Goal: Communication & Community: Answer question/provide support

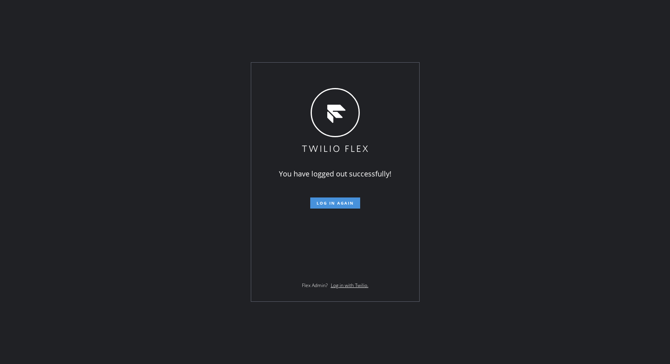
click at [326, 207] on button "Log in again" at bounding box center [335, 202] width 50 height 11
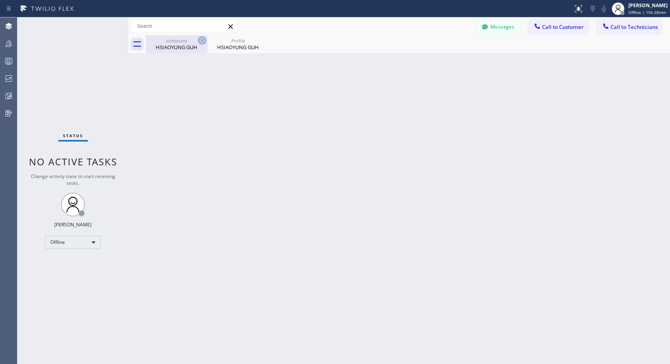
click at [203, 39] on icon at bounding box center [201, 40] width 7 height 7
click at [0, 0] on icon at bounding box center [0, 0] width 0 height 0
click at [203, 39] on div at bounding box center [408, 44] width 524 height 18
click at [69, 238] on div "Offline" at bounding box center [72, 242] width 55 height 13
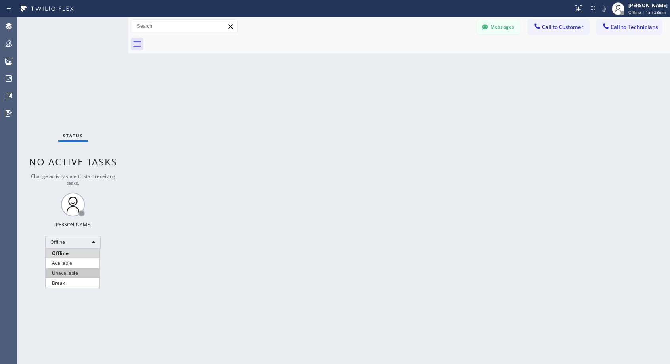
click at [67, 271] on li "Unavailable" at bounding box center [73, 273] width 54 height 10
click at [565, 29] on span "Call to Customer" at bounding box center [563, 26] width 42 height 7
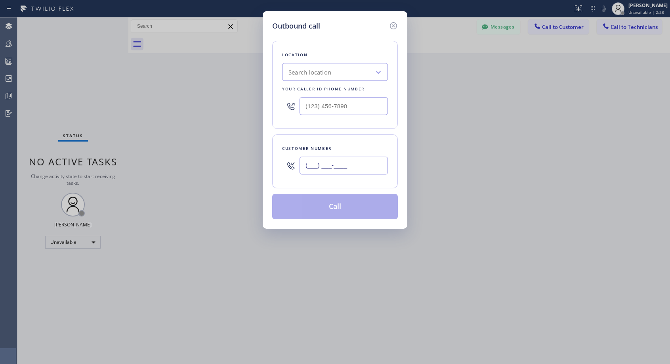
click at [360, 174] on input "(___) ___-____" at bounding box center [344, 165] width 88 height 18
paste input "206) 240-4955"
type input "[PHONE_NUMBER]"
click at [306, 108] on input "(___) ___-____" at bounding box center [344, 106] width 88 height 18
paste input "818) 614-5337"
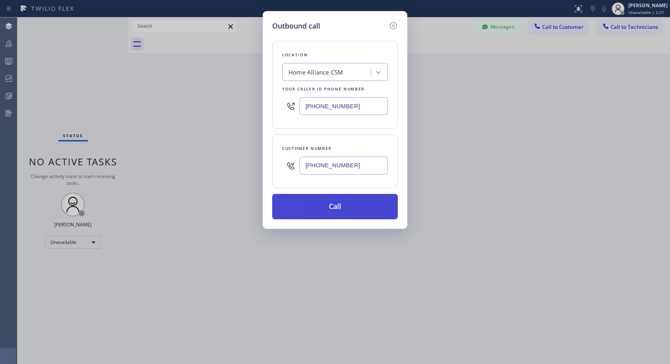
type input "[PHONE_NUMBER]"
click at [337, 211] on button "Call" at bounding box center [335, 206] width 126 height 25
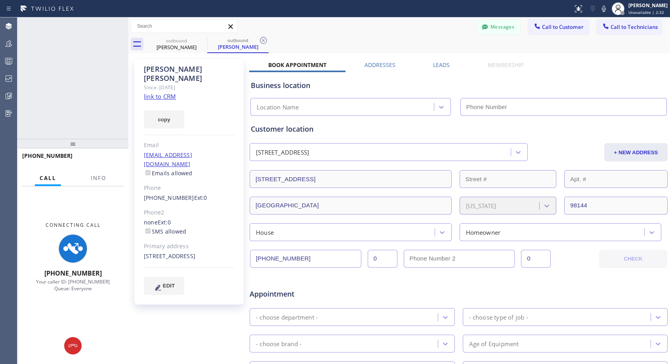
type input "[PHONE_NUMBER]"
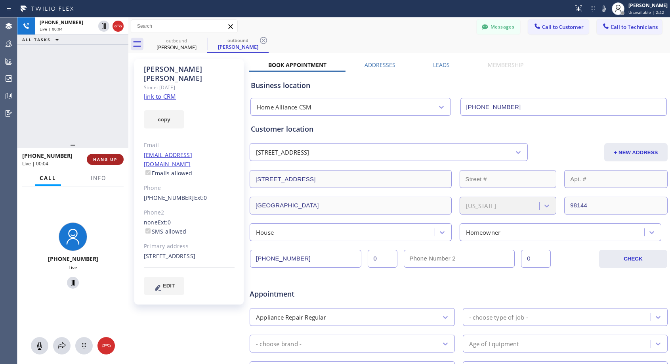
click at [106, 161] on span "HANG UP" at bounding box center [105, 159] width 24 height 6
click at [107, 161] on span "HANG UP" at bounding box center [105, 159] width 24 height 6
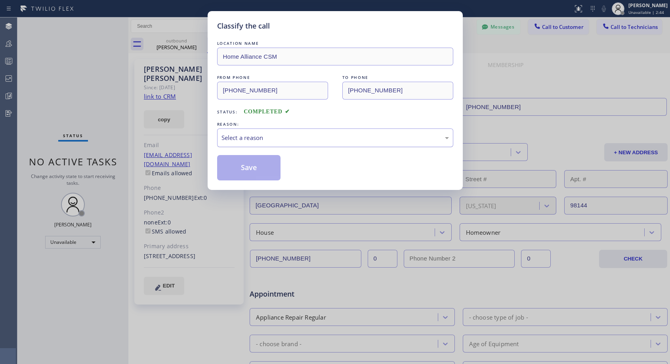
click at [266, 135] on div "Select a reason" at bounding box center [334, 137] width 227 height 9
click at [234, 169] on button "Save" at bounding box center [249, 167] width 64 height 25
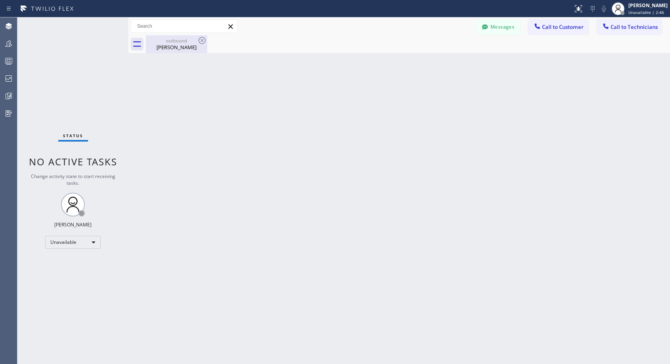
click at [175, 43] on div "outbound" at bounding box center [177, 41] width 60 height 6
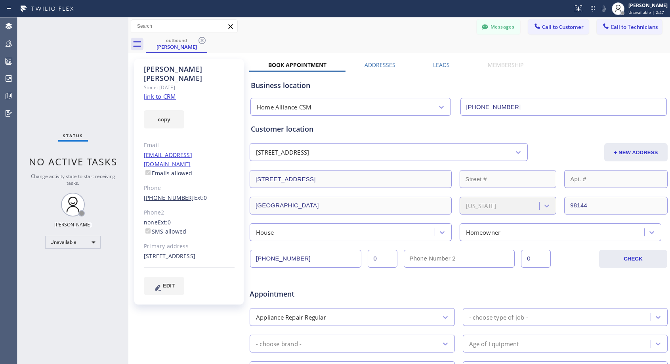
click at [171, 194] on link "[PHONE_NUMBER]" at bounding box center [169, 198] width 50 height 8
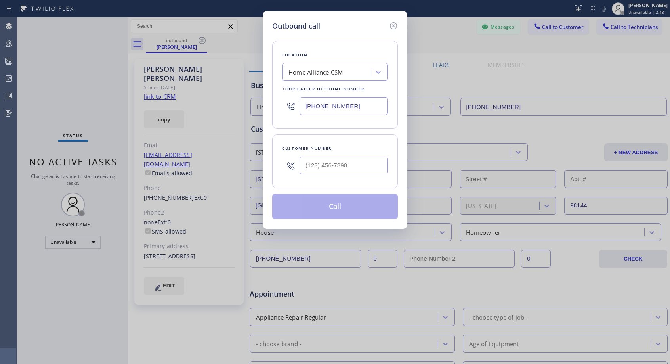
type input "[PHONE_NUMBER]"
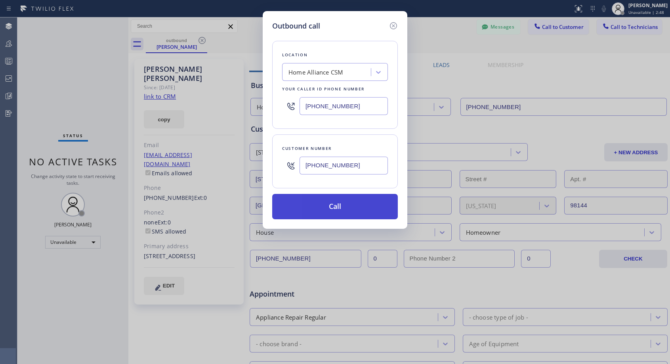
click at [317, 210] on button "Call" at bounding box center [335, 206] width 126 height 25
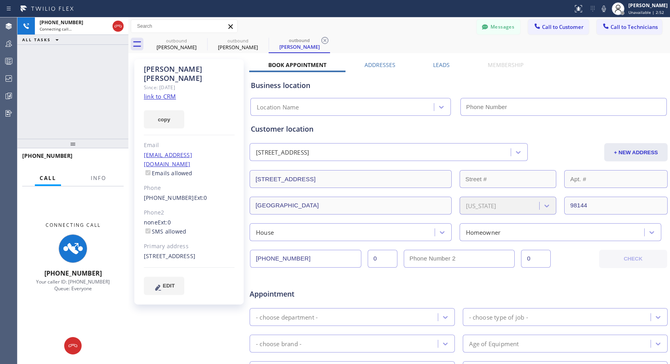
type input "[PHONE_NUMBER]"
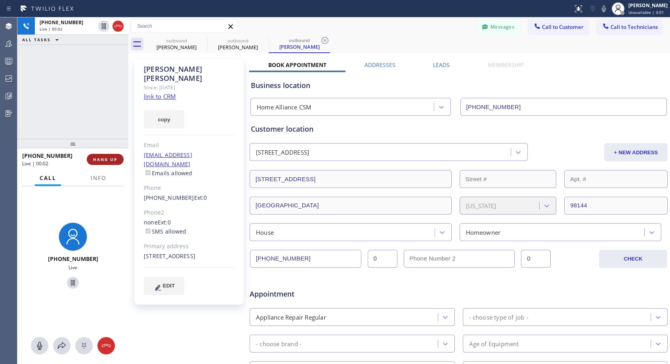
click at [105, 158] on span "HANG UP" at bounding box center [105, 159] width 24 height 6
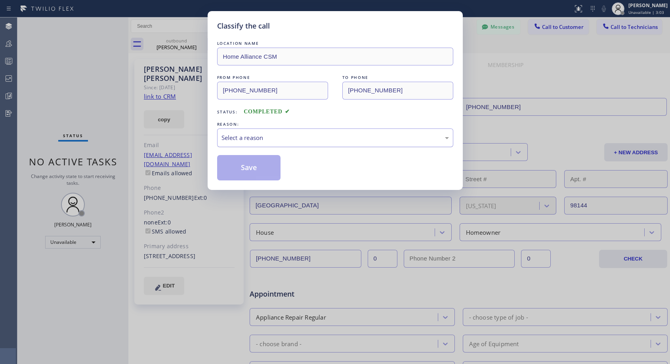
click at [339, 132] on div "Select a reason" at bounding box center [335, 137] width 236 height 19
click at [267, 170] on button "Save" at bounding box center [249, 167] width 64 height 25
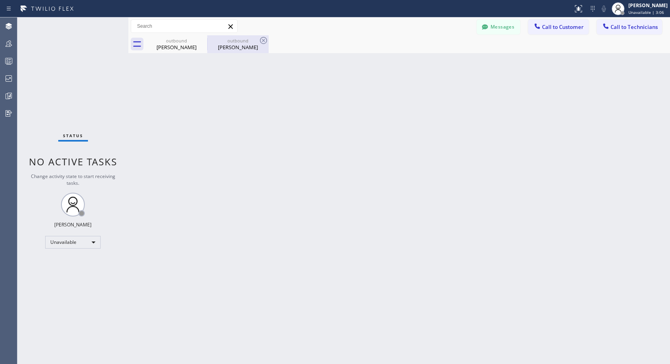
click at [231, 46] on div "[PERSON_NAME]" at bounding box center [238, 47] width 60 height 7
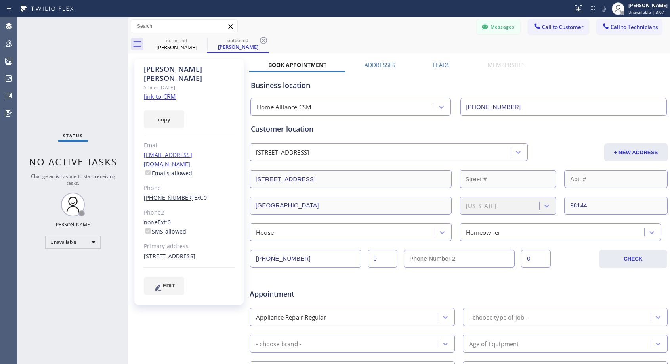
click at [174, 194] on link "[PHONE_NUMBER]" at bounding box center [169, 198] width 50 height 8
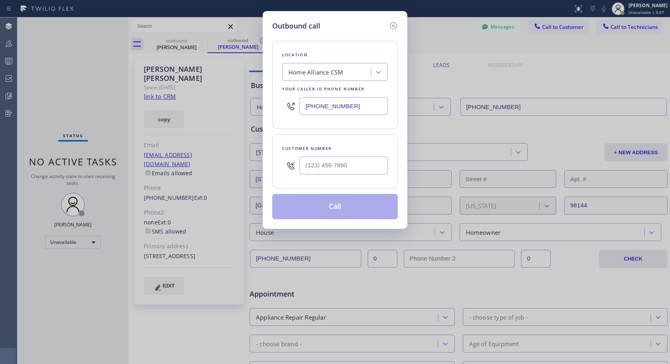
type input "[PHONE_NUMBER]"
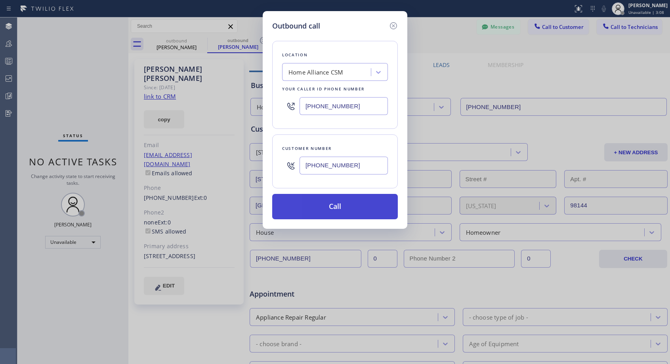
click at [319, 203] on button "Call" at bounding box center [335, 206] width 126 height 25
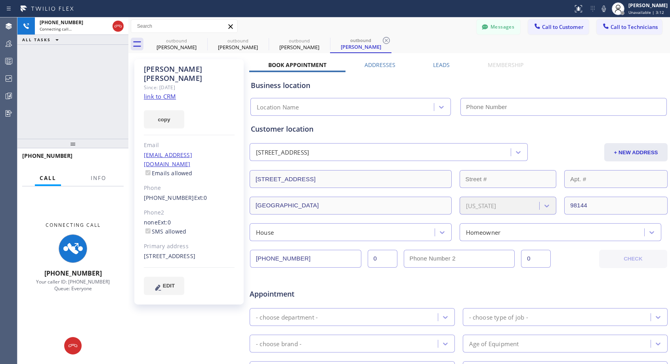
type input "[PHONE_NUMBER]"
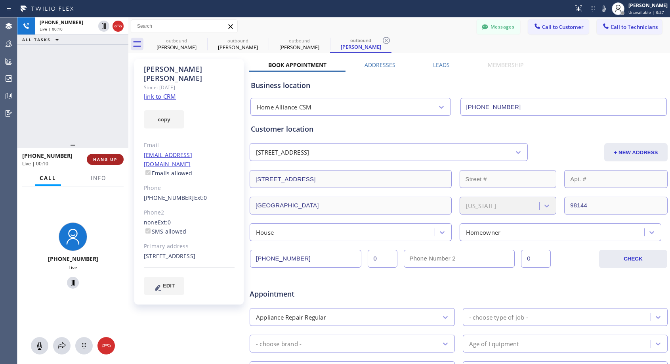
click at [98, 157] on span "HANG UP" at bounding box center [105, 159] width 24 height 6
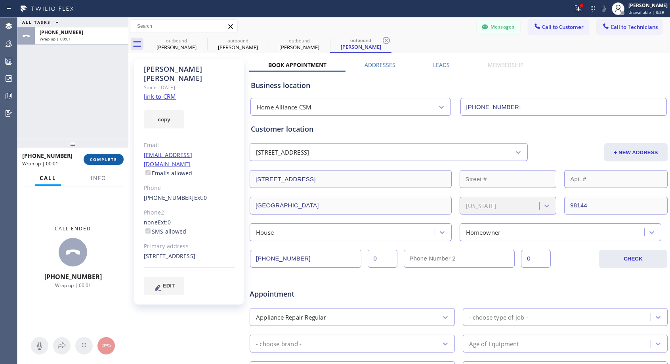
click at [101, 155] on button "COMPLETE" at bounding box center [104, 159] width 40 height 11
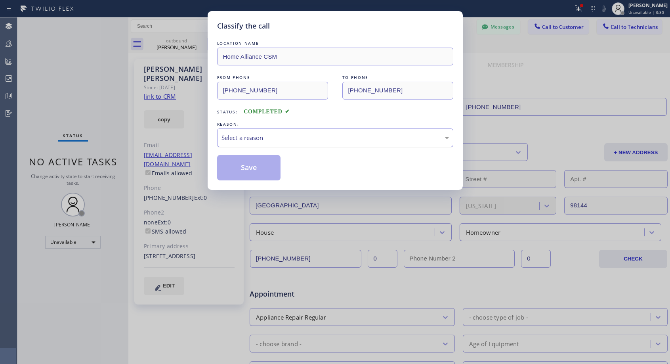
click at [259, 137] on div "Select a reason" at bounding box center [334, 137] width 227 height 9
click at [236, 169] on button "Save" at bounding box center [249, 167] width 64 height 25
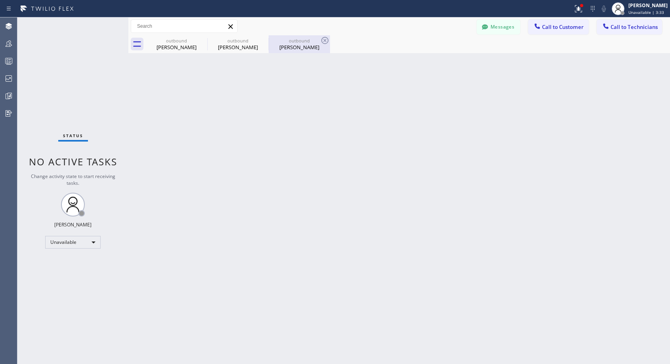
click at [292, 43] on div "outbound" at bounding box center [299, 41] width 60 height 6
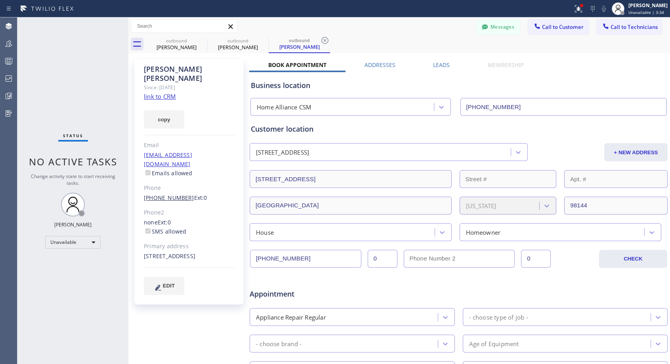
click at [171, 194] on link "[PHONE_NUMBER]" at bounding box center [169, 198] width 50 height 8
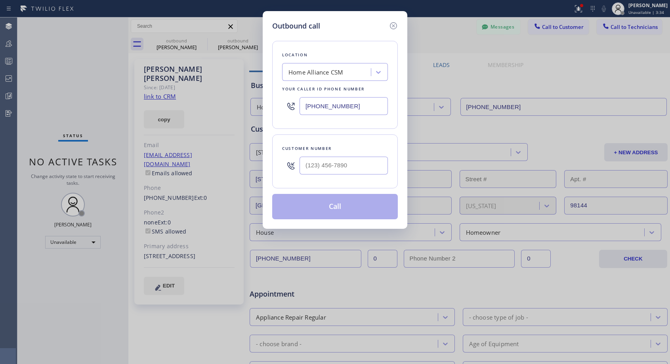
type input "[PHONE_NUMBER]"
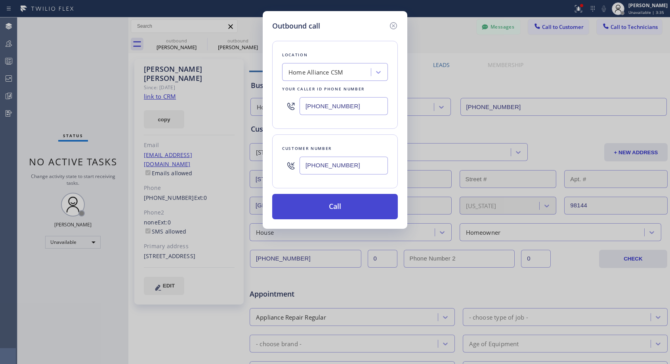
click at [320, 202] on button "Call" at bounding box center [335, 206] width 126 height 25
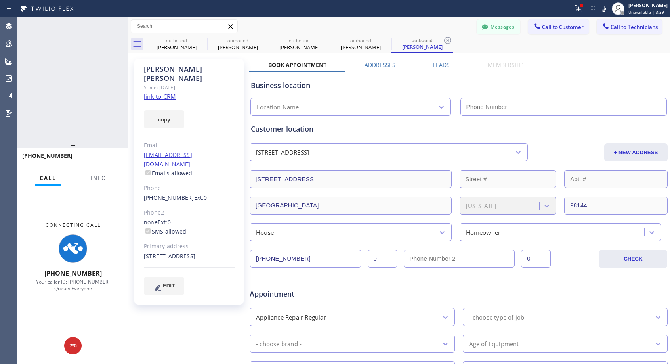
type input "[PHONE_NUMBER]"
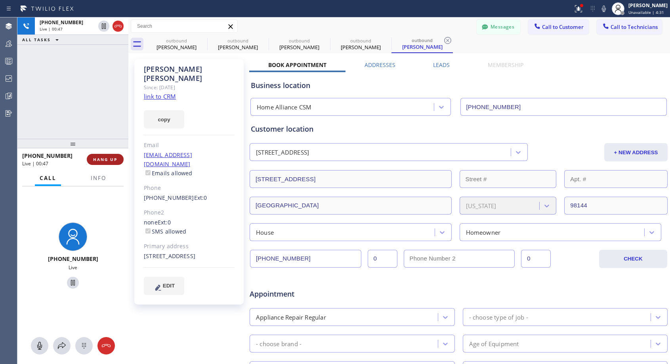
click at [113, 157] on span "HANG UP" at bounding box center [105, 159] width 24 height 6
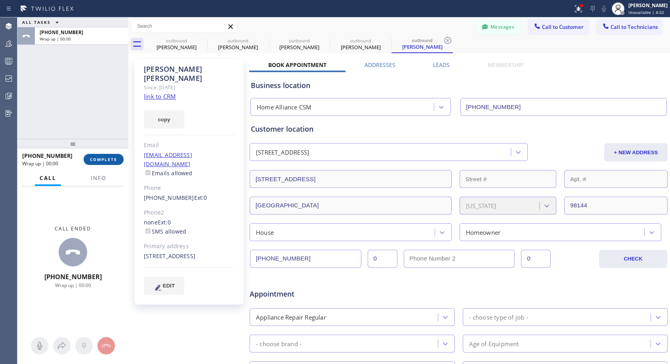
click at [113, 157] on span "COMPLETE" at bounding box center [103, 159] width 27 height 6
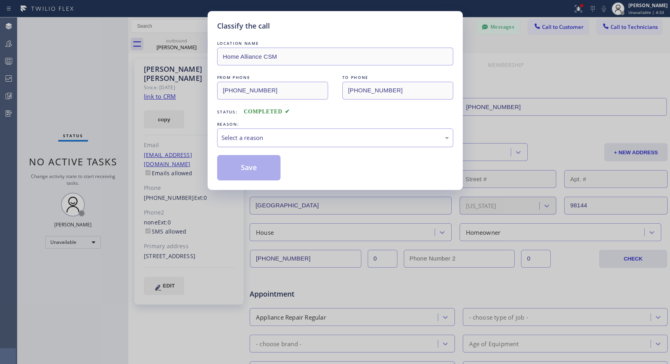
click at [246, 140] on div "Select a reason" at bounding box center [334, 137] width 227 height 9
click at [245, 169] on button "Save" at bounding box center [249, 167] width 64 height 25
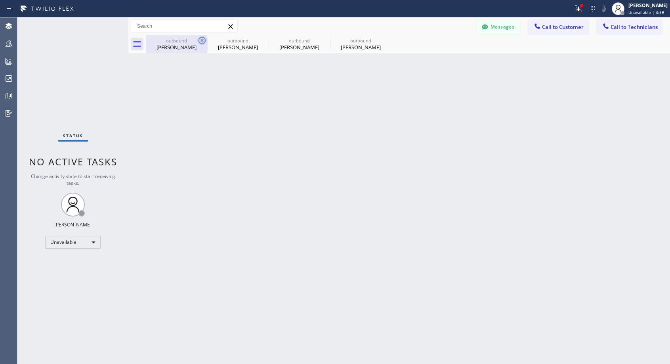
click at [202, 42] on icon at bounding box center [202, 41] width 10 height 10
click at [0, 0] on icon at bounding box center [0, 0] width 0 height 0
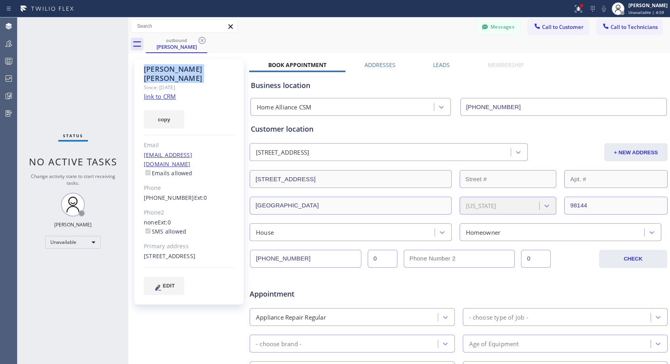
click at [202, 42] on icon at bounding box center [202, 41] width 10 height 10
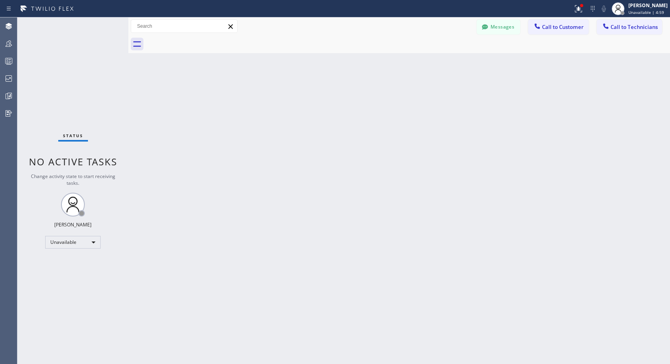
click at [202, 42] on div at bounding box center [408, 44] width 524 height 18
click at [567, 31] on button "Call to Customer" at bounding box center [558, 26] width 61 height 15
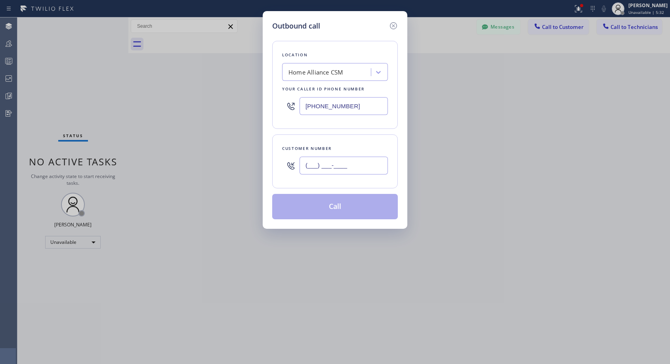
click at [349, 168] on input "(___) ___-____" at bounding box center [344, 165] width 88 height 18
paste input "720) 926-6203"
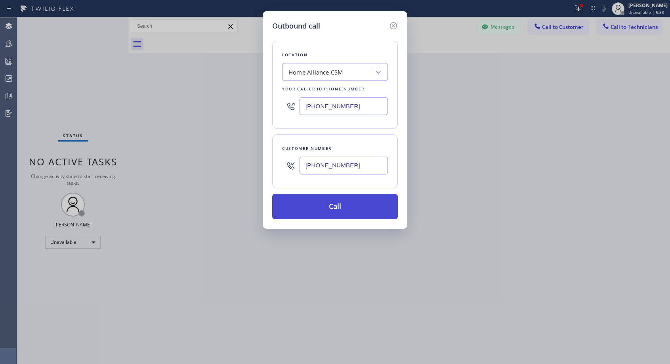
type input "[PHONE_NUMBER]"
click at [338, 204] on button "Call" at bounding box center [335, 206] width 126 height 25
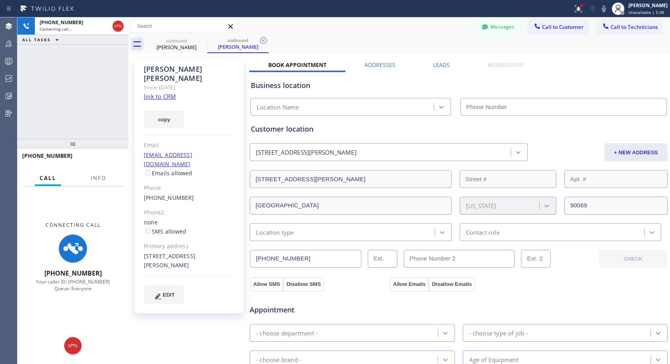
type input "[PHONE_NUMBER]"
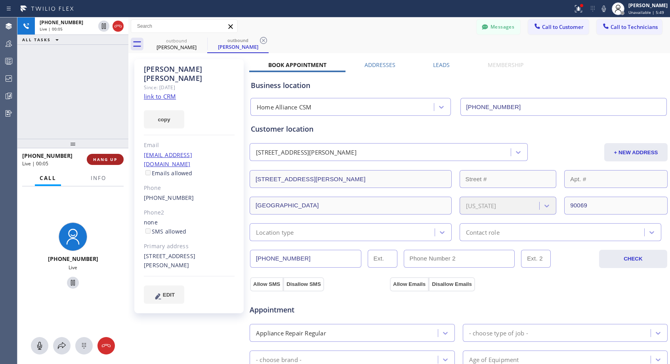
click at [113, 158] on span "HANG UP" at bounding box center [105, 159] width 24 height 6
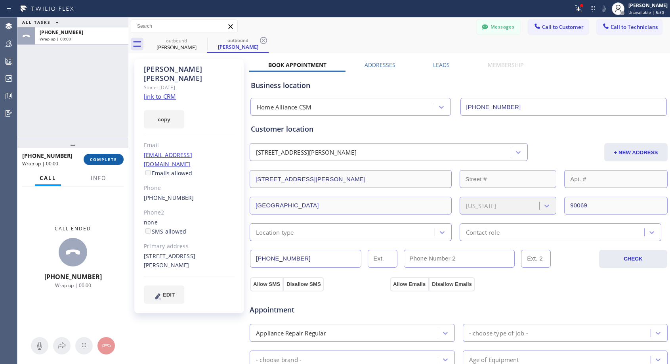
click at [111, 164] on button "COMPLETE" at bounding box center [104, 159] width 40 height 11
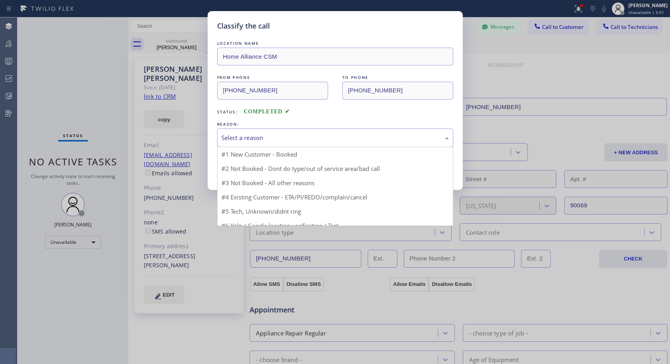
click at [279, 128] on div "Select a reason" at bounding box center [335, 137] width 236 height 19
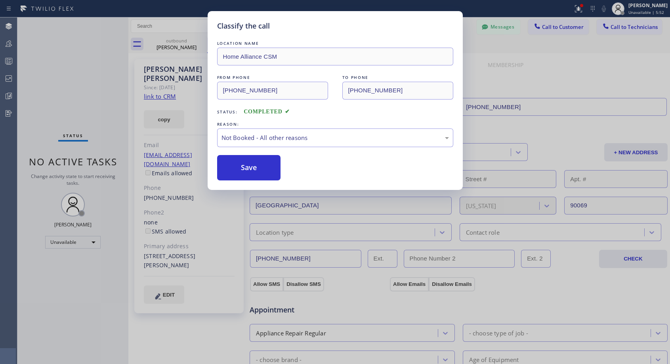
click at [267, 163] on button "Save" at bounding box center [249, 167] width 64 height 25
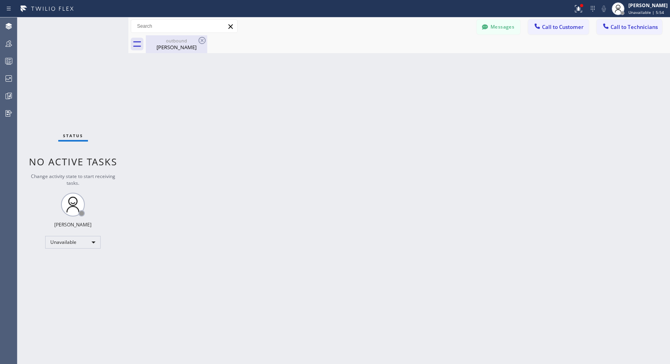
click at [174, 46] on div "[PERSON_NAME]" at bounding box center [177, 47] width 60 height 7
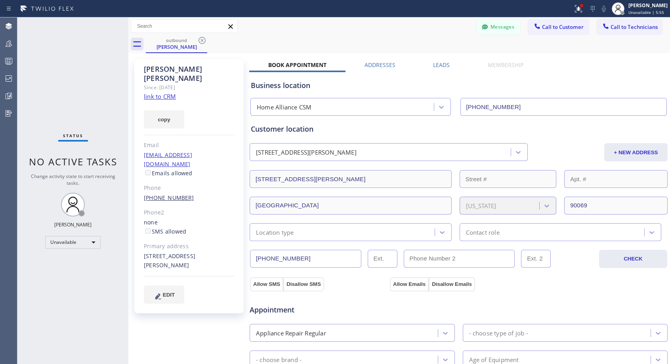
click at [163, 194] on link "[PHONE_NUMBER]" at bounding box center [169, 198] width 50 height 8
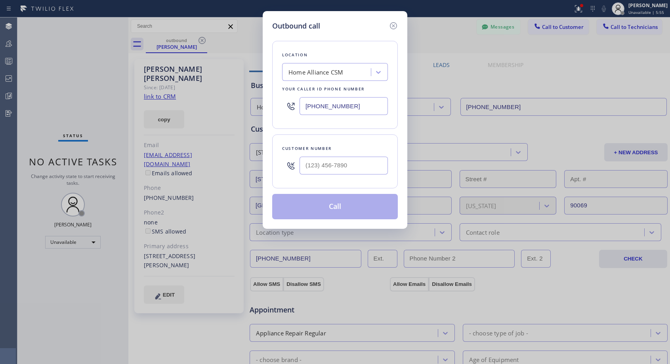
type input "[PHONE_NUMBER]"
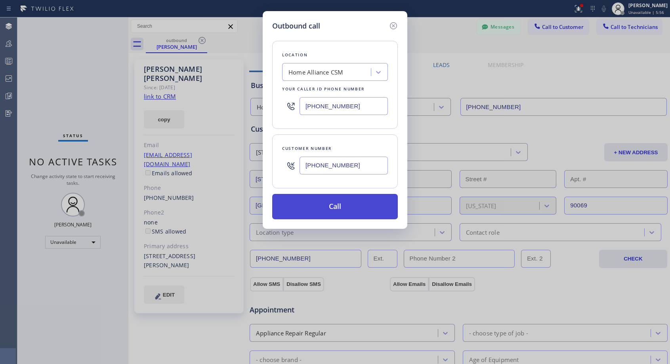
click at [337, 209] on button "Call" at bounding box center [335, 206] width 126 height 25
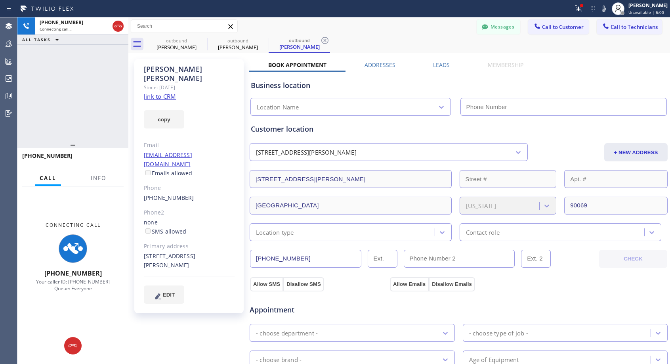
type input "[PHONE_NUMBER]"
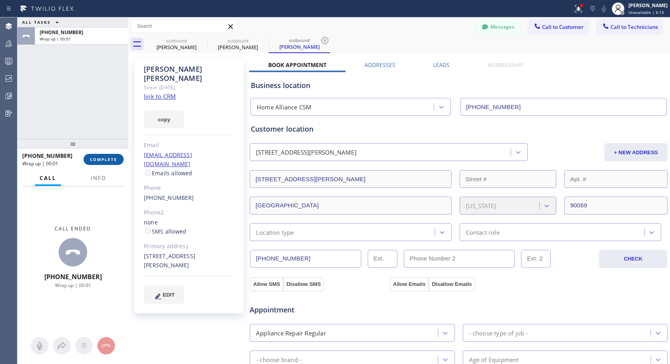
click at [112, 158] on span "COMPLETE" at bounding box center [103, 159] width 27 height 6
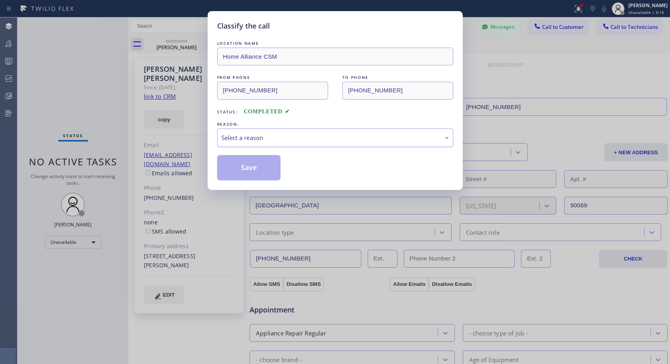
click at [292, 135] on div "Select a reason" at bounding box center [334, 137] width 227 height 9
click at [256, 170] on button "Save" at bounding box center [249, 167] width 64 height 25
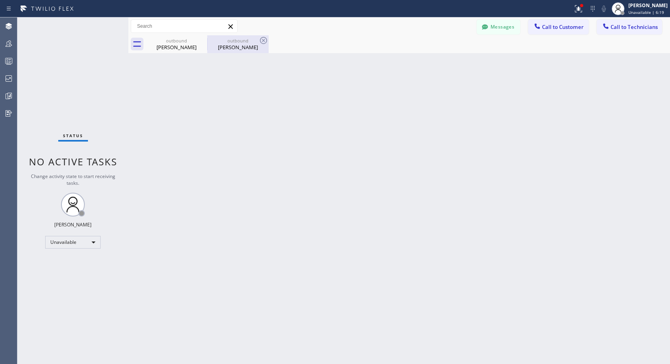
click at [237, 48] on div "[PERSON_NAME]" at bounding box center [238, 47] width 60 height 7
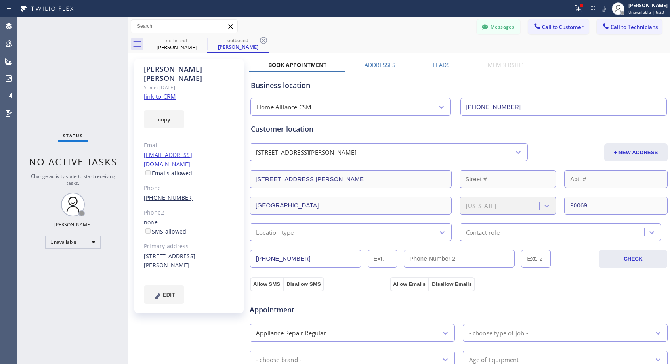
click at [158, 194] on link "[PHONE_NUMBER]" at bounding box center [169, 198] width 50 height 8
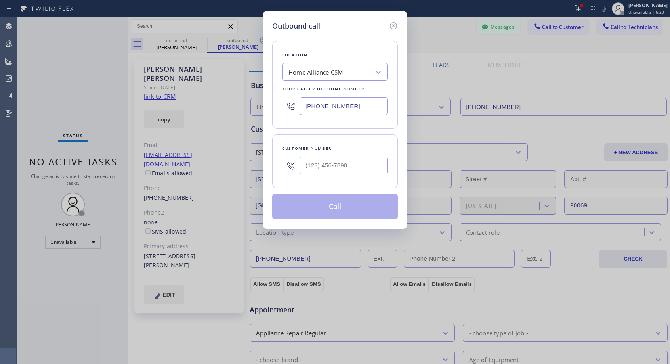
type input "[PHONE_NUMBER]"
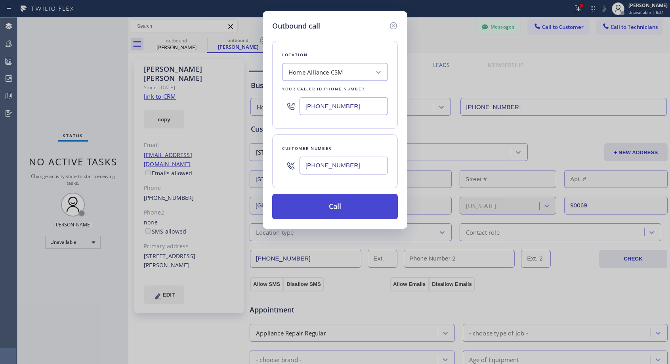
click at [314, 206] on button "Call" at bounding box center [335, 206] width 126 height 25
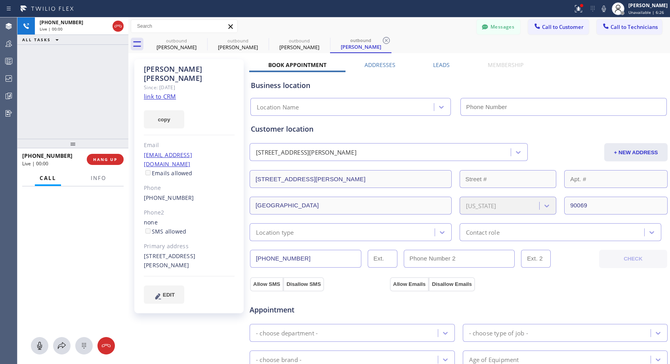
type input "[PHONE_NUMBER]"
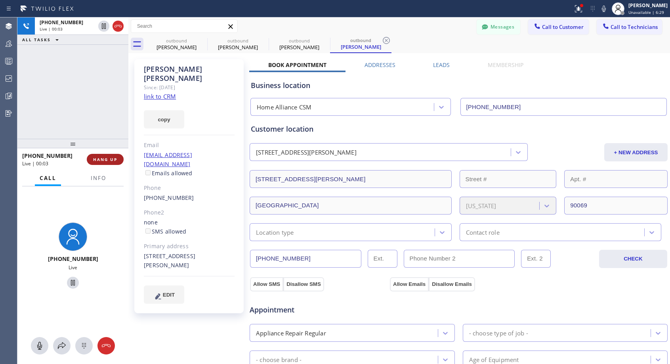
click at [92, 158] on button "HANG UP" at bounding box center [105, 159] width 37 height 11
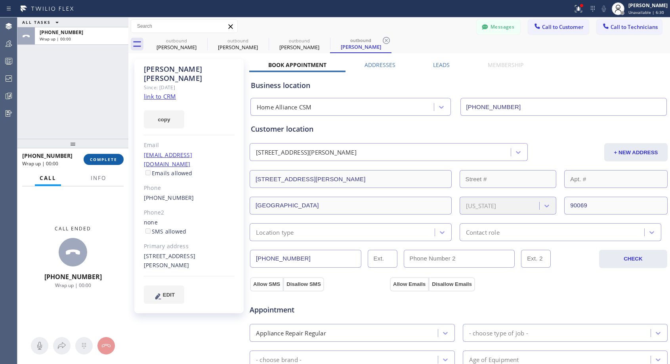
click at [92, 158] on span "COMPLETE" at bounding box center [103, 159] width 27 height 6
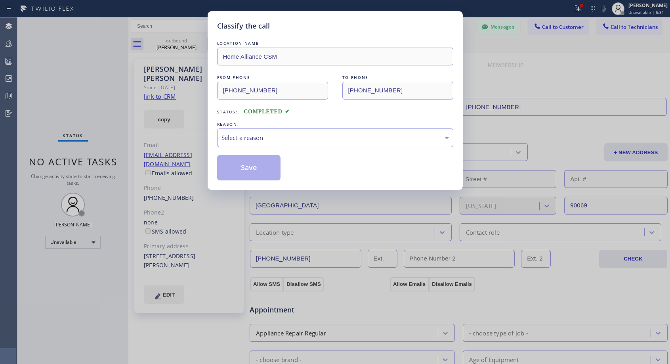
click at [307, 137] on div "Select a reason" at bounding box center [334, 137] width 227 height 9
click at [277, 168] on button "Save" at bounding box center [249, 167] width 64 height 25
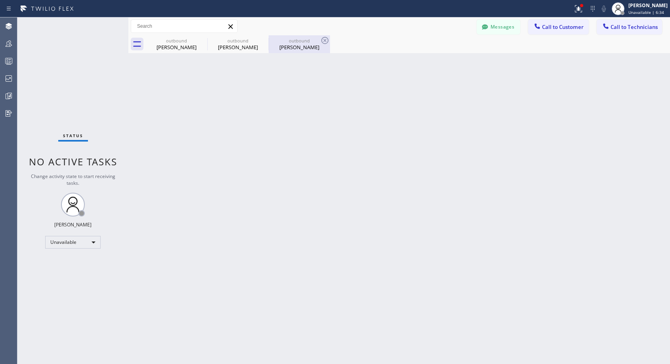
click at [298, 47] on div "[PERSON_NAME]" at bounding box center [299, 47] width 60 height 7
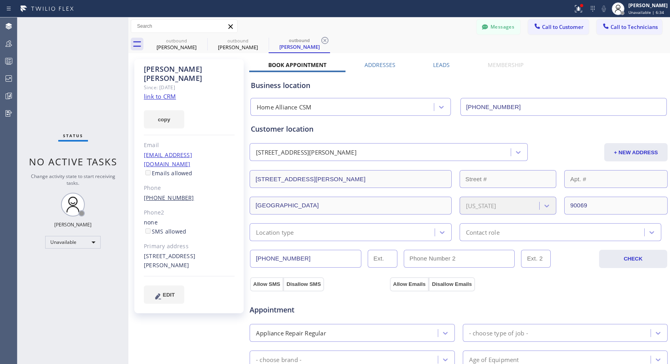
click at [165, 194] on link "[PHONE_NUMBER]" at bounding box center [169, 198] width 50 height 8
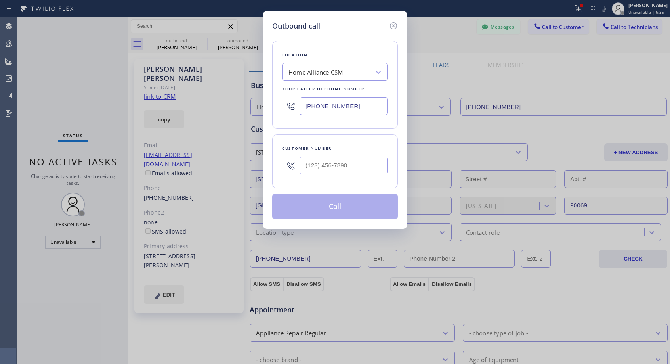
type input "[PHONE_NUMBER]"
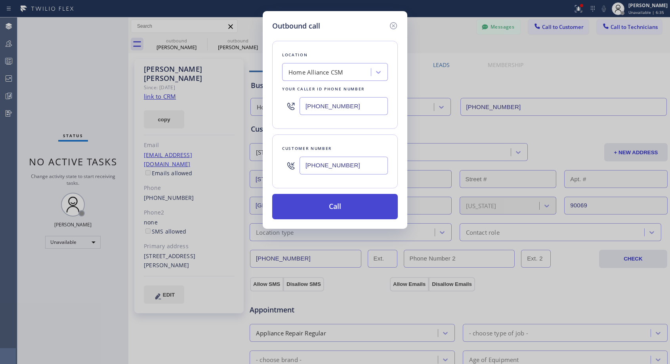
click at [302, 210] on button "Call" at bounding box center [335, 206] width 126 height 25
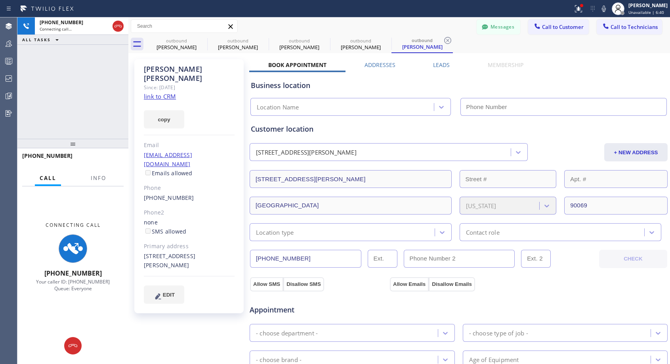
type input "[PHONE_NUMBER]"
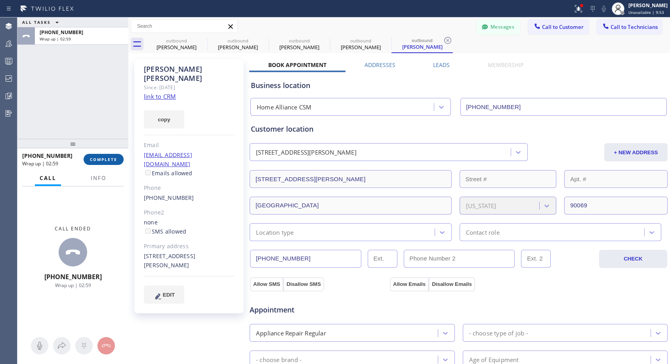
click at [114, 162] on button "COMPLETE" at bounding box center [104, 159] width 40 height 11
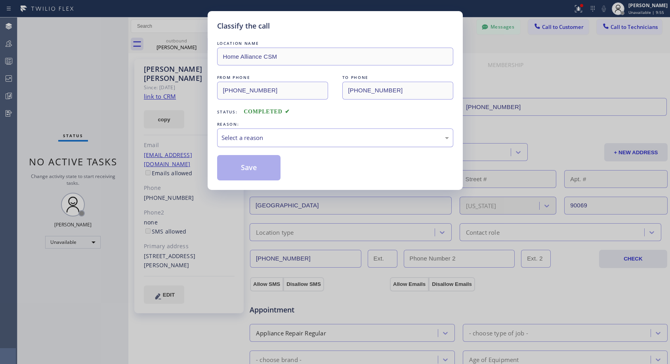
click at [255, 135] on div "Select a reason" at bounding box center [334, 137] width 227 height 9
click at [244, 170] on button "Save" at bounding box center [249, 167] width 64 height 25
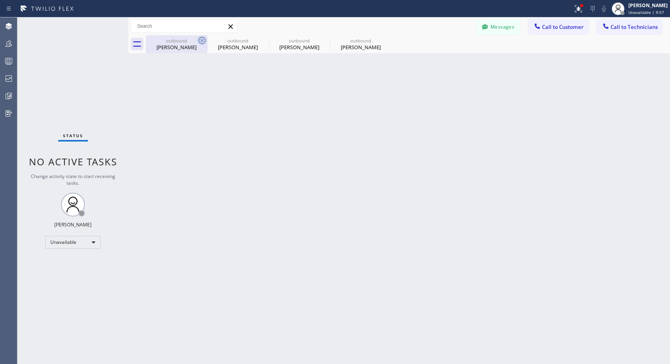
click at [203, 38] on icon at bounding box center [202, 41] width 10 height 10
click at [0, 0] on icon at bounding box center [0, 0] width 0 height 0
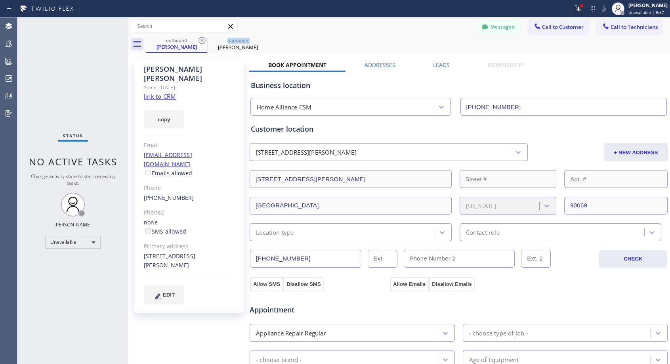
click at [203, 38] on icon at bounding box center [202, 41] width 10 height 10
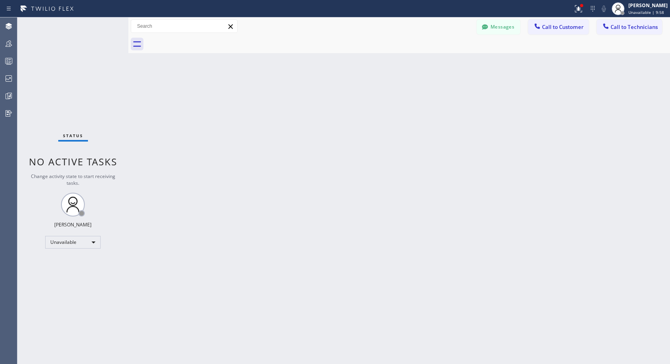
click at [203, 38] on div at bounding box center [408, 44] width 524 height 18
click at [559, 27] on span "Call to Customer" at bounding box center [563, 26] width 42 height 7
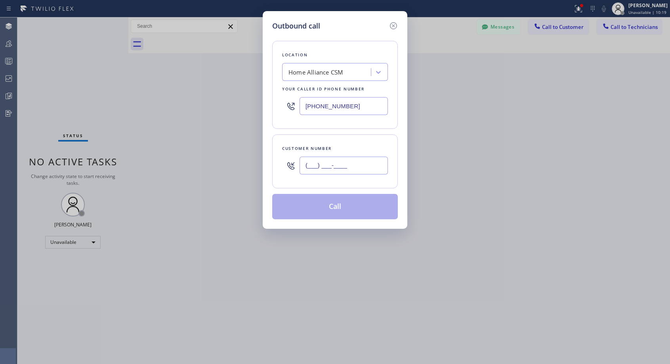
click at [347, 164] on input "(___) ___-____" at bounding box center [344, 165] width 88 height 18
paste input "310) 590-5388"
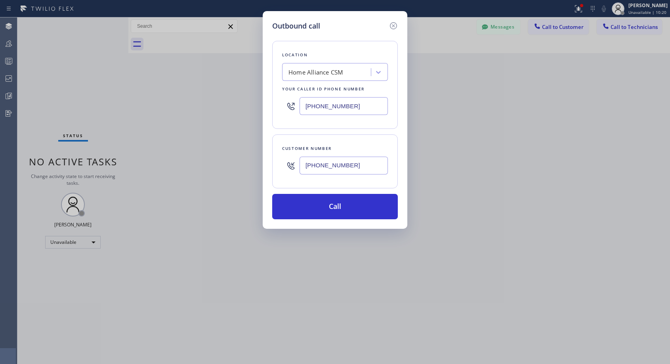
type input "[PHONE_NUMBER]"
click at [342, 203] on button "Call" at bounding box center [335, 206] width 126 height 25
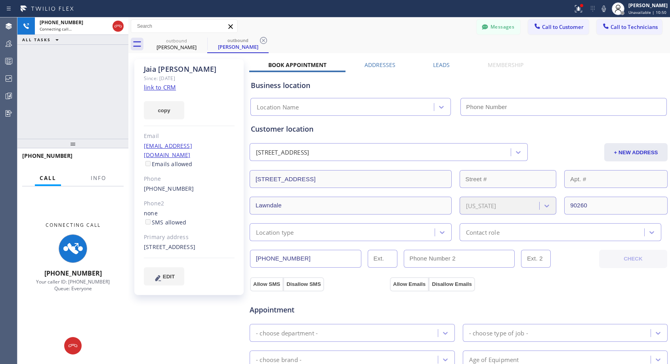
type input "[PHONE_NUMBER]"
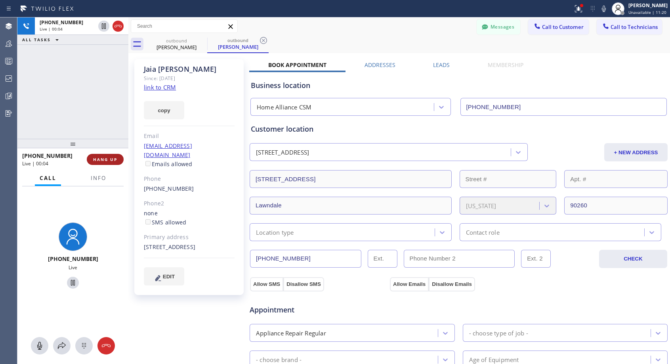
click at [97, 160] on span "HANG UP" at bounding box center [105, 159] width 24 height 6
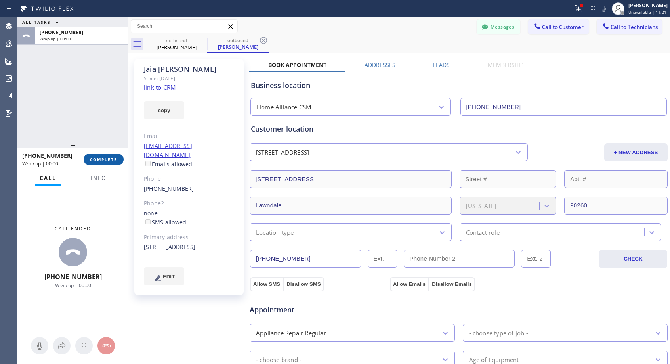
click at [97, 160] on span "COMPLETE" at bounding box center [103, 159] width 27 height 6
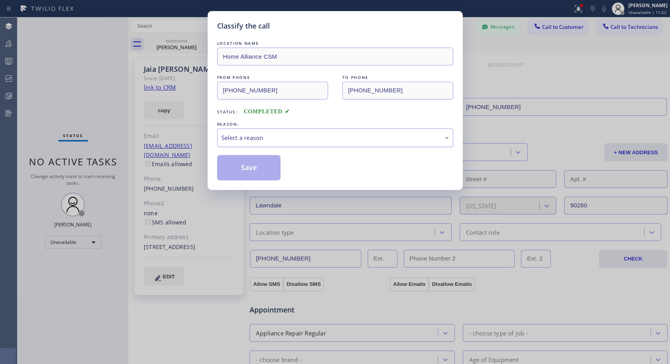
click at [286, 136] on div "Select a reason" at bounding box center [334, 137] width 227 height 9
click at [256, 166] on button "Save" at bounding box center [249, 167] width 64 height 25
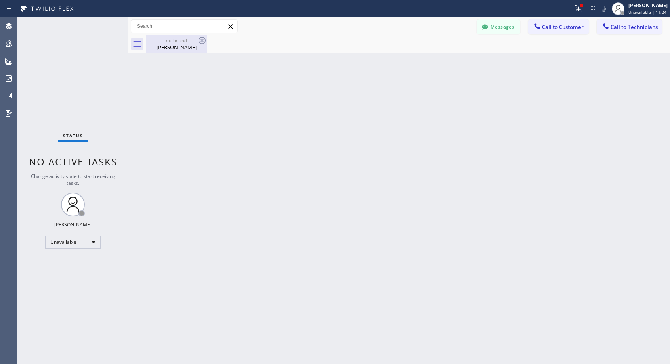
click at [180, 47] on div "[PERSON_NAME]" at bounding box center [177, 47] width 60 height 7
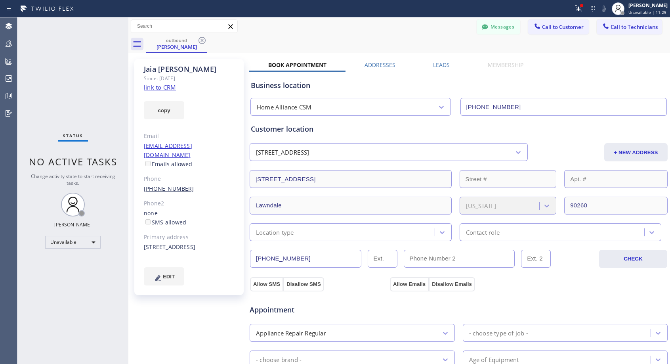
click at [168, 185] on link "[PHONE_NUMBER]" at bounding box center [169, 189] width 50 height 8
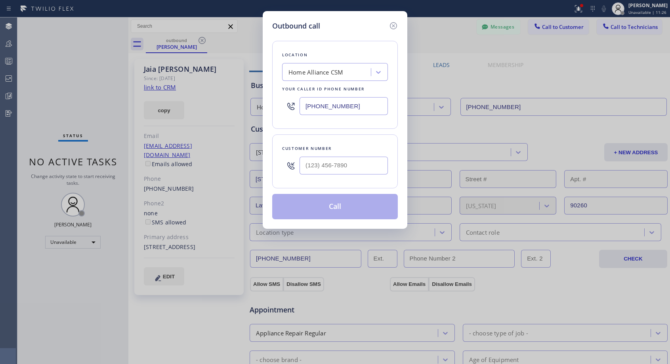
type input "[PHONE_NUMBER]"
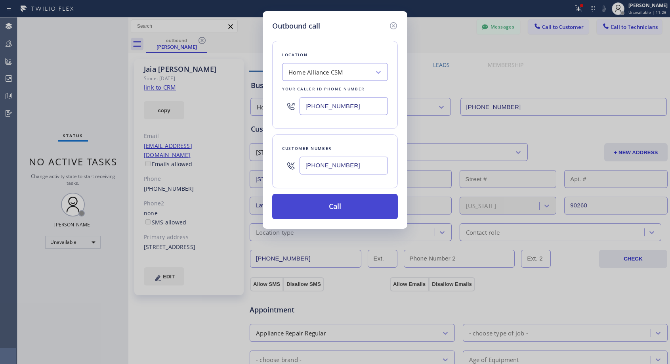
click at [321, 205] on button "Call" at bounding box center [335, 206] width 126 height 25
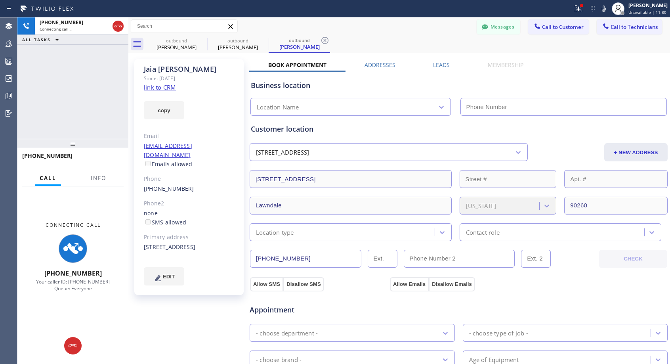
type input "[PHONE_NUMBER]"
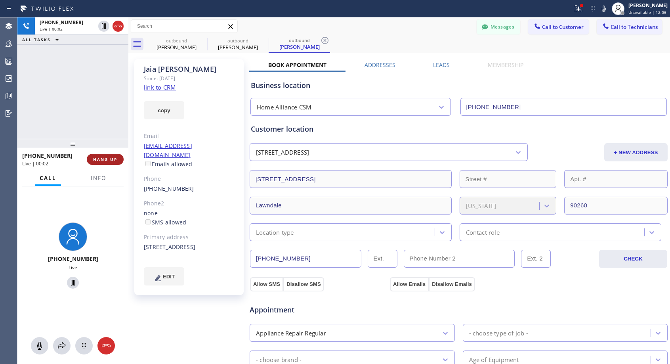
click at [95, 162] on span "HANG UP" at bounding box center [105, 159] width 24 height 6
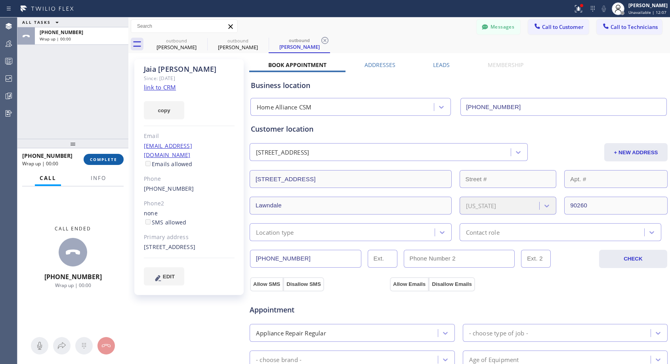
click at [96, 163] on button "COMPLETE" at bounding box center [104, 159] width 40 height 11
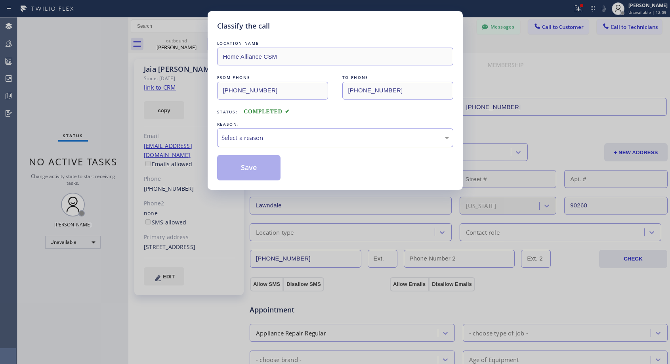
click at [257, 136] on div "Select a reason" at bounding box center [334, 137] width 227 height 9
click at [254, 167] on button "Save" at bounding box center [249, 167] width 64 height 25
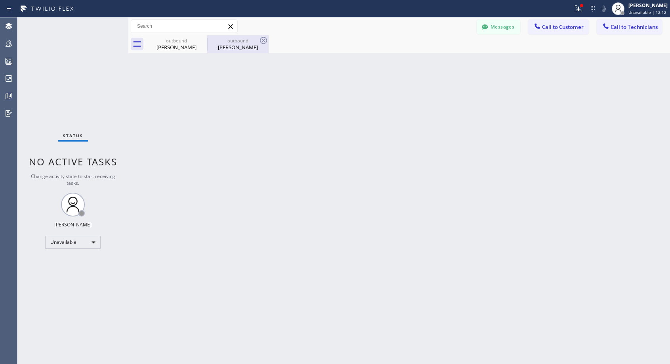
click at [228, 46] on div "[PERSON_NAME]" at bounding box center [238, 47] width 60 height 7
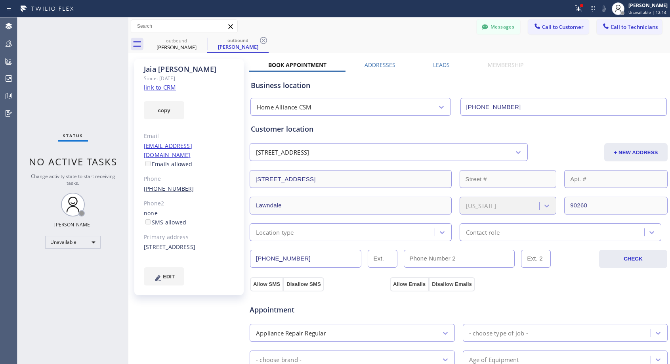
click at [158, 185] on link "[PHONE_NUMBER]" at bounding box center [169, 189] width 50 height 8
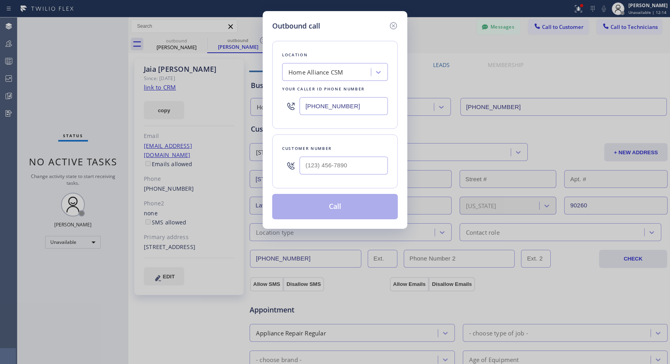
type input "[PHONE_NUMBER]"
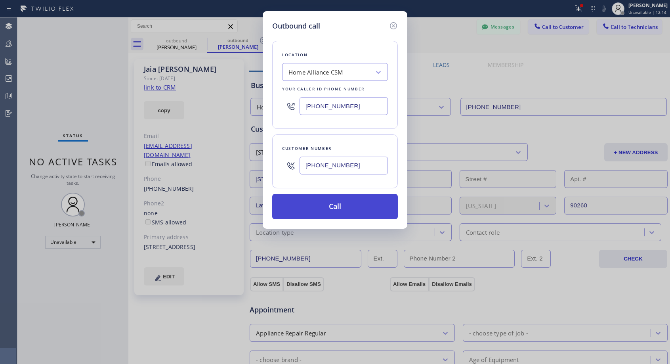
click at [301, 203] on button "Call" at bounding box center [335, 206] width 126 height 25
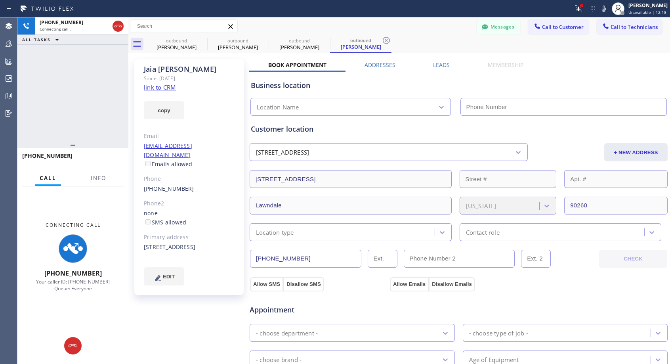
type input "[PHONE_NUMBER]"
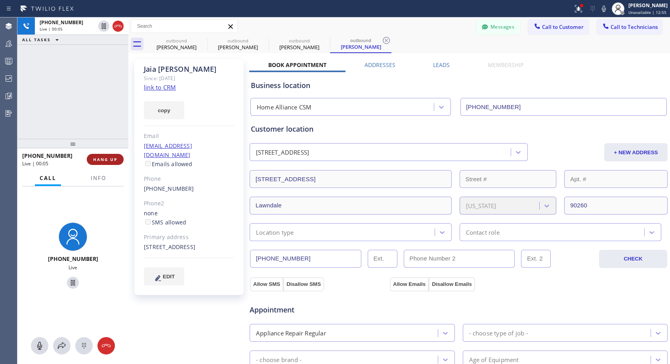
click at [101, 158] on span "HANG UP" at bounding box center [105, 159] width 24 height 6
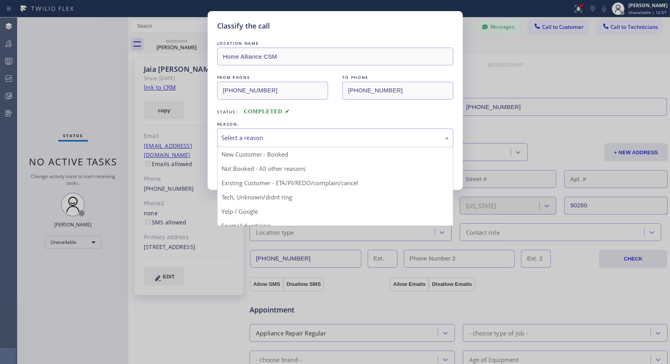
click at [267, 132] on div "Select a reason" at bounding box center [335, 137] width 236 height 19
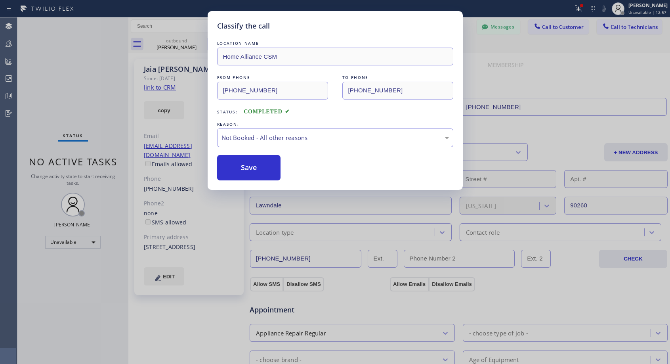
click at [230, 170] on button "Save" at bounding box center [249, 167] width 64 height 25
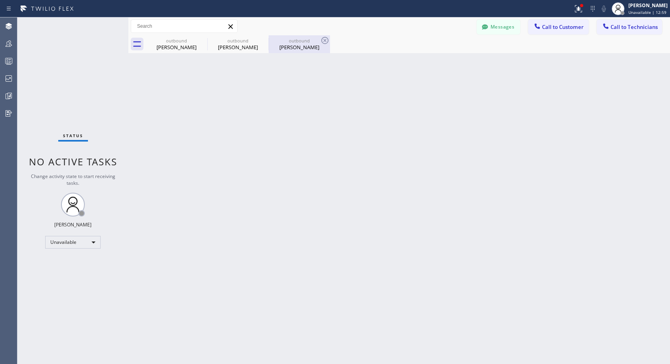
click at [288, 44] on div "[PERSON_NAME]" at bounding box center [299, 47] width 60 height 7
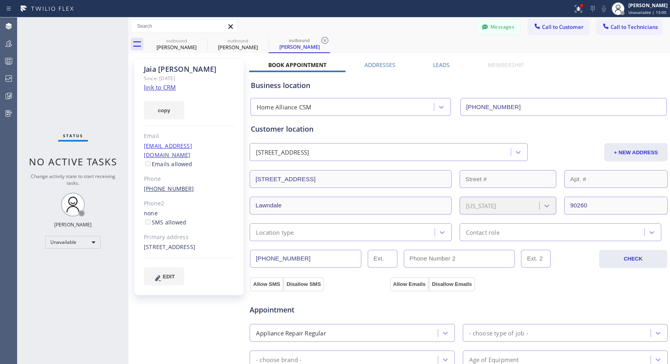
click at [167, 185] on link "[PHONE_NUMBER]" at bounding box center [169, 189] width 50 height 8
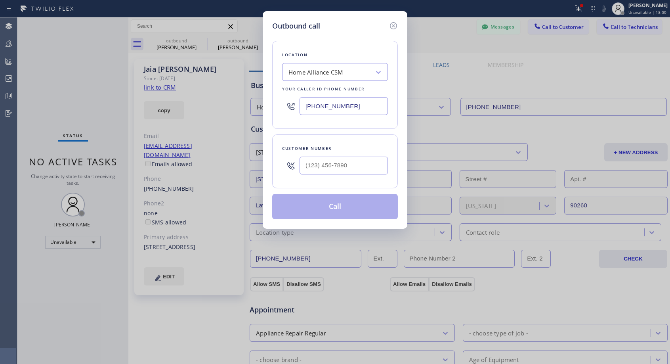
type input "[PHONE_NUMBER]"
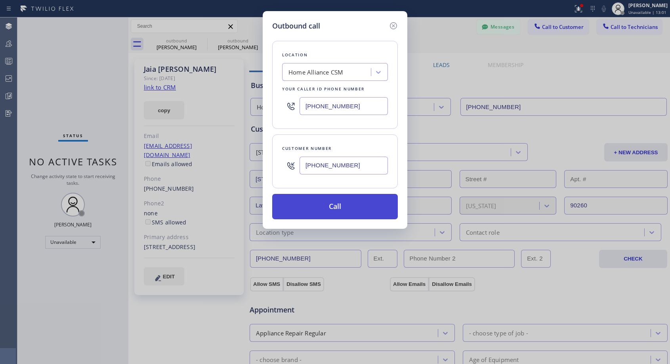
click at [306, 203] on button "Call" at bounding box center [335, 206] width 126 height 25
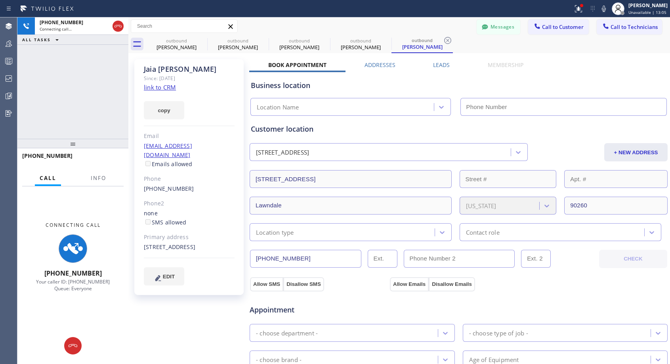
type input "[PHONE_NUMBER]"
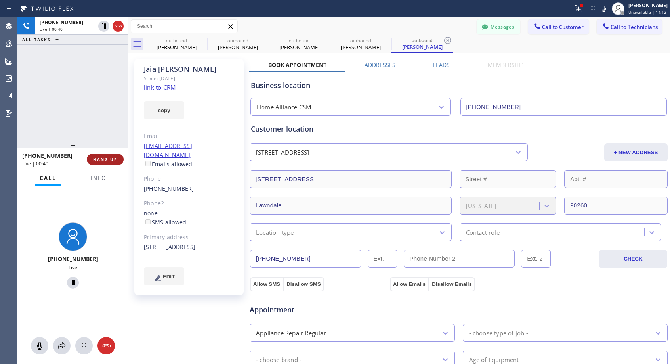
click at [105, 160] on span "HANG UP" at bounding box center [105, 159] width 24 height 6
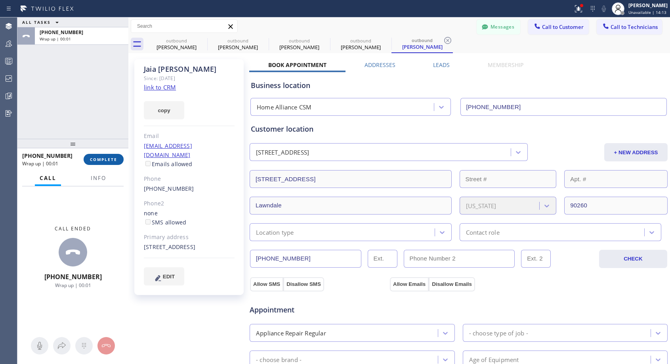
click at [105, 160] on span "COMPLETE" at bounding box center [103, 159] width 27 height 6
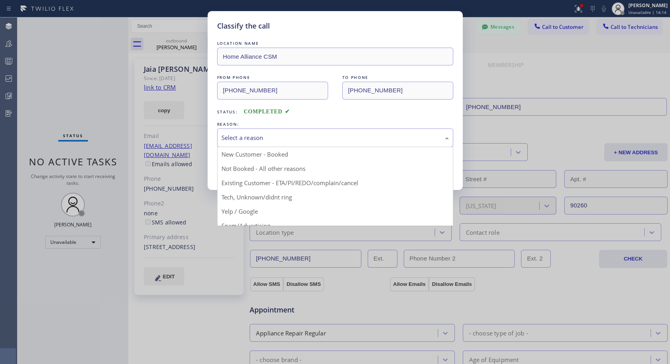
click at [237, 137] on div "Select a reason" at bounding box center [334, 137] width 227 height 9
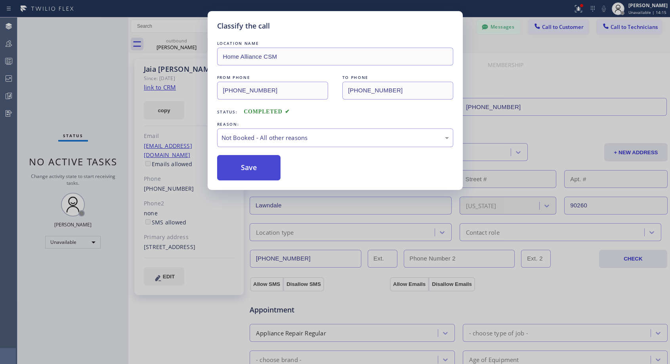
click at [232, 168] on button "Save" at bounding box center [249, 167] width 64 height 25
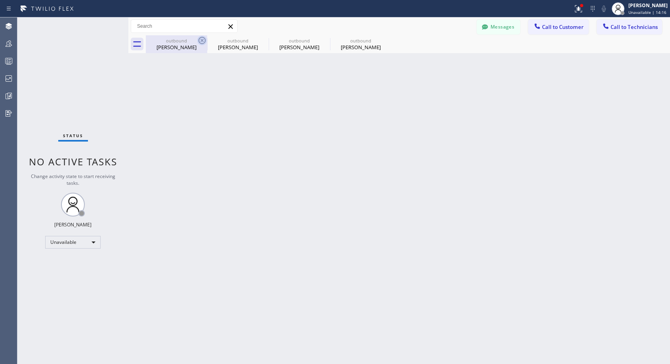
click at [202, 38] on icon at bounding box center [202, 41] width 10 height 10
click at [259, 38] on icon at bounding box center [264, 41] width 10 height 10
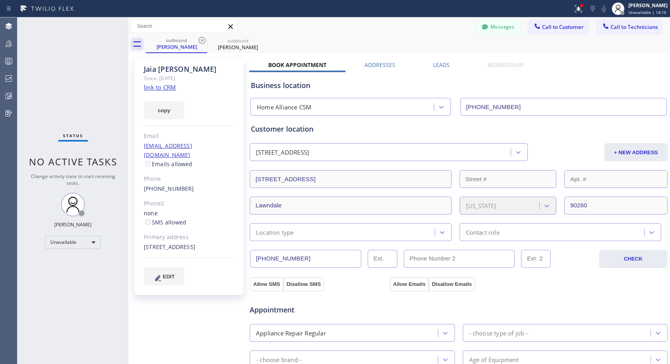
click at [202, 38] on icon at bounding box center [202, 41] width 10 height 10
click at [0, 0] on icon at bounding box center [0, 0] width 0 height 0
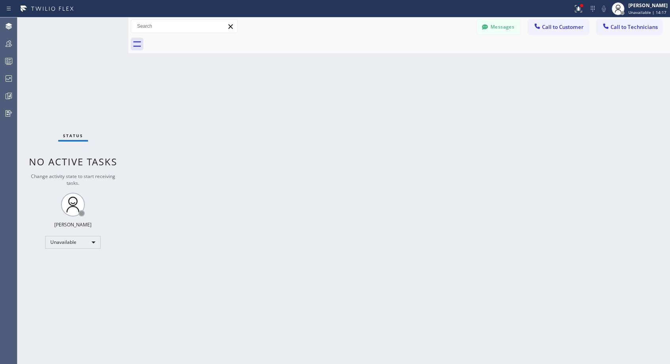
click at [202, 38] on div at bounding box center [408, 44] width 524 height 18
drag, startPoint x: 558, startPoint y: 29, endPoint x: 430, endPoint y: 116, distance: 155.0
click at [558, 28] on span "Call to Customer" at bounding box center [563, 26] width 42 height 7
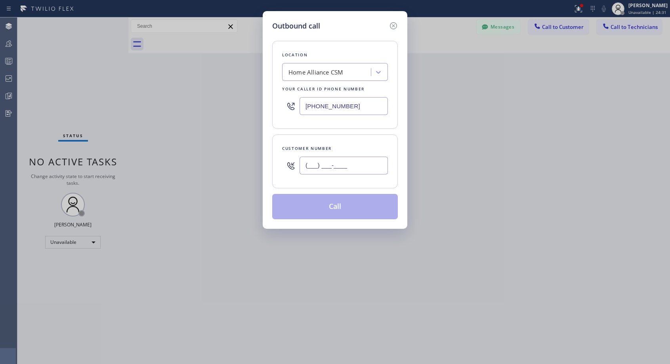
click at [333, 166] on input "(___) ___-____" at bounding box center [344, 165] width 88 height 18
paste input "760) 409-2926"
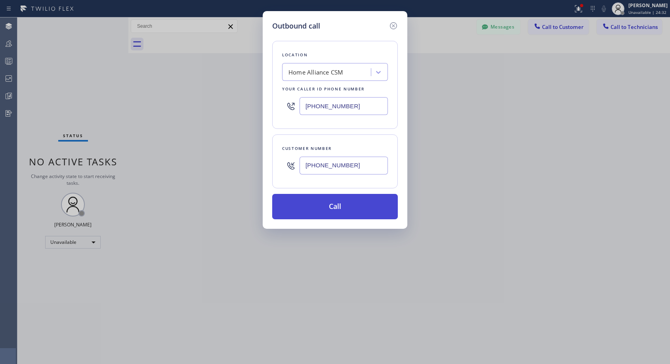
type input "[PHONE_NUMBER]"
click at [326, 207] on button "Call" at bounding box center [335, 206] width 126 height 25
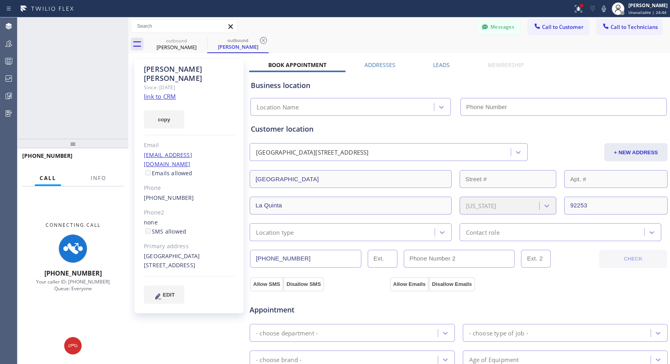
type input "[PHONE_NUMBER]"
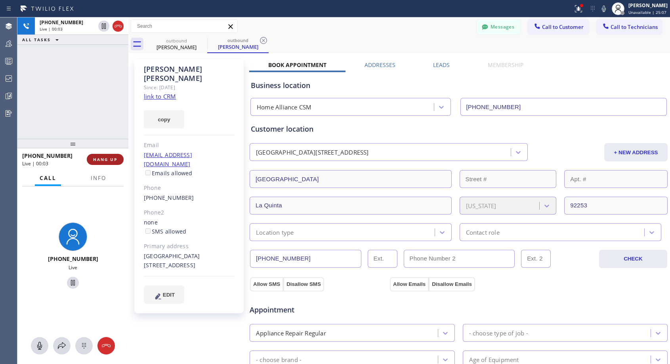
click at [104, 160] on span "HANG UP" at bounding box center [105, 159] width 24 height 6
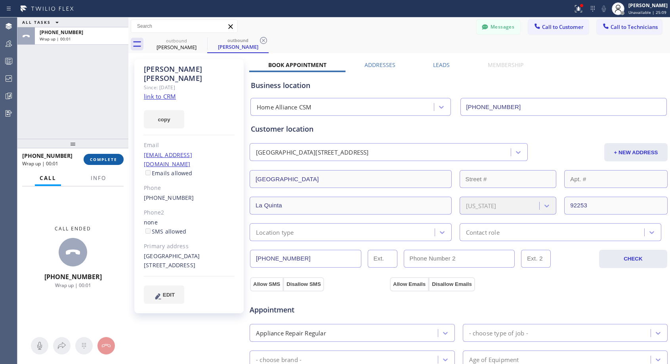
click at [109, 163] on button "COMPLETE" at bounding box center [104, 159] width 40 height 11
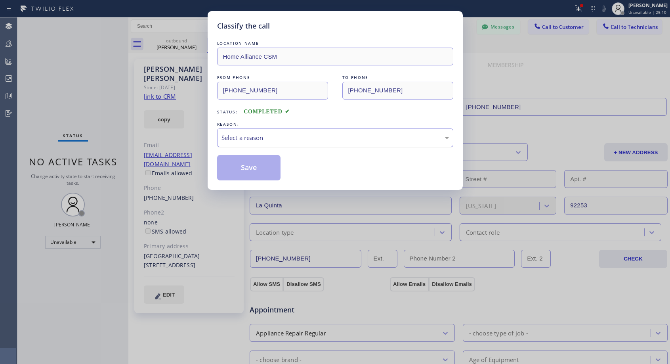
click at [306, 136] on div "Select a reason" at bounding box center [334, 137] width 227 height 9
click at [260, 166] on button "Save" at bounding box center [249, 167] width 64 height 25
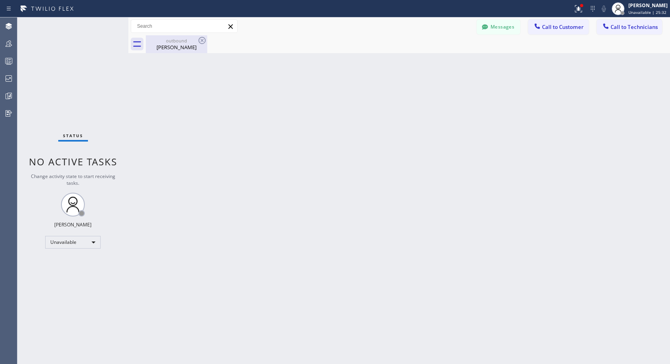
click at [177, 44] on div "[PERSON_NAME]" at bounding box center [177, 47] width 60 height 7
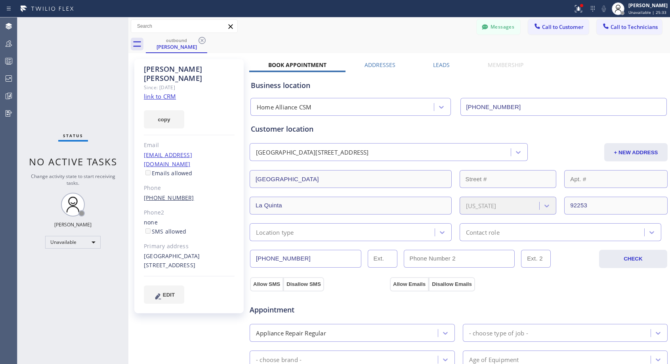
click at [163, 194] on link "[PHONE_NUMBER]" at bounding box center [169, 198] width 50 height 8
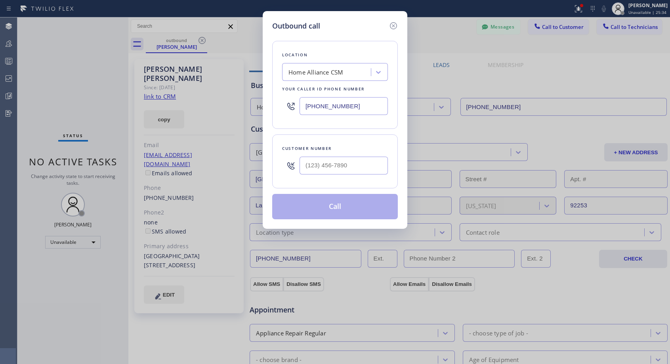
type input "[PHONE_NUMBER]"
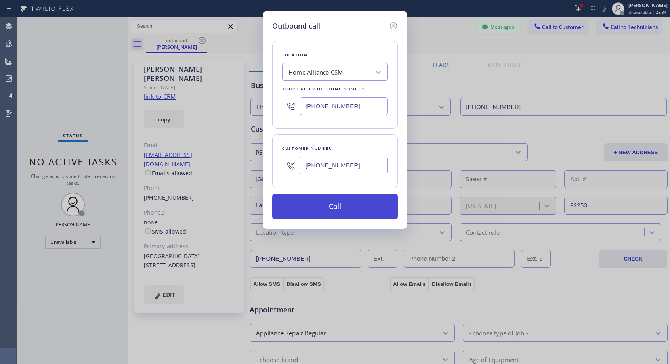
click at [363, 207] on button "Call" at bounding box center [335, 206] width 126 height 25
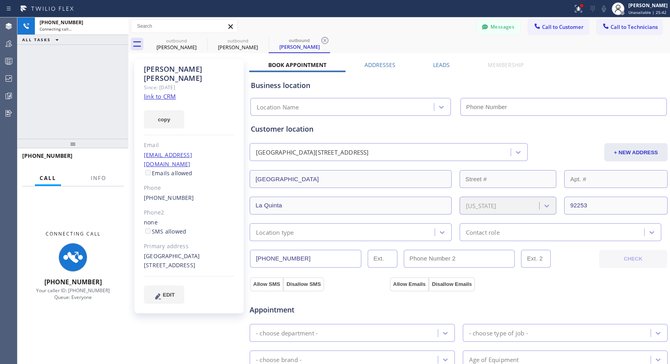
type input "[PHONE_NUMBER]"
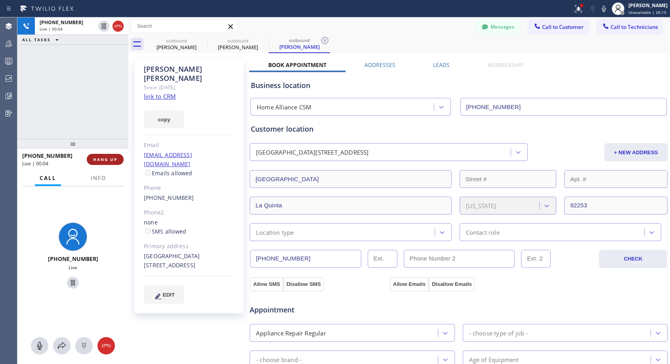
click at [103, 157] on span "HANG UP" at bounding box center [105, 159] width 24 height 6
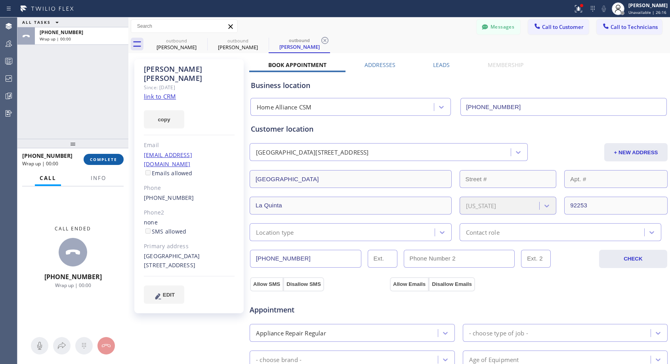
click at [103, 157] on span "COMPLETE" at bounding box center [103, 159] width 27 height 6
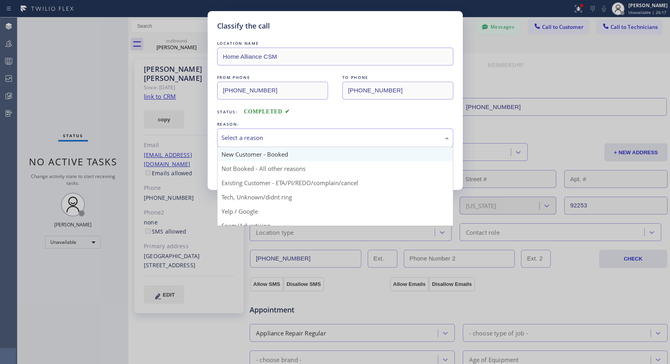
drag, startPoint x: 271, startPoint y: 138, endPoint x: 260, endPoint y: 147, distance: 14.1
click at [271, 137] on div "Select a reason" at bounding box center [334, 137] width 227 height 9
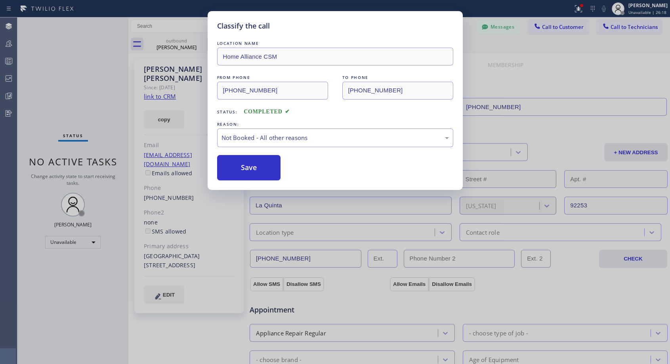
click at [244, 167] on button "Save" at bounding box center [249, 167] width 64 height 25
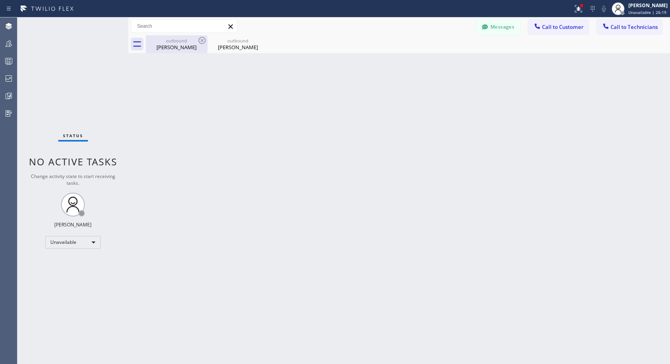
click at [186, 42] on div "outbound" at bounding box center [177, 41] width 60 height 6
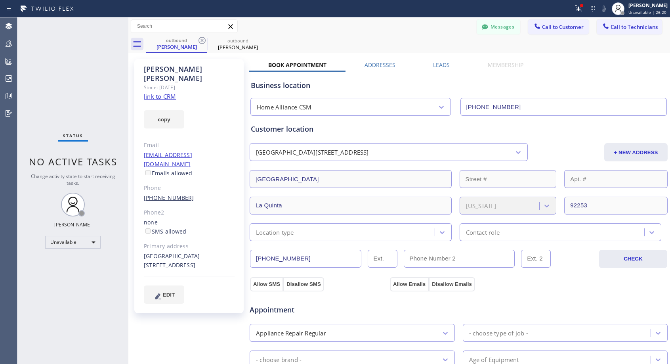
click at [166, 194] on link "[PHONE_NUMBER]" at bounding box center [169, 198] width 50 height 8
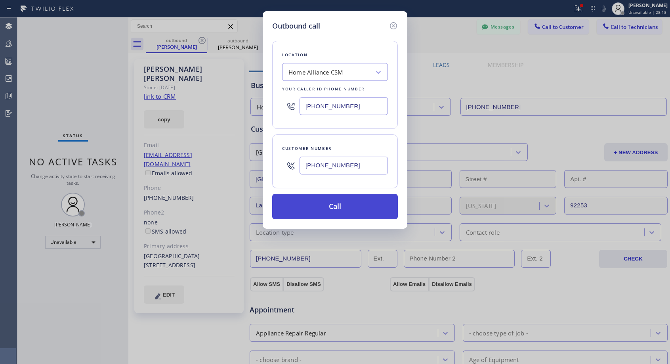
click at [334, 201] on button "Call" at bounding box center [335, 206] width 126 height 25
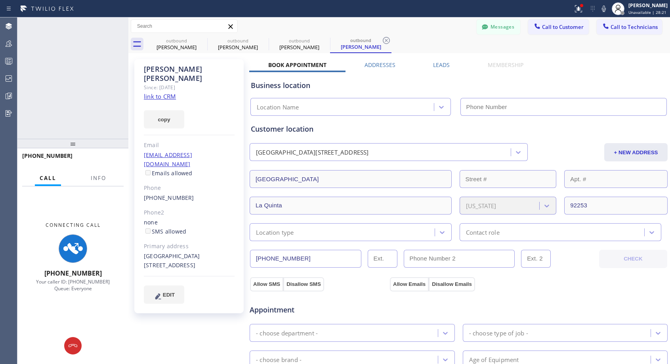
type input "[PHONE_NUMBER]"
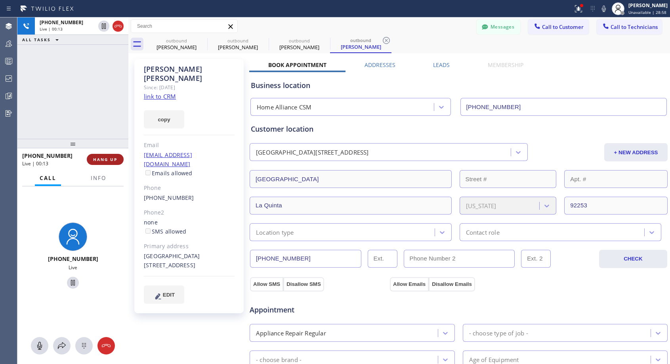
click at [111, 161] on span "HANG UP" at bounding box center [105, 159] width 24 height 6
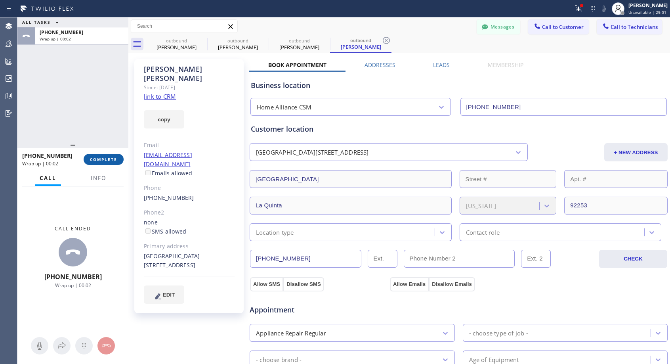
click at [105, 158] on span "COMPLETE" at bounding box center [103, 159] width 27 height 6
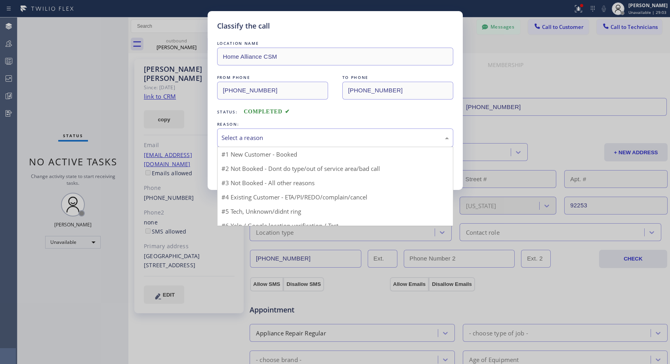
click at [311, 137] on div "Select a reason" at bounding box center [334, 137] width 227 height 9
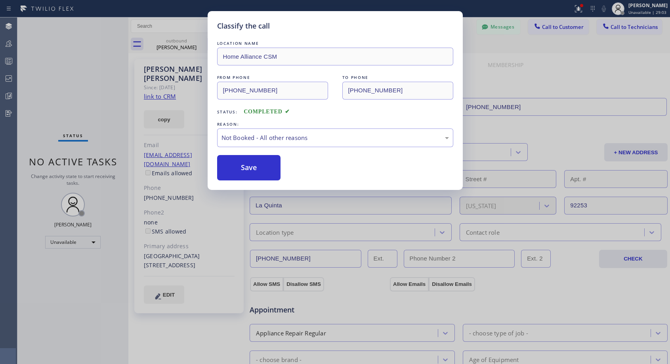
click at [246, 166] on button "Save" at bounding box center [249, 167] width 64 height 25
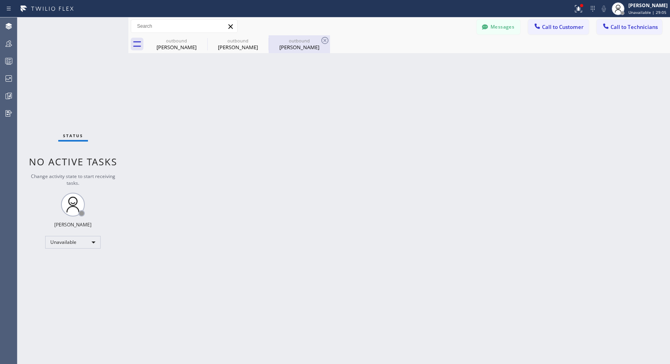
click at [295, 42] on div "outbound" at bounding box center [299, 41] width 60 height 6
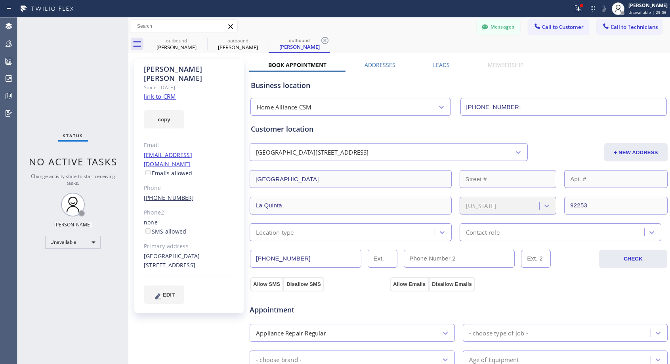
click at [166, 194] on link "[PHONE_NUMBER]" at bounding box center [169, 198] width 50 height 8
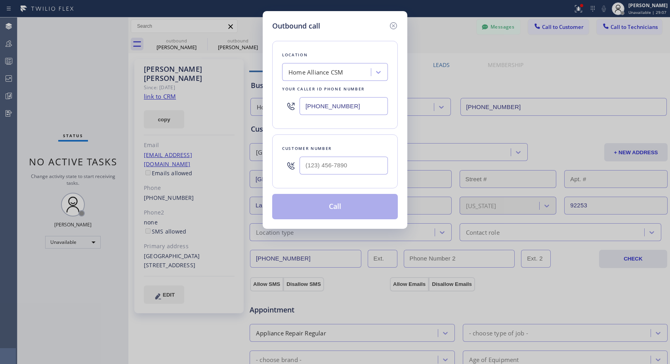
type input "[PHONE_NUMBER]"
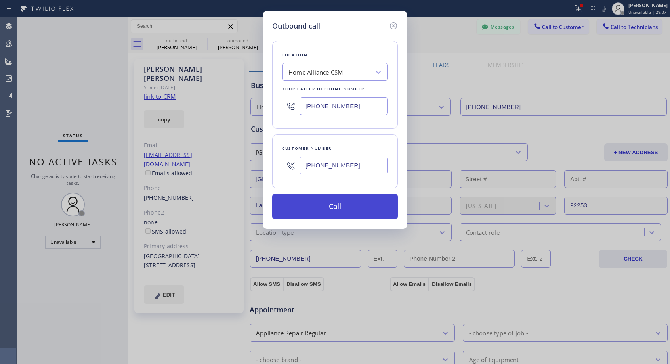
click at [312, 209] on button "Call" at bounding box center [335, 206] width 126 height 25
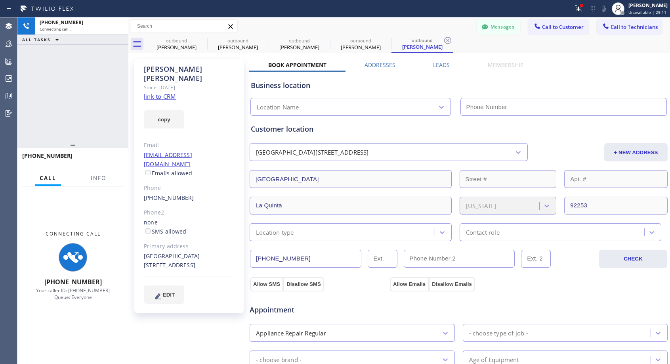
type input "[PHONE_NUMBER]"
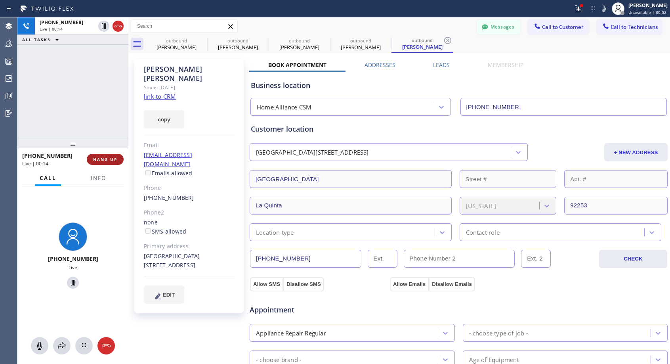
click at [104, 158] on span "HANG UP" at bounding box center [105, 159] width 24 height 6
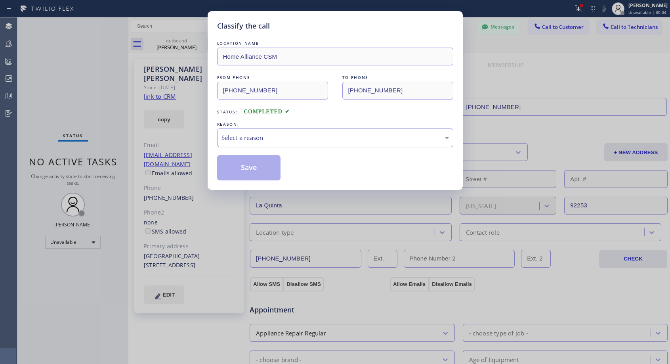
click at [269, 140] on div "Select a reason" at bounding box center [334, 137] width 227 height 9
click at [241, 168] on button "Save" at bounding box center [249, 167] width 64 height 25
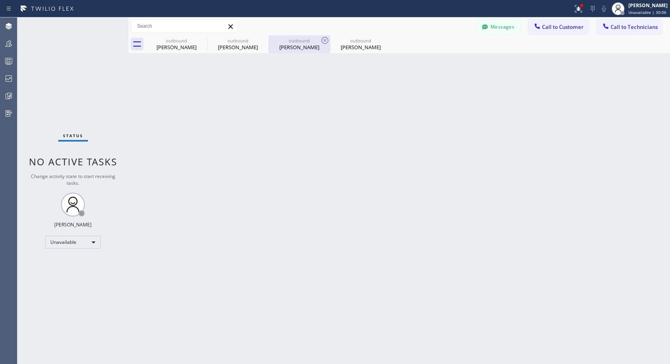
click at [291, 44] on div "[PERSON_NAME]" at bounding box center [299, 47] width 60 height 7
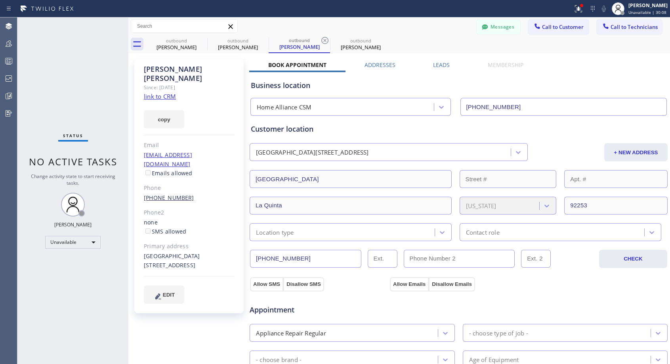
click at [166, 194] on link "[PHONE_NUMBER]" at bounding box center [169, 198] width 50 height 8
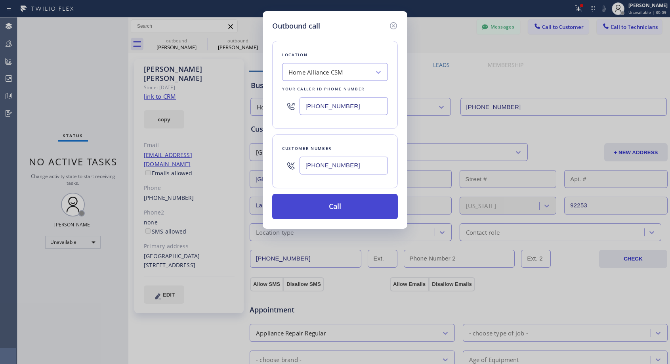
click at [329, 203] on button "Call" at bounding box center [335, 206] width 126 height 25
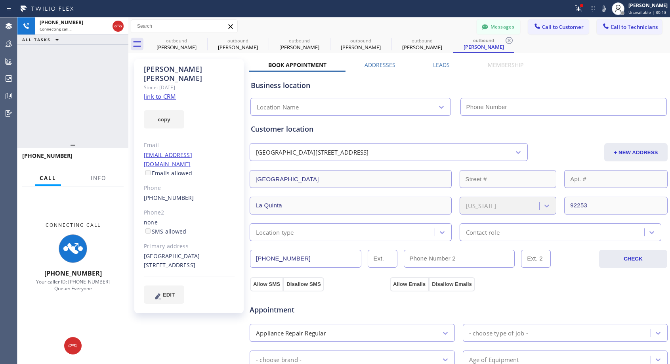
type input "[PHONE_NUMBER]"
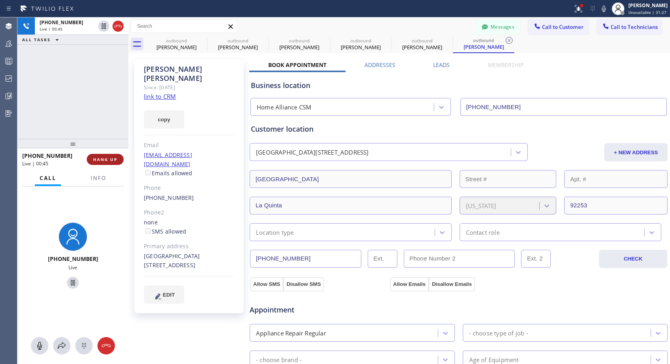
click at [116, 158] on span "HANG UP" at bounding box center [105, 159] width 24 height 6
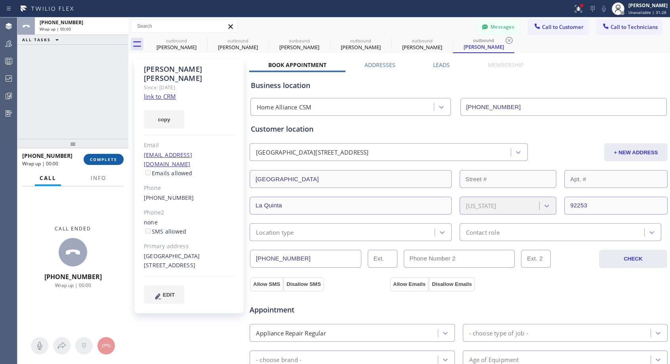
click at [116, 158] on span "COMPLETE" at bounding box center [103, 159] width 27 height 6
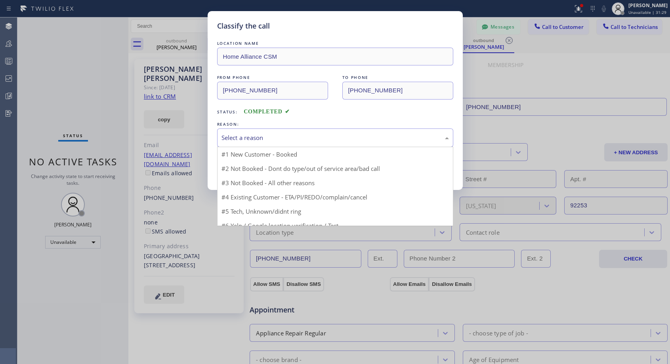
click at [266, 143] on div "Select a reason" at bounding box center [335, 137] width 236 height 19
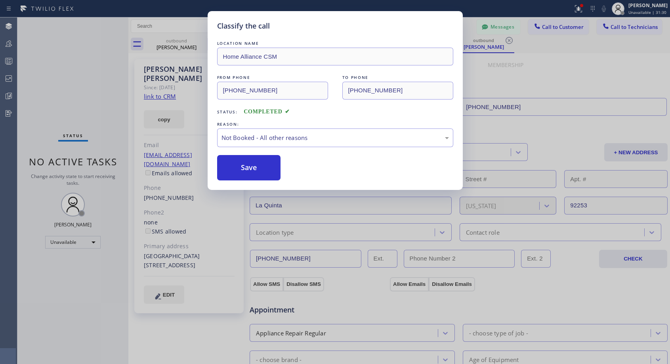
click at [248, 170] on button "Save" at bounding box center [249, 167] width 64 height 25
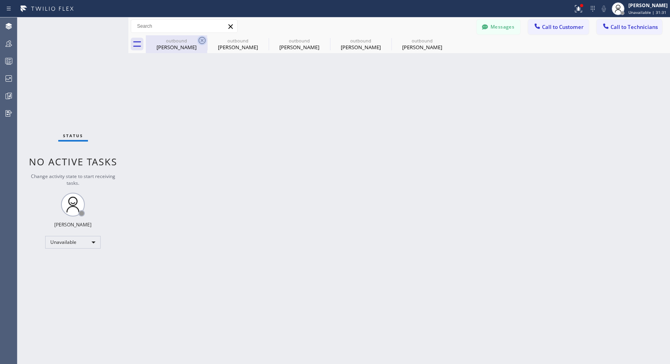
click at [204, 40] on icon at bounding box center [202, 41] width 10 height 10
click at [0, 0] on icon at bounding box center [0, 0] width 0 height 0
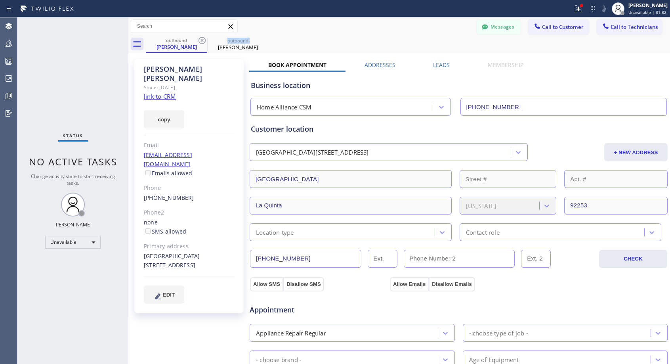
click at [204, 40] on icon at bounding box center [202, 41] width 10 height 10
click at [0, 0] on icon at bounding box center [0, 0] width 0 height 0
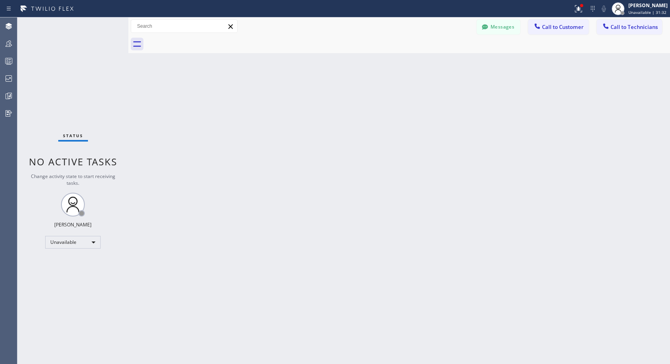
click at [204, 40] on div at bounding box center [408, 44] width 524 height 18
click at [565, 26] on span "Call to Customer" at bounding box center [563, 26] width 42 height 7
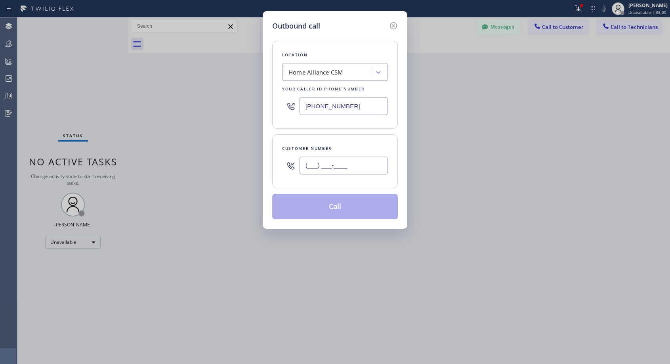
click at [335, 166] on input "(___) ___-____" at bounding box center [344, 165] width 88 height 18
paste input "732) 947-6545"
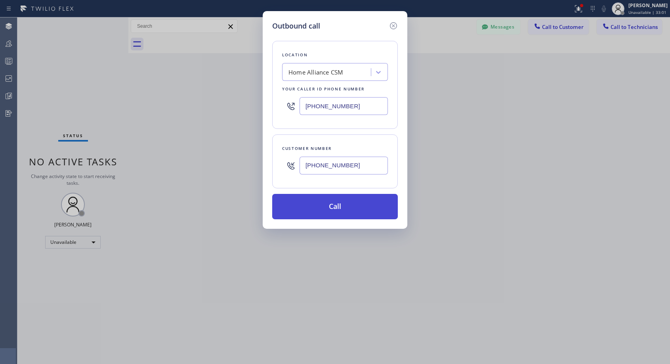
type input "[PHONE_NUMBER]"
click at [346, 208] on button "Call" at bounding box center [335, 206] width 126 height 25
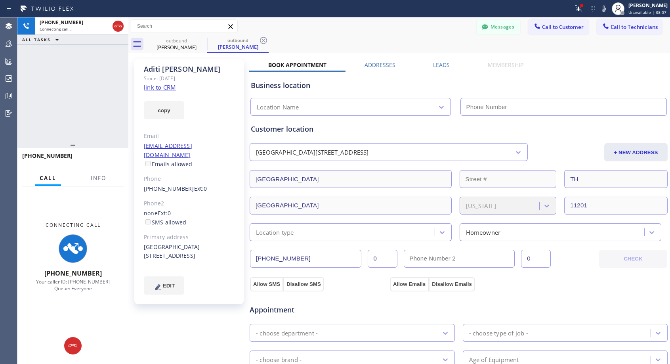
type input "[PHONE_NUMBER]"
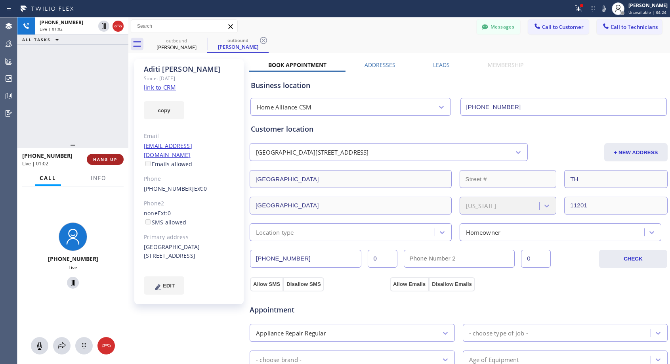
click at [115, 158] on span "HANG UP" at bounding box center [105, 159] width 24 height 6
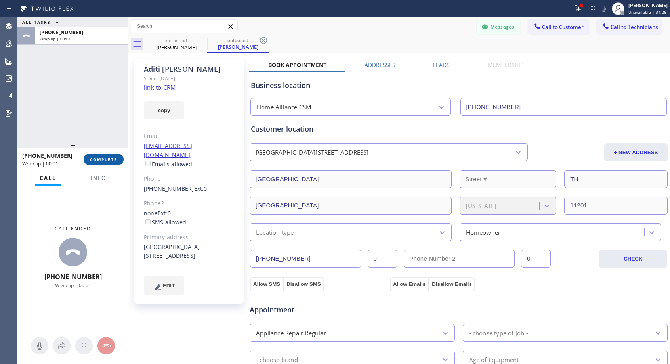
click at [96, 156] on button "COMPLETE" at bounding box center [104, 159] width 40 height 11
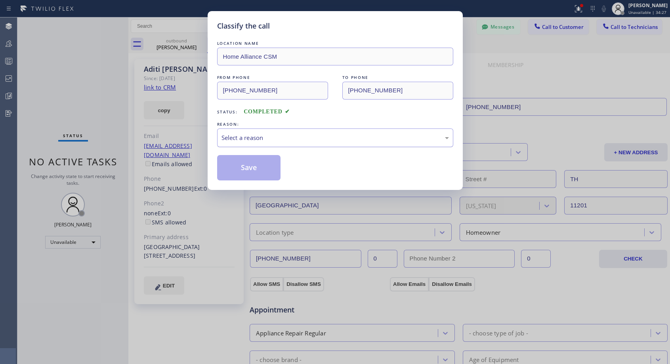
click at [269, 132] on div "Select a reason" at bounding box center [335, 137] width 236 height 19
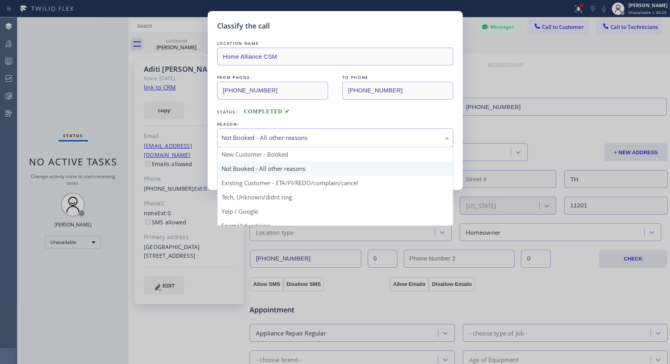
click at [261, 137] on div "Not Booked - All other reasons" at bounding box center [334, 137] width 227 height 9
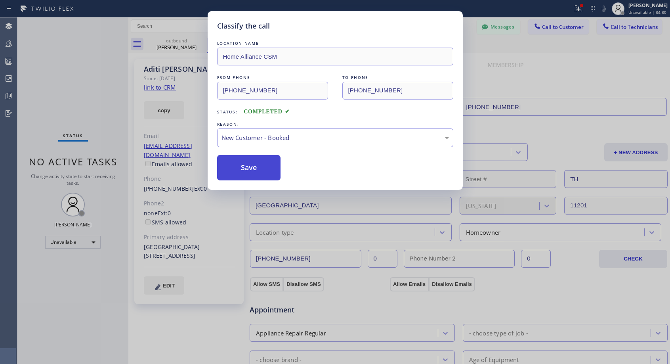
click at [243, 162] on button "Save" at bounding box center [249, 167] width 64 height 25
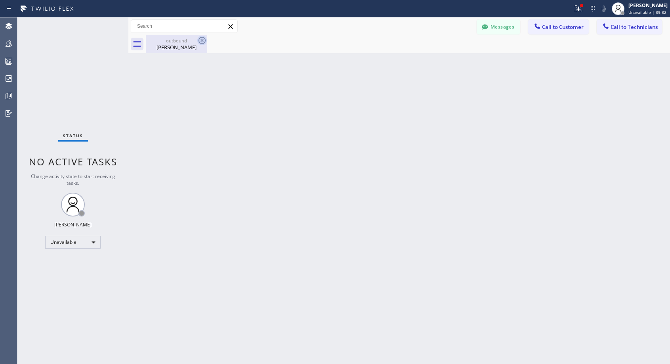
click at [203, 38] on icon at bounding box center [202, 41] width 10 height 10
click at [201, 40] on icon at bounding box center [202, 41] width 10 height 10
click at [569, 31] on button "Call to Customer" at bounding box center [558, 26] width 61 height 15
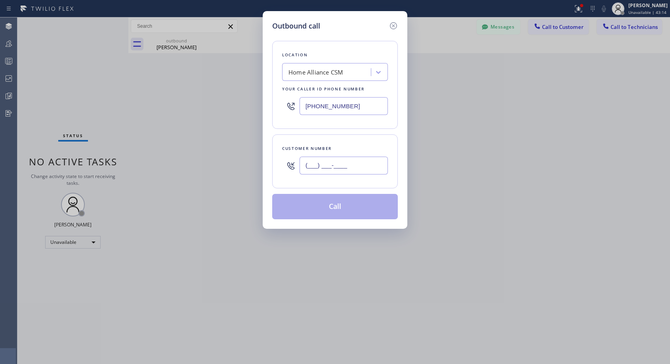
click at [312, 173] on input "(___) ___-____" at bounding box center [344, 165] width 88 height 18
paste input "661) 431-3888"
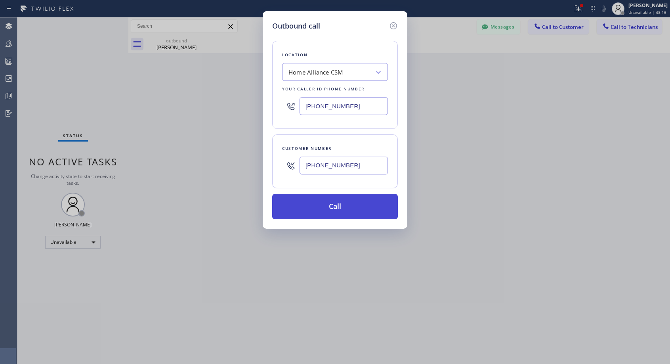
type input "[PHONE_NUMBER]"
click at [340, 206] on button "Call" at bounding box center [335, 206] width 126 height 25
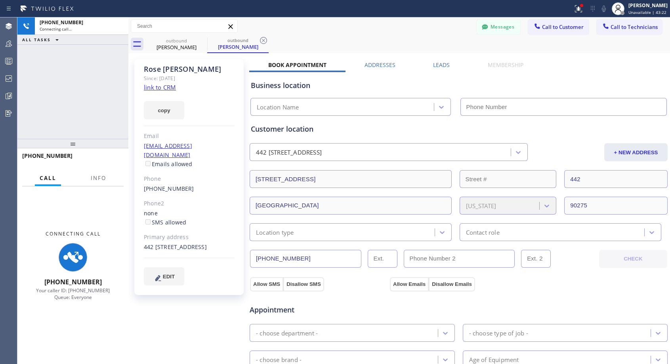
type input "[PHONE_NUMBER]"
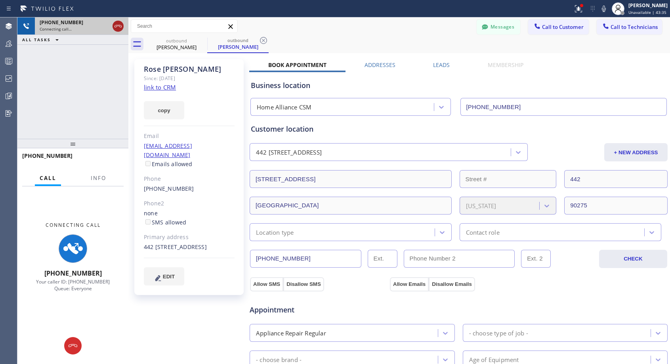
click at [115, 25] on icon at bounding box center [118, 26] width 10 height 10
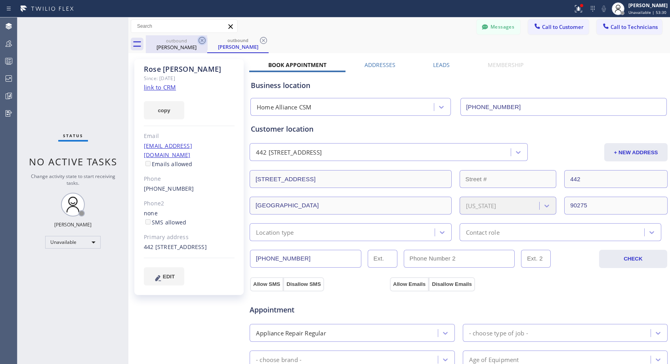
click at [201, 40] on icon at bounding box center [202, 41] width 10 height 10
click at [207, 40] on div "outbound [PERSON_NAME]" at bounding box center [237, 44] width 61 height 18
click at [203, 41] on icon at bounding box center [201, 40] width 7 height 7
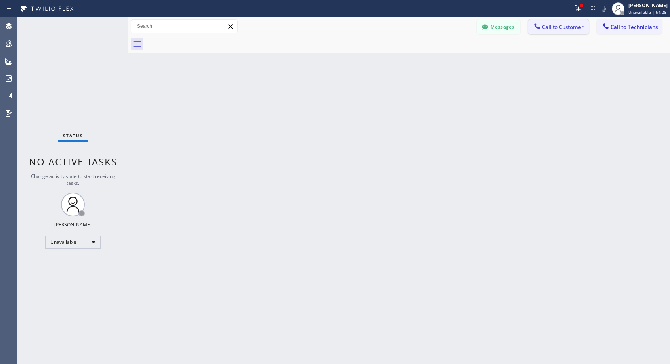
click at [559, 31] on button "Call to Customer" at bounding box center [558, 26] width 61 height 15
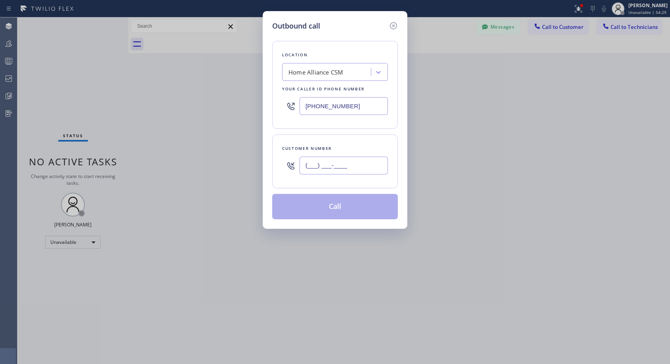
click at [337, 166] on input "(___) ___-____" at bounding box center [344, 165] width 88 height 18
paste input "206) 399-0960"
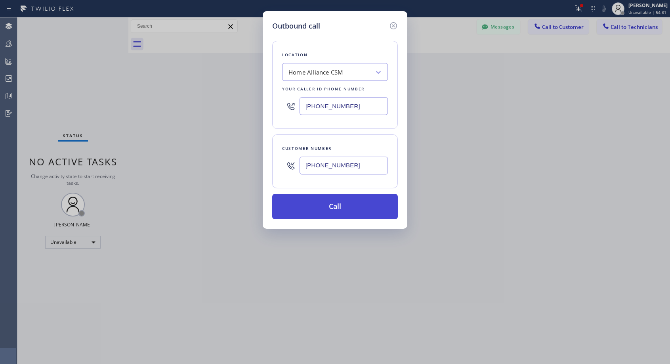
type input "[PHONE_NUMBER]"
click at [335, 210] on button "Call" at bounding box center [335, 206] width 126 height 25
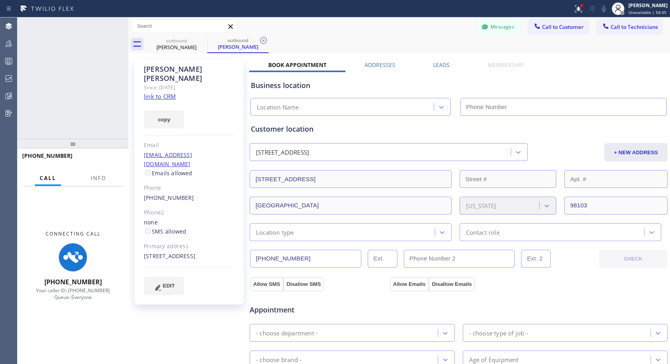
type input "[PHONE_NUMBER]"
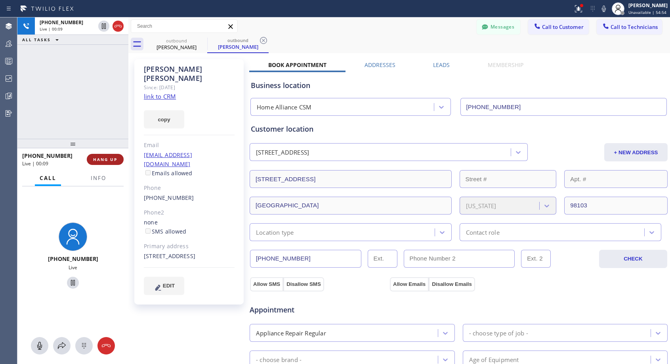
click at [109, 161] on span "HANG UP" at bounding box center [105, 159] width 24 height 6
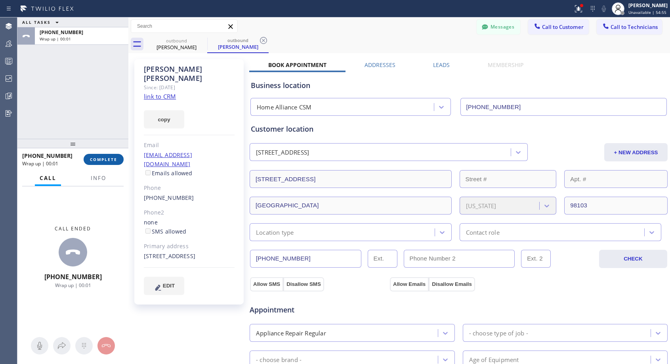
click at [109, 161] on span "COMPLETE" at bounding box center [103, 159] width 27 height 6
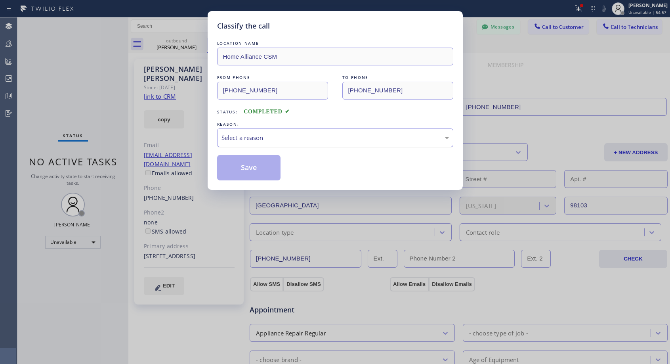
click at [265, 137] on div "Select a reason" at bounding box center [334, 137] width 227 height 9
click at [246, 168] on button "Save" at bounding box center [249, 167] width 64 height 25
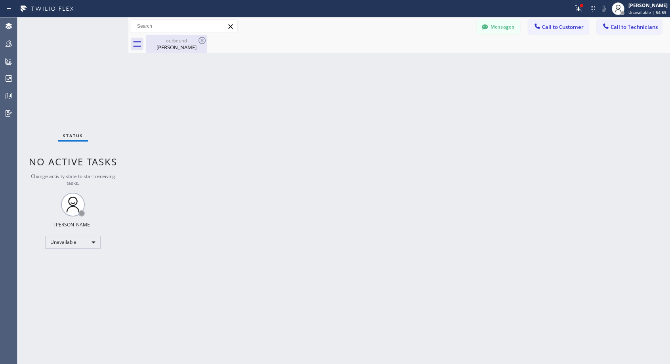
click at [170, 46] on div "[PERSON_NAME]" at bounding box center [177, 47] width 60 height 7
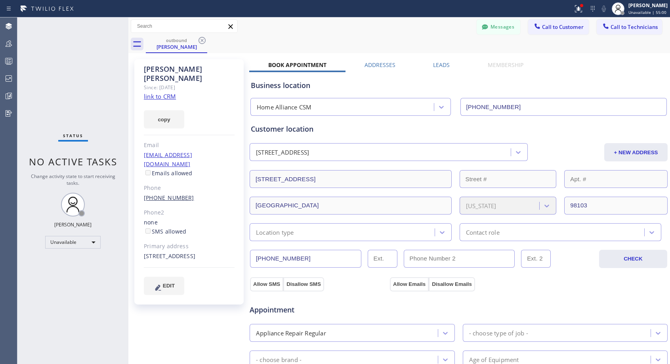
click at [167, 194] on link "[PHONE_NUMBER]" at bounding box center [169, 198] width 50 height 8
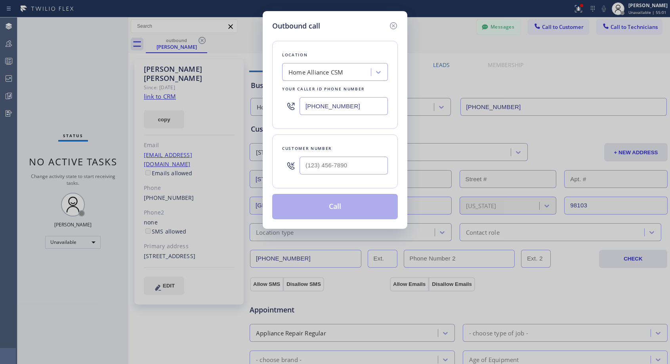
type input "[PHONE_NUMBER]"
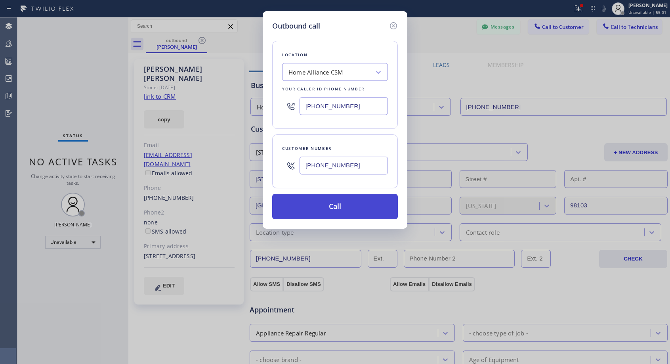
click at [325, 211] on button "Call" at bounding box center [335, 206] width 126 height 25
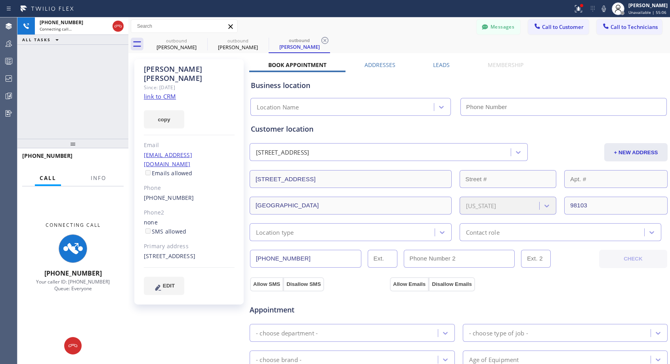
type input "[PHONE_NUMBER]"
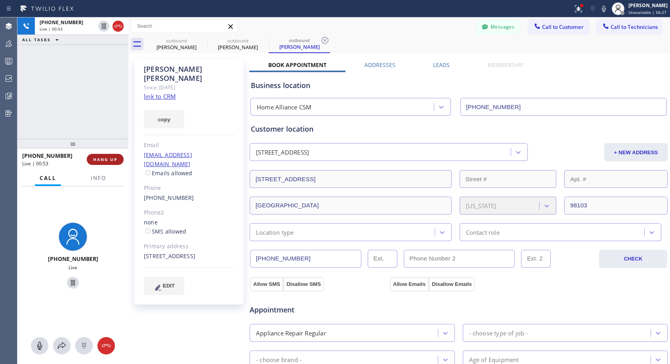
click at [107, 160] on span "HANG UP" at bounding box center [105, 159] width 24 height 6
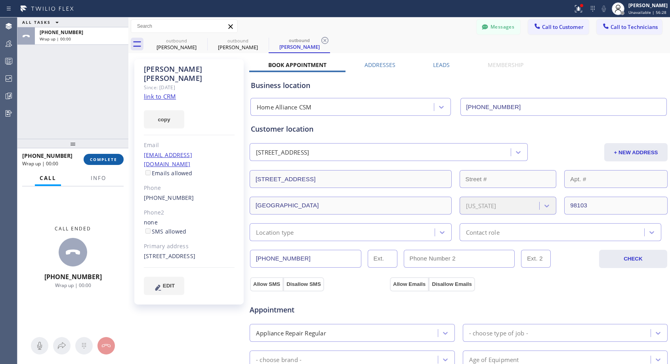
click at [107, 160] on span "COMPLETE" at bounding box center [103, 159] width 27 height 6
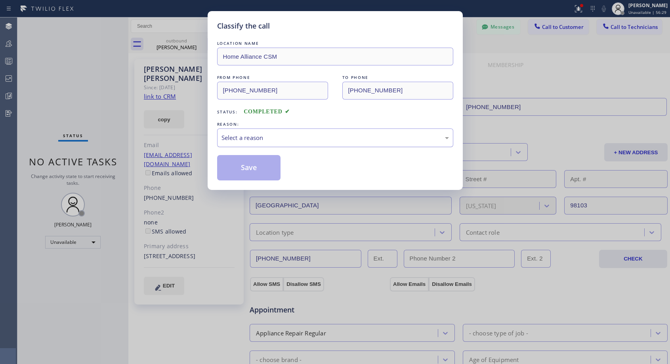
click at [249, 135] on div "Select a reason" at bounding box center [334, 137] width 227 height 9
click at [233, 170] on button "Save" at bounding box center [249, 167] width 64 height 25
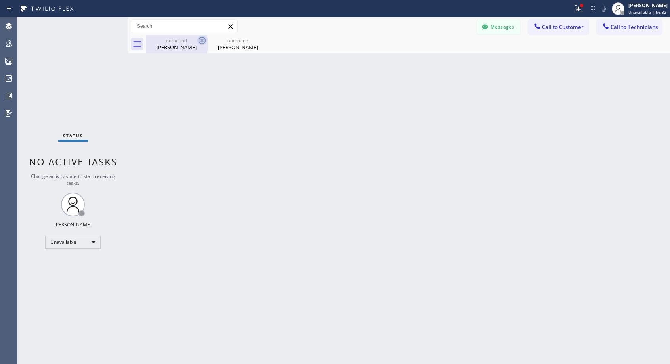
click at [200, 38] on icon at bounding box center [202, 41] width 10 height 10
click at [0, 0] on icon at bounding box center [0, 0] width 0 height 0
click at [200, 38] on div at bounding box center [408, 44] width 524 height 18
click at [567, 22] on button "Call to Customer" at bounding box center [558, 26] width 61 height 15
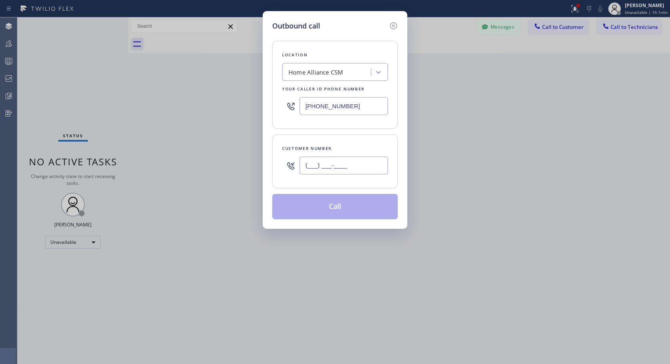
click at [349, 166] on input "(___) ___-____" at bounding box center [344, 165] width 88 height 18
paste input "503) 351-2700"
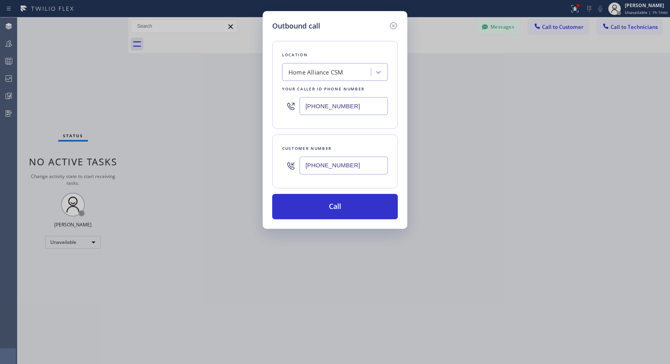
type input "[PHONE_NUMBER]"
click at [320, 208] on button "Call" at bounding box center [335, 206] width 126 height 25
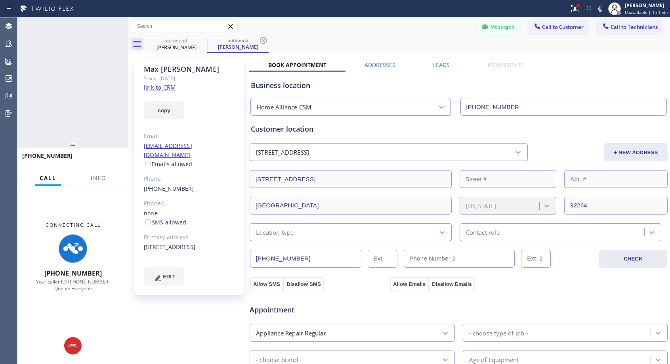
type input "[PHONE_NUMBER]"
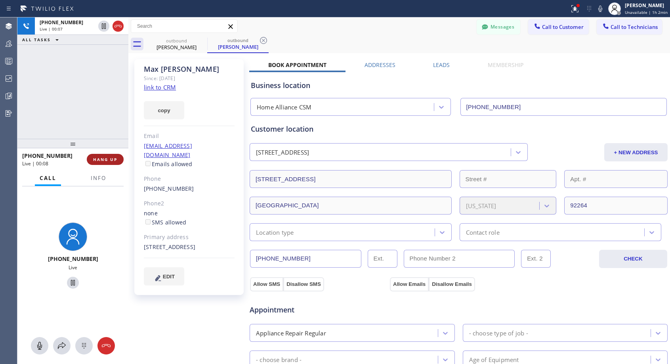
click at [103, 158] on span "HANG UP" at bounding box center [105, 159] width 24 height 6
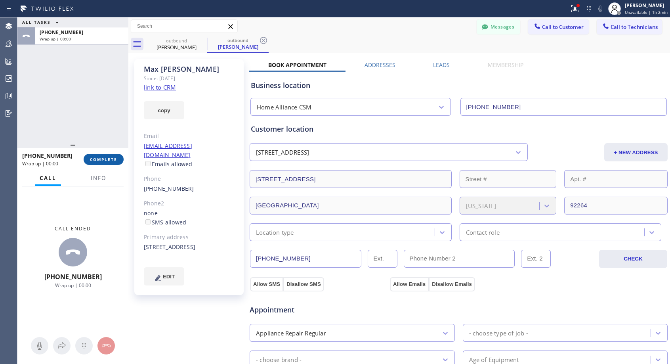
click at [103, 158] on span "COMPLETE" at bounding box center [103, 159] width 27 height 6
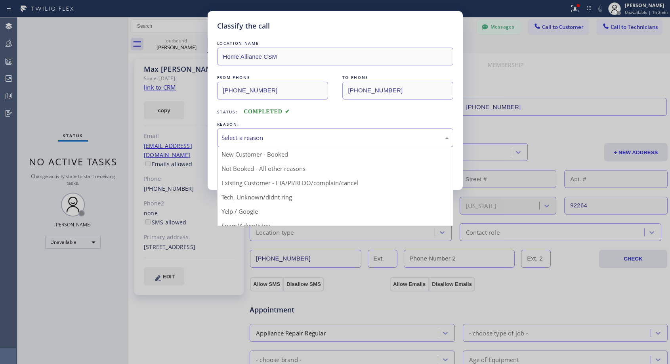
click at [259, 135] on div "Select a reason" at bounding box center [334, 137] width 227 height 9
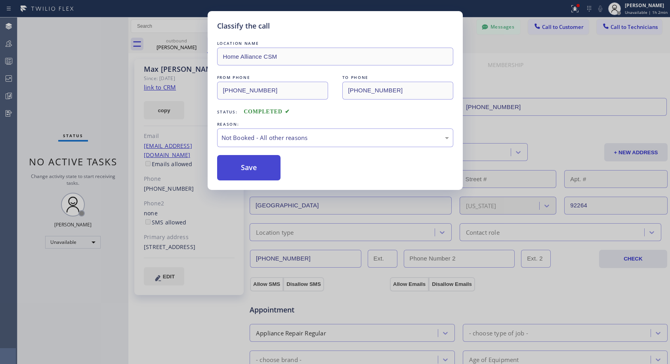
click at [248, 170] on button "Save" at bounding box center [249, 167] width 64 height 25
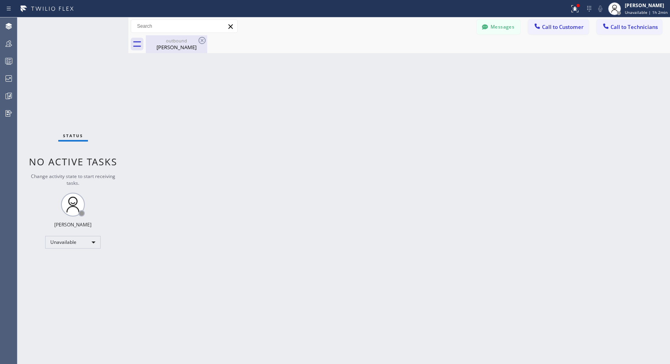
click at [187, 44] on div "[PERSON_NAME]" at bounding box center [177, 47] width 60 height 7
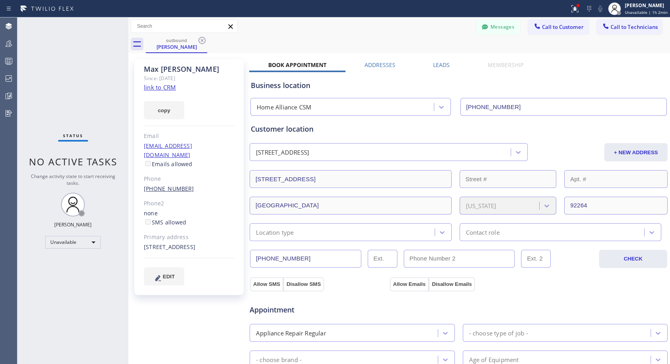
click at [178, 185] on link "[PHONE_NUMBER]" at bounding box center [169, 189] width 50 height 8
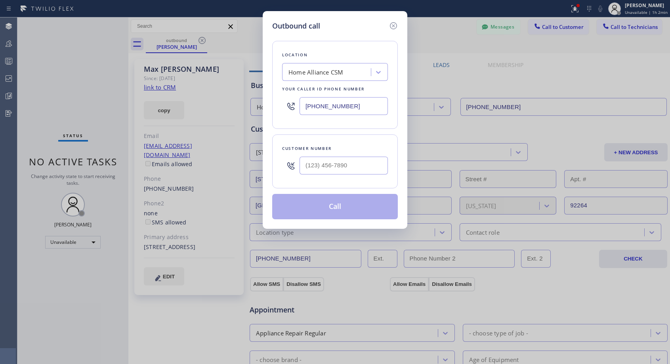
type input "[PHONE_NUMBER]"
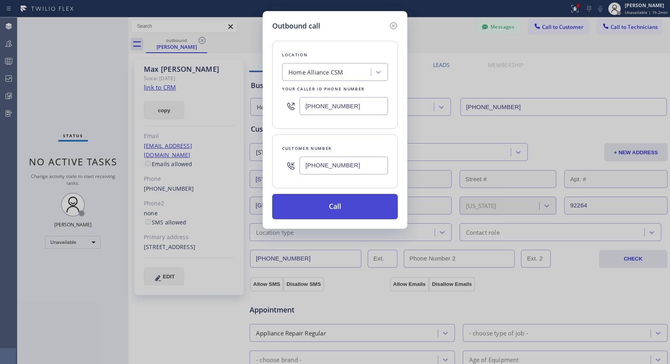
click at [339, 201] on button "Call" at bounding box center [335, 206] width 126 height 25
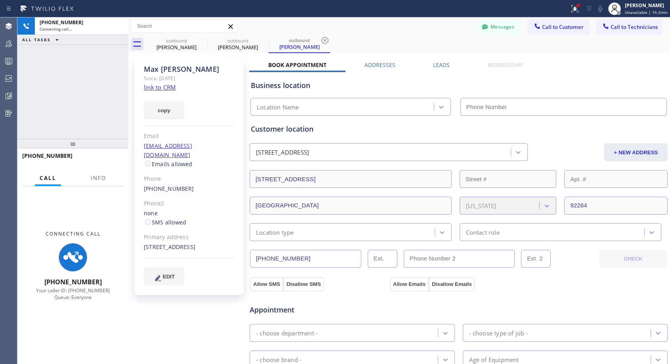
type input "[PHONE_NUMBER]"
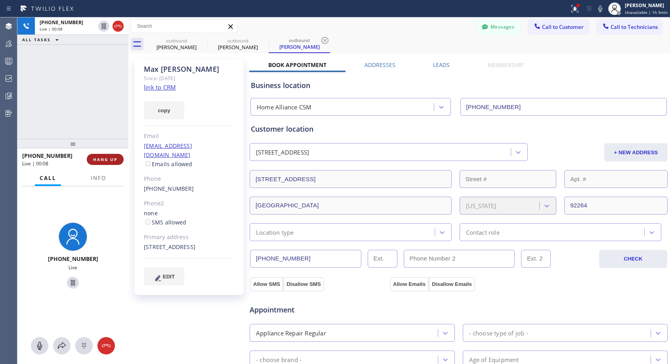
click at [112, 158] on span "HANG UP" at bounding box center [105, 159] width 24 height 6
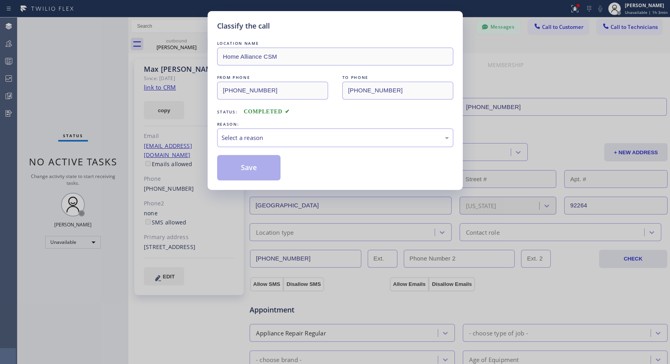
click at [112, 158] on div "Classify the call LOCATION NAME Home Alliance CSM FROM PHONE [PHONE_NUMBER] TO …" at bounding box center [335, 182] width 670 height 364
click at [244, 139] on div "Select a reason" at bounding box center [334, 137] width 227 height 9
click at [240, 171] on button "Save" at bounding box center [249, 167] width 64 height 25
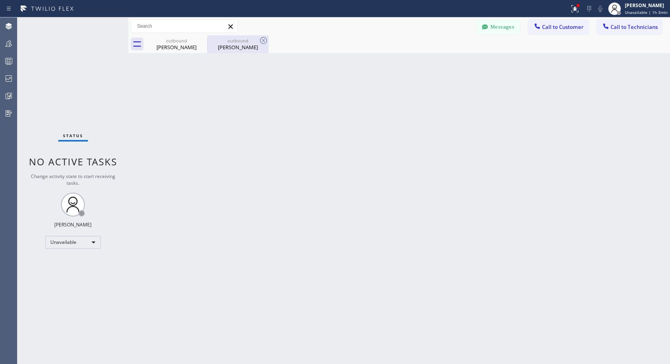
click at [219, 44] on div "[PERSON_NAME]" at bounding box center [238, 47] width 60 height 7
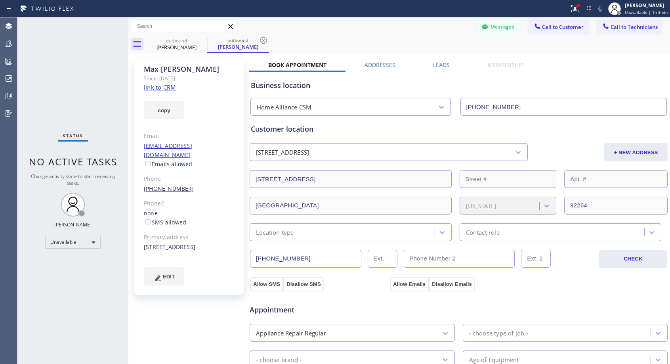
click at [162, 185] on link "[PHONE_NUMBER]" at bounding box center [169, 189] width 50 height 8
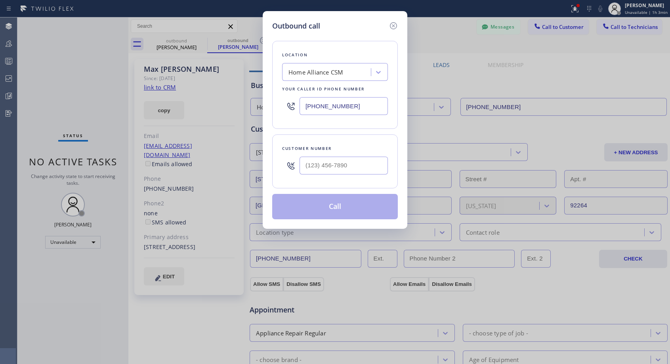
type input "[PHONE_NUMBER]"
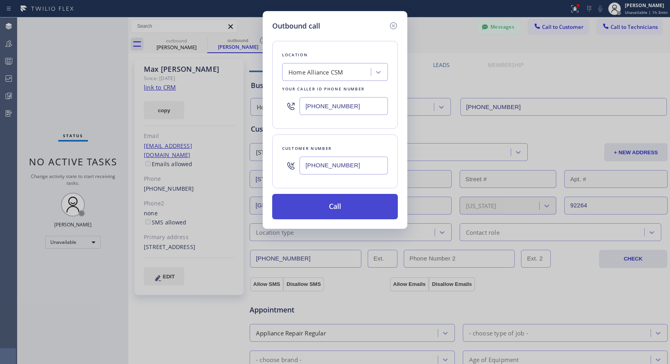
click at [317, 207] on button "Call" at bounding box center [335, 206] width 126 height 25
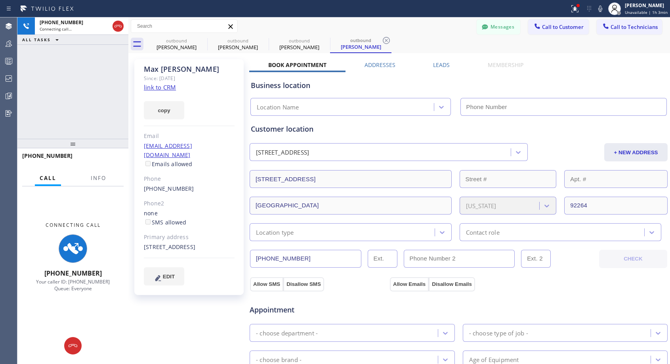
type input "[PHONE_NUMBER]"
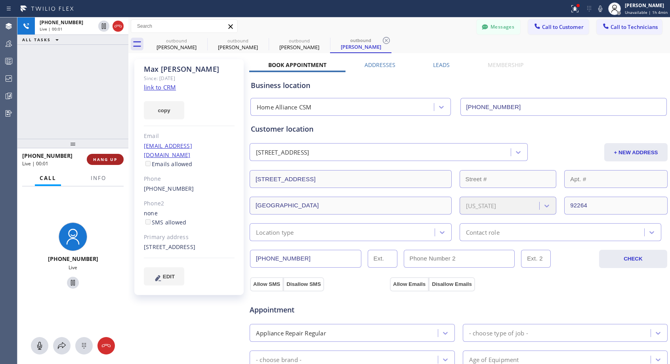
click at [99, 158] on span "HANG UP" at bounding box center [105, 159] width 24 height 6
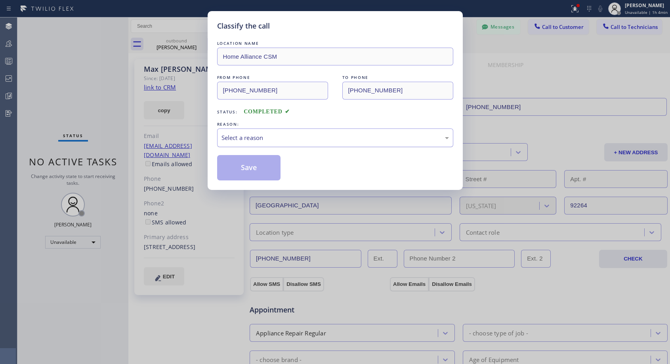
click at [258, 138] on div "Select a reason" at bounding box center [334, 137] width 227 height 9
click at [252, 167] on button "Save" at bounding box center [249, 167] width 64 height 25
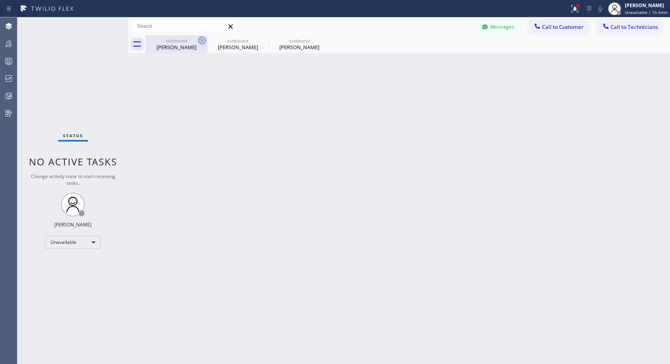
click at [202, 42] on icon at bounding box center [202, 41] width 10 height 10
click at [0, 0] on icon at bounding box center [0, 0] width 0 height 0
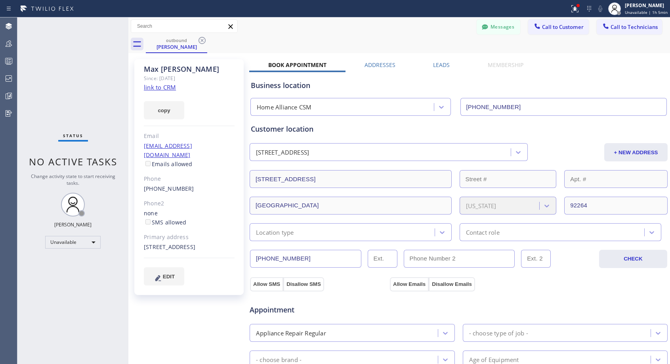
click at [202, 42] on icon at bounding box center [202, 41] width 10 height 10
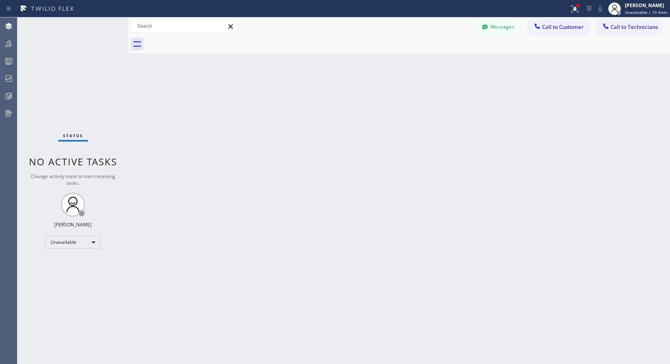
click at [202, 42] on div at bounding box center [408, 44] width 524 height 18
click at [564, 31] on button "Call to Customer" at bounding box center [558, 26] width 61 height 15
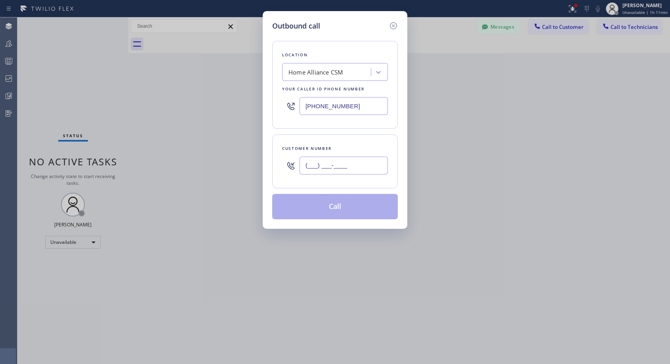
click at [360, 164] on input "(___) ___-____" at bounding box center [344, 165] width 88 height 18
paste input "630) 402-7189"
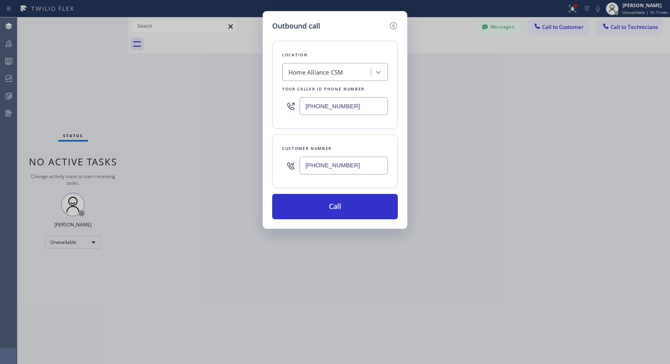
type input "[PHONE_NUMBER]"
click at [370, 213] on button "Call" at bounding box center [335, 206] width 126 height 25
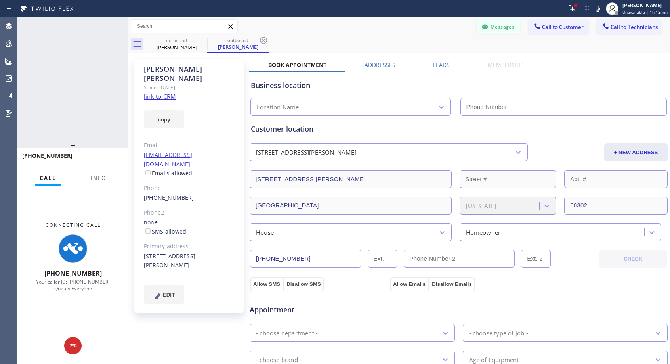
type input "[PHONE_NUMBER]"
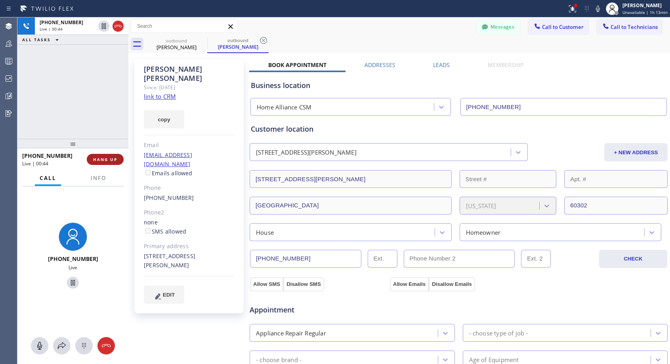
click at [109, 157] on span "HANG UP" at bounding box center [105, 159] width 24 height 6
click at [111, 155] on button "HANG UP" at bounding box center [105, 159] width 37 height 11
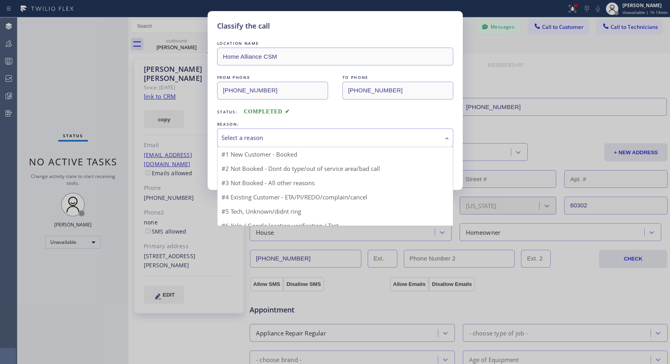
click at [299, 134] on div "Select a reason" at bounding box center [334, 137] width 227 height 9
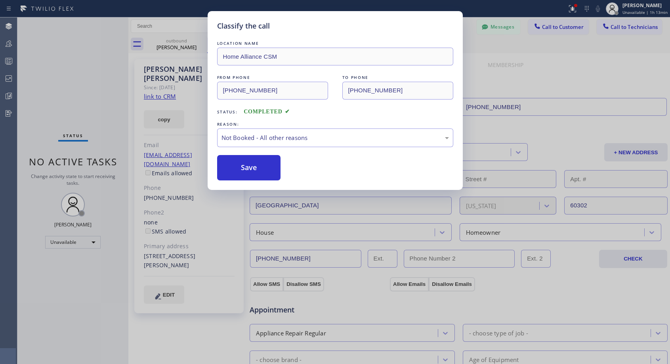
click at [248, 168] on button "Save" at bounding box center [249, 167] width 64 height 25
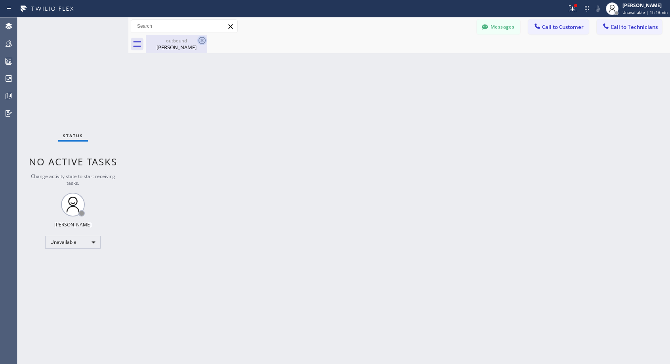
click at [203, 43] on icon at bounding box center [202, 41] width 10 height 10
click at [199, 39] on icon at bounding box center [201, 40] width 7 height 7
click at [202, 44] on icon at bounding box center [201, 40] width 7 height 7
click at [200, 39] on icon at bounding box center [202, 41] width 10 height 10
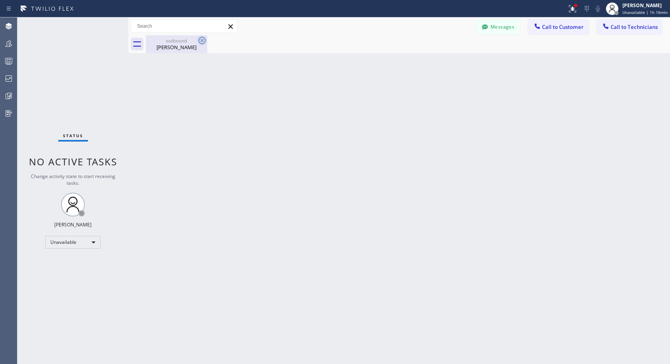
click at [200, 39] on icon at bounding box center [202, 41] width 10 height 10
click at [549, 28] on span "Call to Customer" at bounding box center [563, 26] width 42 height 7
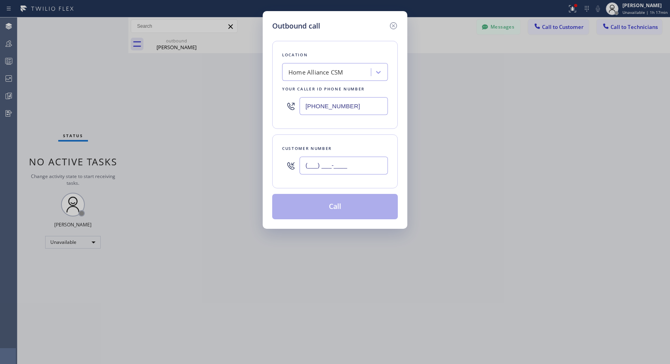
click at [355, 167] on input "(___) ___-____" at bounding box center [344, 165] width 88 height 18
paste input "323) 382-8617"
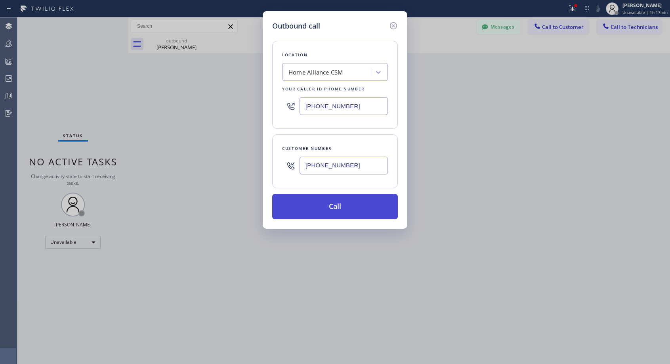
type input "[PHONE_NUMBER]"
click at [349, 204] on button "Call" at bounding box center [335, 206] width 126 height 25
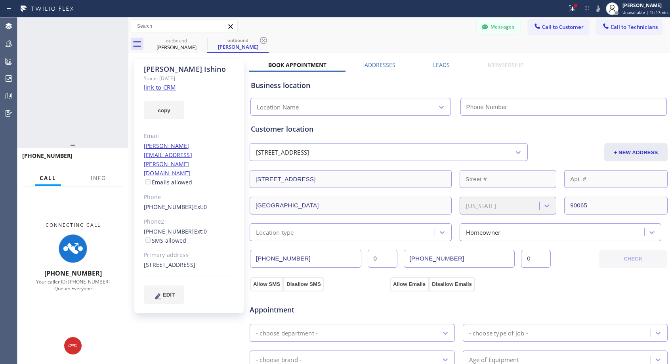
type input "[PHONE_NUMBER]"
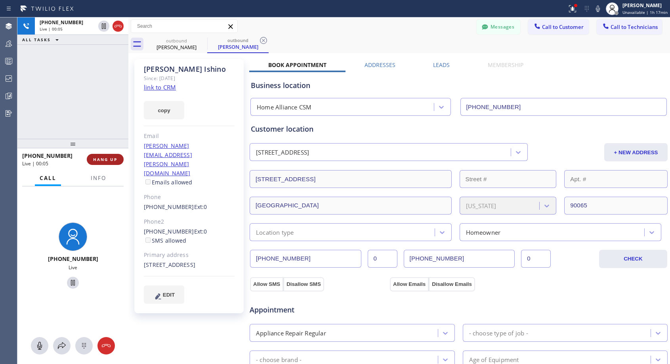
click at [107, 157] on span "HANG UP" at bounding box center [105, 159] width 24 height 6
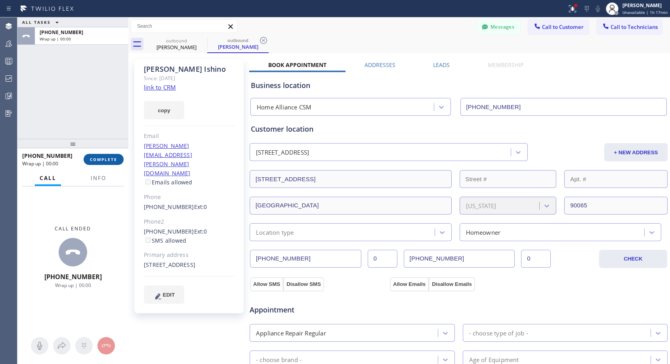
click at [107, 156] on span "COMPLETE" at bounding box center [103, 159] width 27 height 6
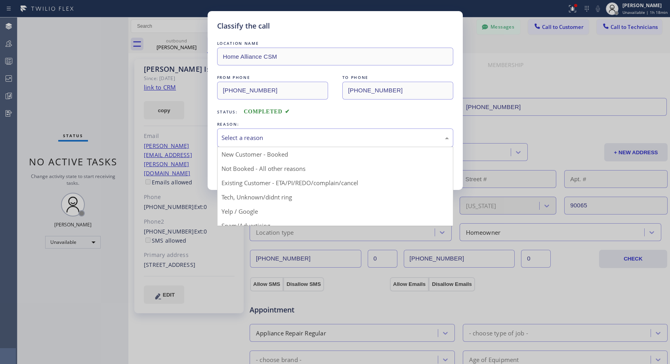
click at [263, 137] on div "Select a reason" at bounding box center [334, 137] width 227 height 9
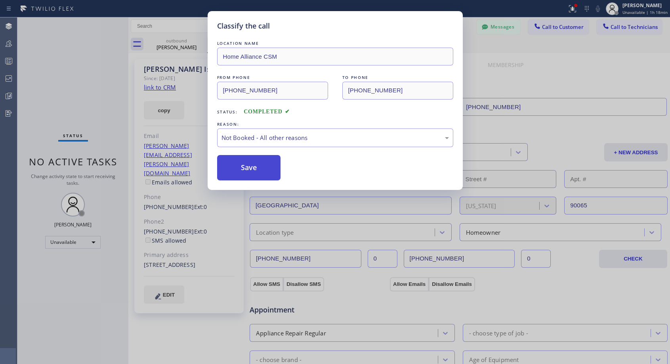
click at [246, 166] on button "Save" at bounding box center [249, 167] width 64 height 25
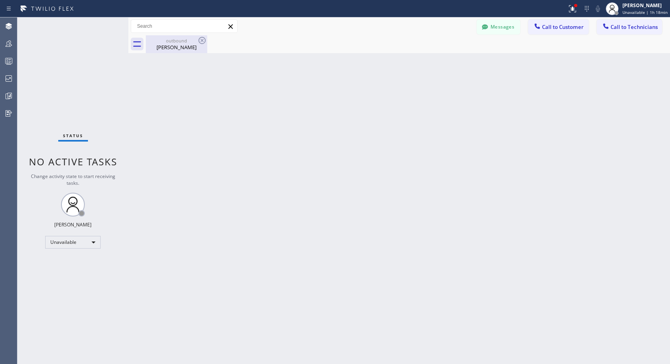
click at [176, 48] on div "[PERSON_NAME]" at bounding box center [177, 47] width 60 height 7
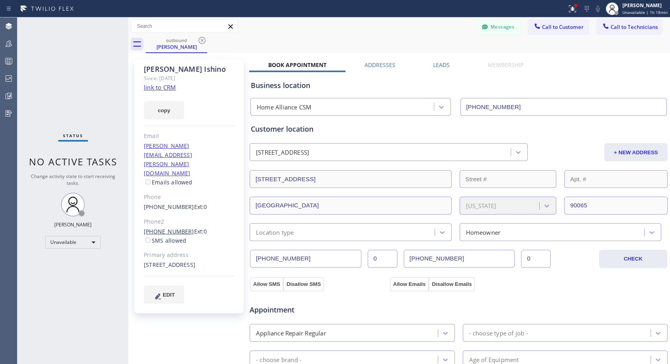
click at [179, 227] on link "[PHONE_NUMBER]" at bounding box center [169, 231] width 50 height 8
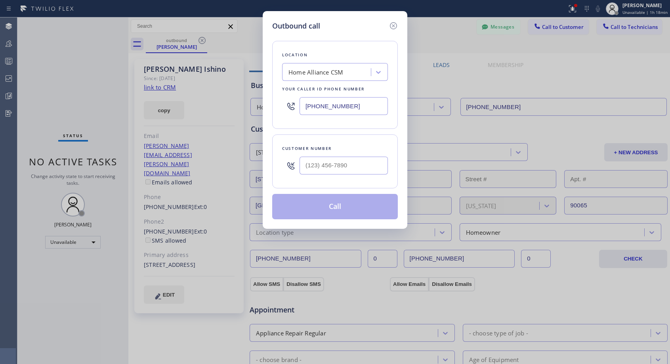
type input "[PHONE_NUMBER]"
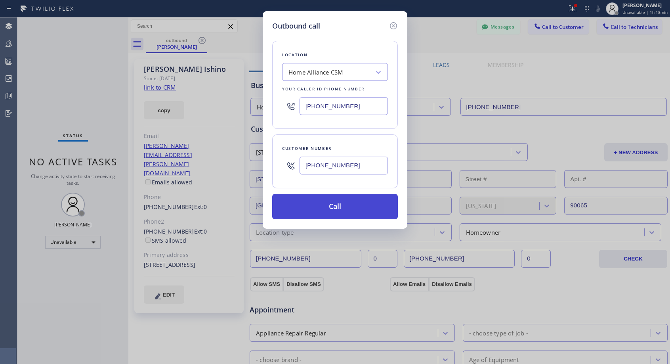
click at [305, 211] on button "Call" at bounding box center [335, 206] width 126 height 25
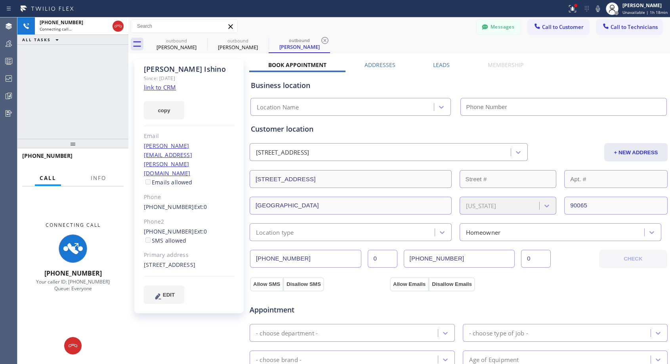
type input "[PHONE_NUMBER]"
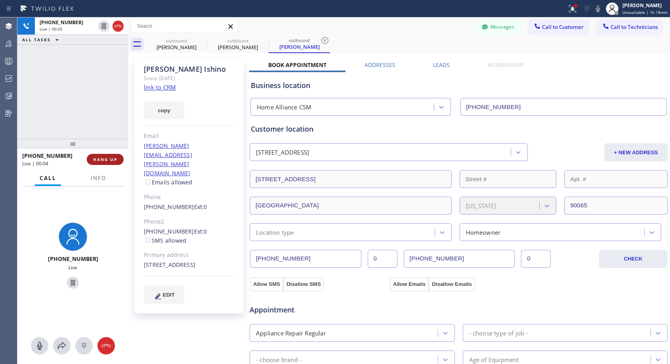
click at [103, 160] on span "HANG UP" at bounding box center [105, 159] width 24 height 6
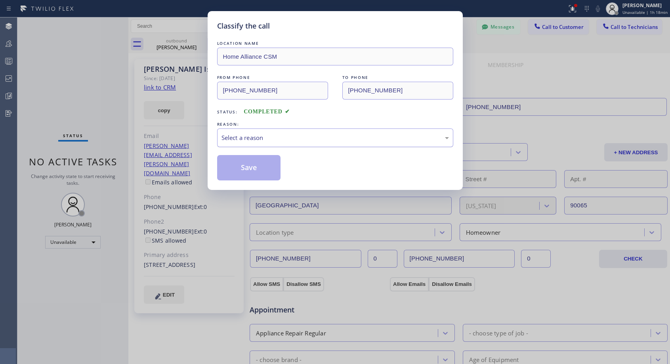
click at [252, 138] on div "Select a reason" at bounding box center [334, 137] width 227 height 9
click at [245, 168] on button "Save" at bounding box center [249, 167] width 64 height 25
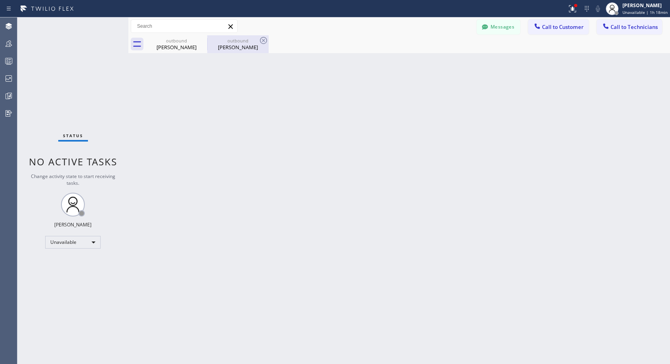
click at [229, 51] on div "outbound [PERSON_NAME]" at bounding box center [238, 44] width 60 height 18
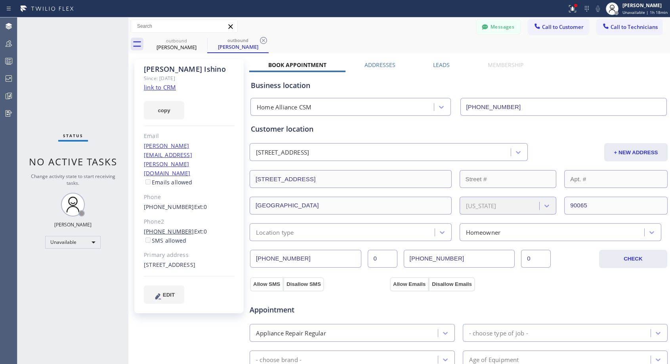
click at [174, 227] on link "[PHONE_NUMBER]" at bounding box center [169, 231] width 50 height 8
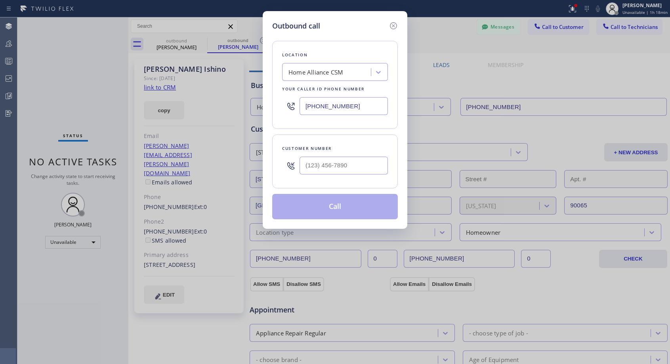
type input "[PHONE_NUMBER]"
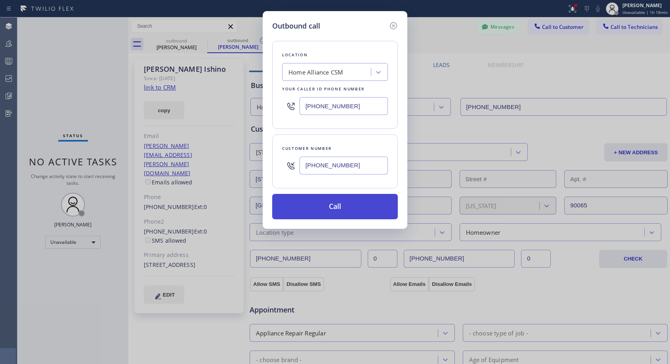
click at [326, 210] on button "Call" at bounding box center [335, 206] width 126 height 25
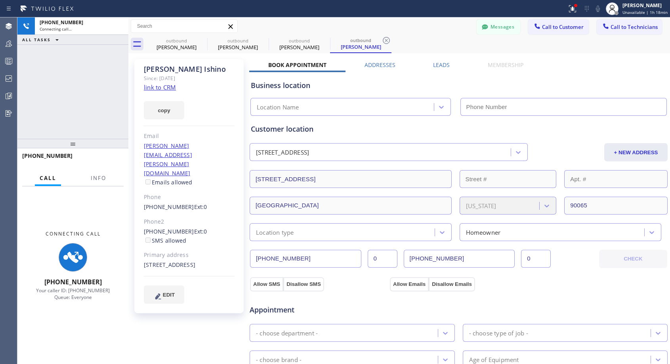
type input "[PHONE_NUMBER]"
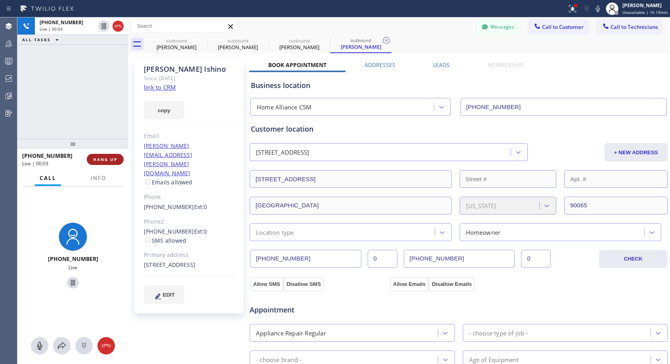
click at [100, 162] on span "HANG UP" at bounding box center [105, 159] width 24 height 6
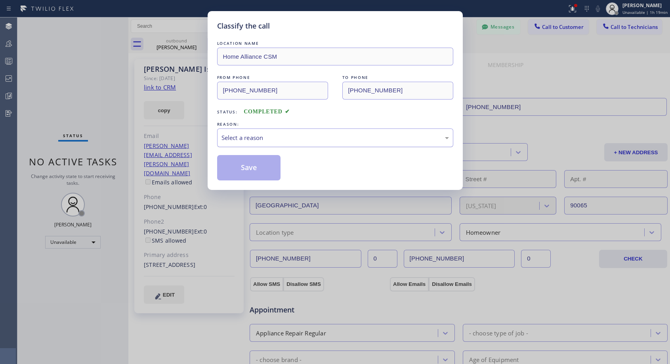
click at [238, 141] on div "Select a reason" at bounding box center [334, 137] width 227 height 9
click at [233, 172] on button "Save" at bounding box center [249, 167] width 64 height 25
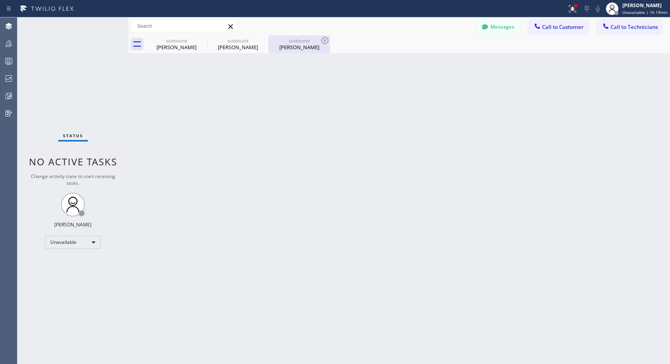
click at [298, 50] on div "[PERSON_NAME]" at bounding box center [299, 47] width 60 height 7
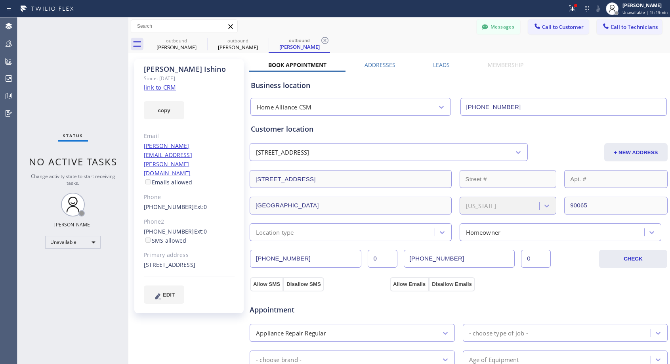
click at [168, 227] on link "[PHONE_NUMBER]" at bounding box center [169, 231] width 50 height 8
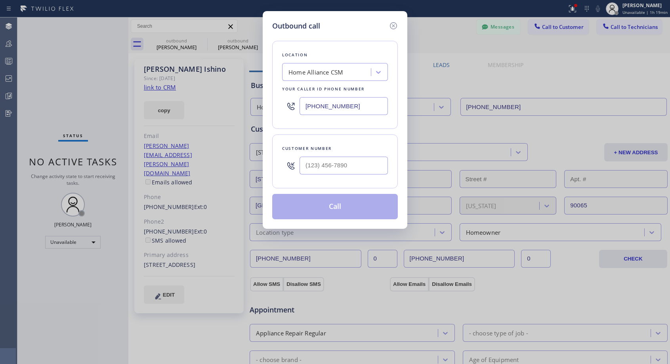
type input "[PHONE_NUMBER]"
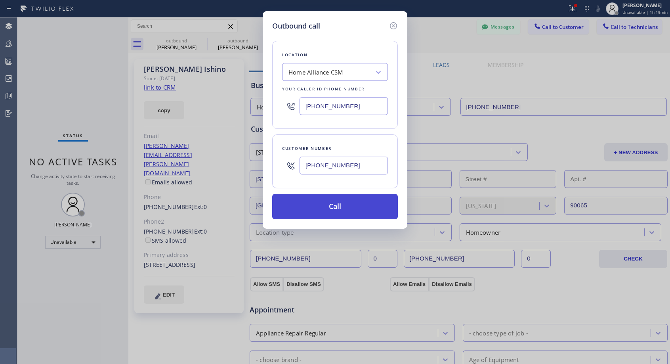
click at [343, 209] on button "Call" at bounding box center [335, 206] width 126 height 25
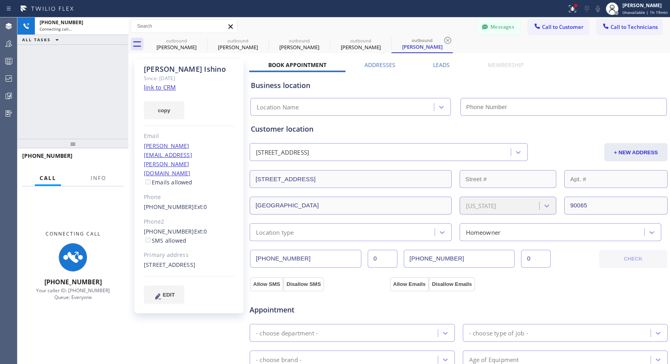
type input "[PHONE_NUMBER]"
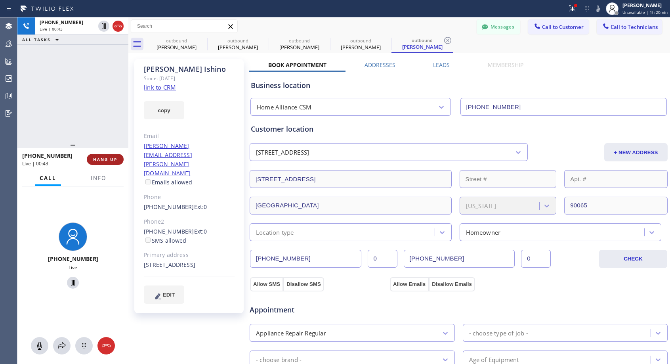
click at [114, 157] on span "HANG UP" at bounding box center [105, 159] width 24 height 6
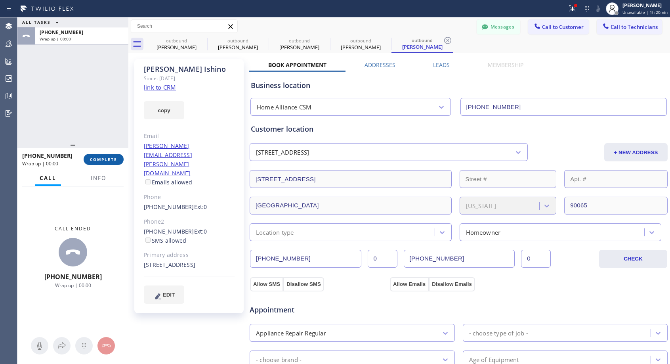
click at [114, 157] on span "COMPLETE" at bounding box center [103, 159] width 27 height 6
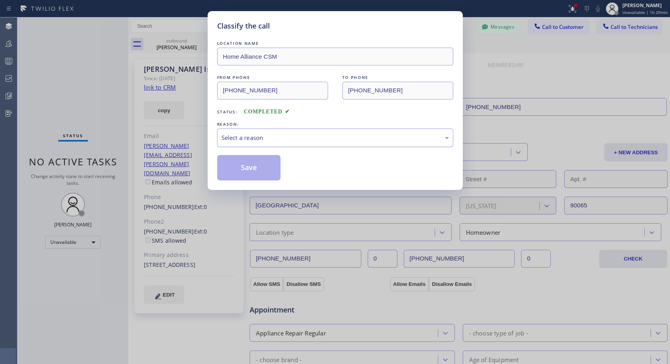
click at [324, 139] on div "Select a reason" at bounding box center [334, 137] width 227 height 9
click at [248, 169] on button "Save" at bounding box center [249, 167] width 64 height 25
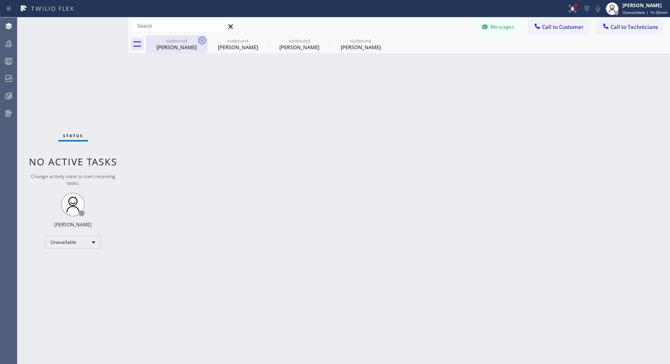
click at [203, 40] on icon at bounding box center [202, 41] width 10 height 10
click at [0, 0] on icon at bounding box center [0, 0] width 0 height 0
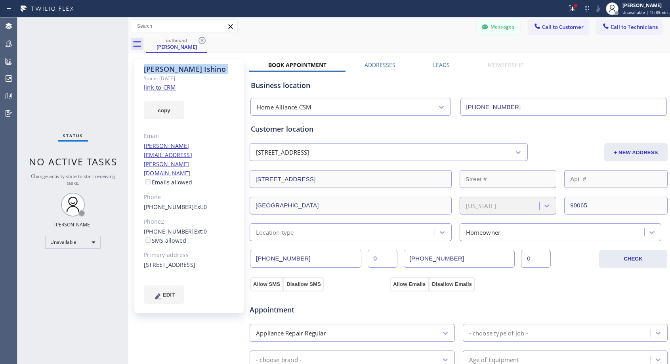
click at [203, 40] on icon at bounding box center [202, 41] width 10 height 10
click at [203, 40] on div "outbound [PERSON_NAME]" at bounding box center [408, 44] width 524 height 18
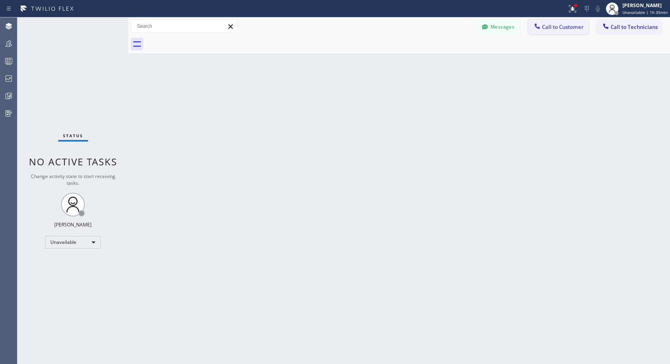
click at [561, 30] on span "Call to Customer" at bounding box center [563, 26] width 42 height 7
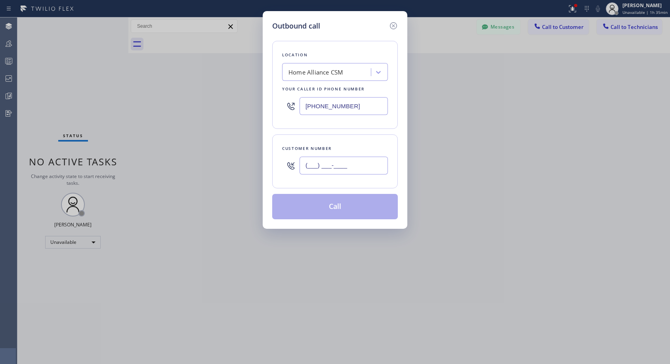
click at [352, 163] on input "(___) ___-____" at bounding box center [344, 165] width 88 height 18
paste input "619) 889-2540"
type input "[PHONE_NUMBER]"
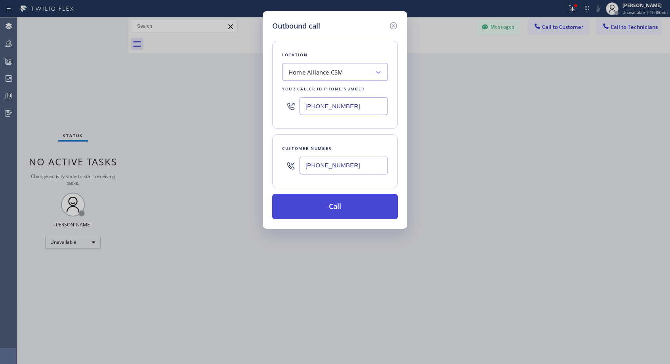
click at [317, 203] on button "Call" at bounding box center [335, 206] width 126 height 25
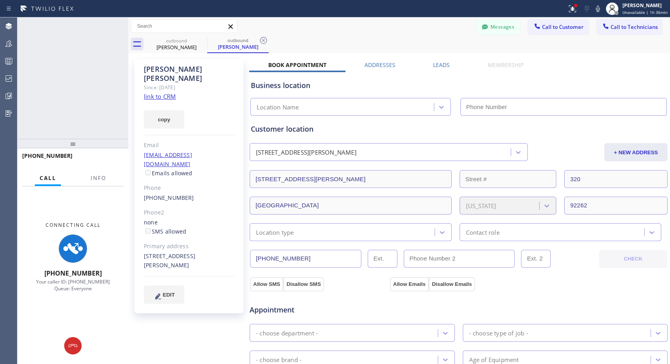
type input "[PHONE_NUMBER]"
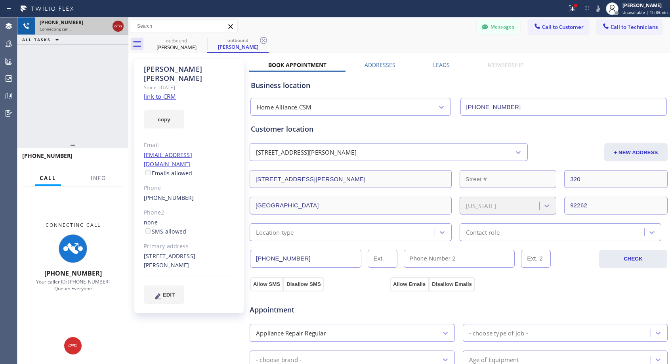
click at [118, 28] on icon at bounding box center [118, 26] width 10 height 10
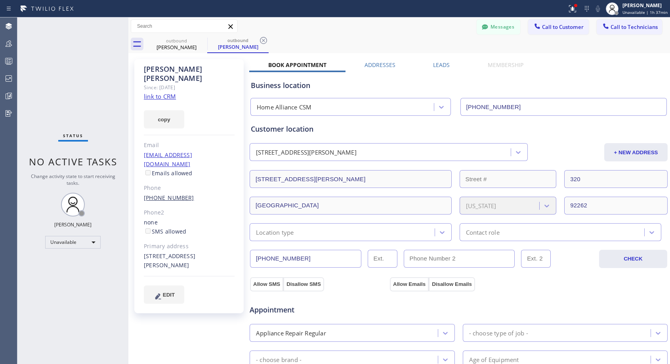
click at [181, 194] on link "[PHONE_NUMBER]" at bounding box center [169, 198] width 50 height 8
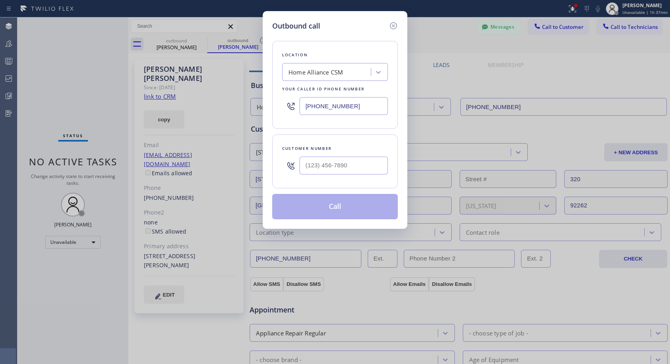
type input "[PHONE_NUMBER]"
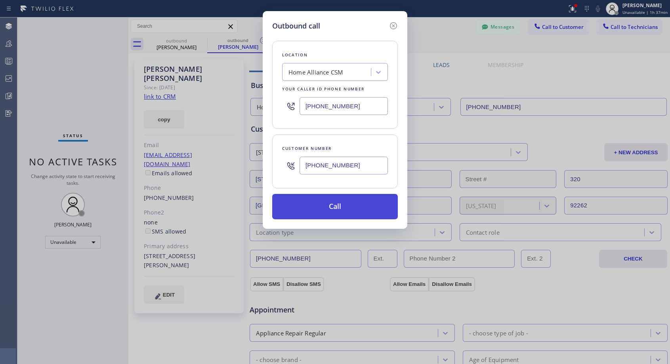
click at [327, 205] on button "Call" at bounding box center [335, 206] width 126 height 25
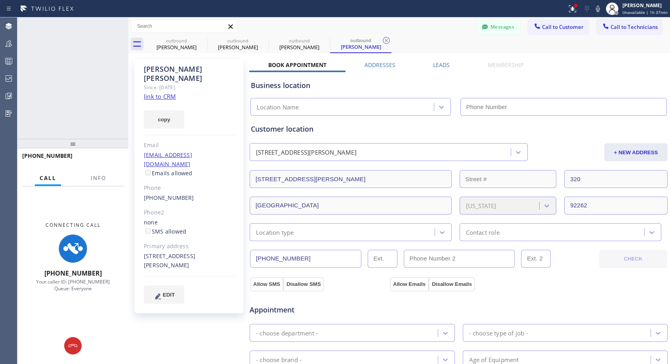
type input "[PHONE_NUMBER]"
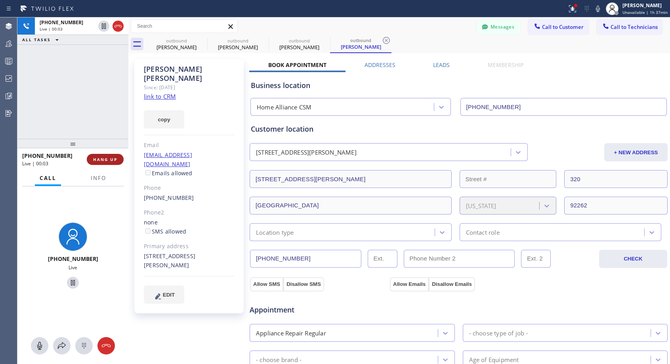
click at [110, 156] on span "HANG UP" at bounding box center [105, 159] width 24 height 6
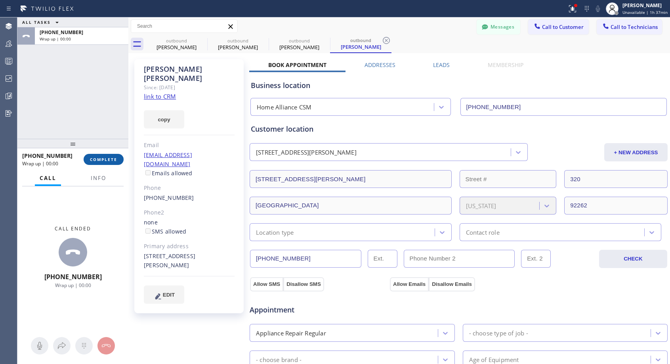
click at [110, 156] on span "COMPLETE" at bounding box center [103, 159] width 27 height 6
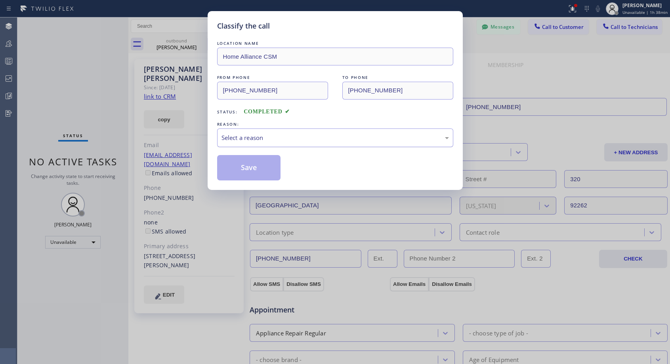
click at [246, 136] on div "Select a reason" at bounding box center [334, 137] width 227 height 9
click at [251, 170] on button "Save" at bounding box center [249, 167] width 64 height 25
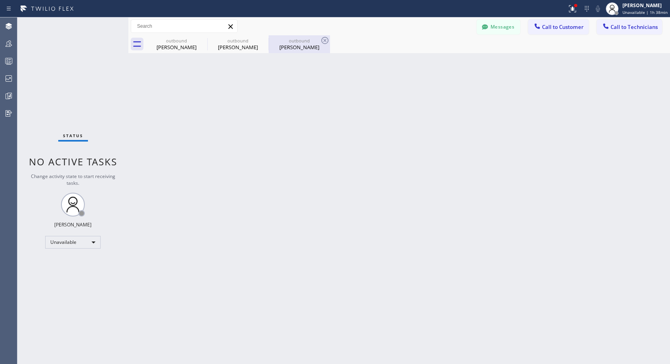
click at [296, 45] on div "[PERSON_NAME]" at bounding box center [299, 47] width 60 height 7
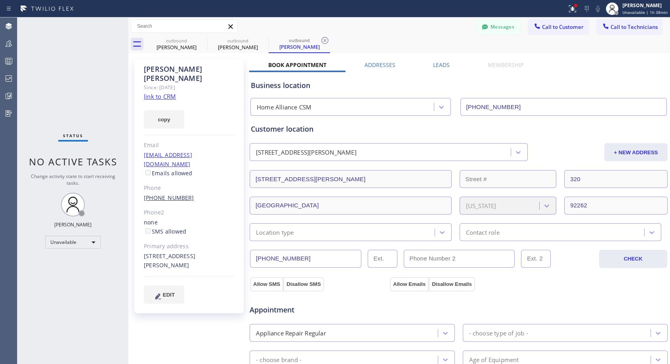
click at [176, 194] on link "[PHONE_NUMBER]" at bounding box center [169, 198] width 50 height 8
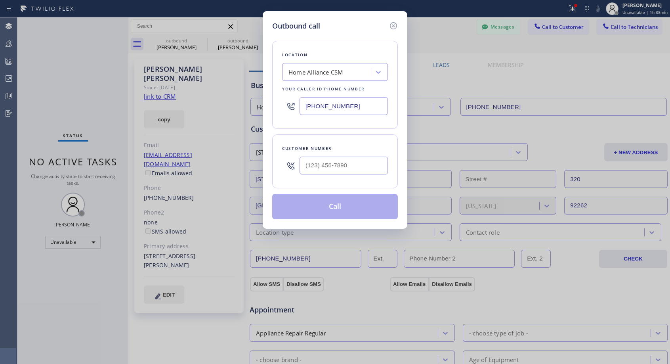
type input "[PHONE_NUMBER]"
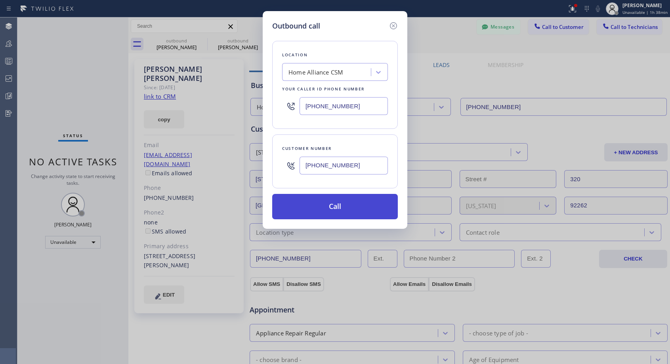
click at [313, 212] on button "Call" at bounding box center [335, 206] width 126 height 25
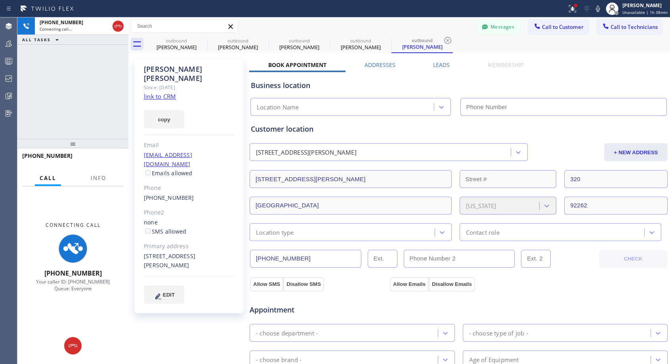
type input "[PHONE_NUMBER]"
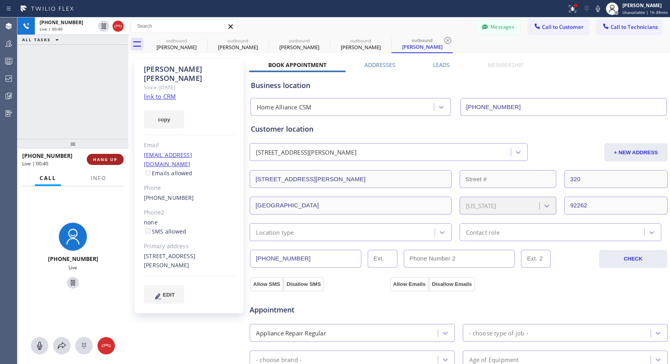
click at [106, 162] on button "HANG UP" at bounding box center [105, 159] width 37 height 11
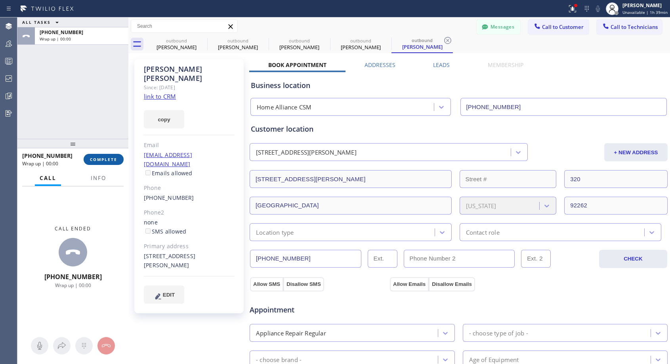
click at [106, 162] on button "COMPLETE" at bounding box center [104, 159] width 40 height 11
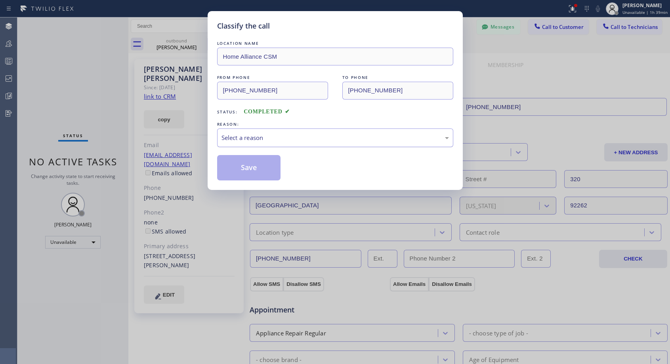
click at [272, 137] on div "Select a reason" at bounding box center [334, 137] width 227 height 9
click at [252, 168] on button "Save" at bounding box center [249, 167] width 64 height 25
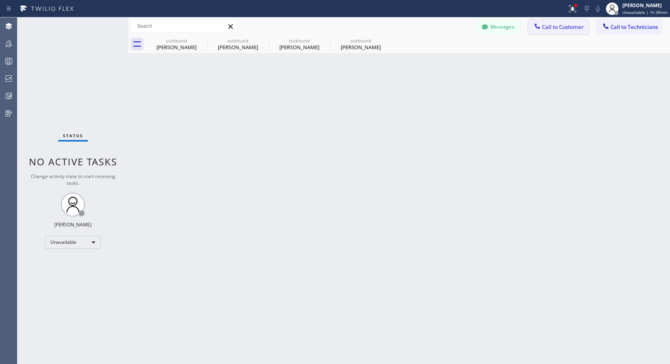
click at [549, 23] on button "Call to Customer" at bounding box center [558, 26] width 61 height 15
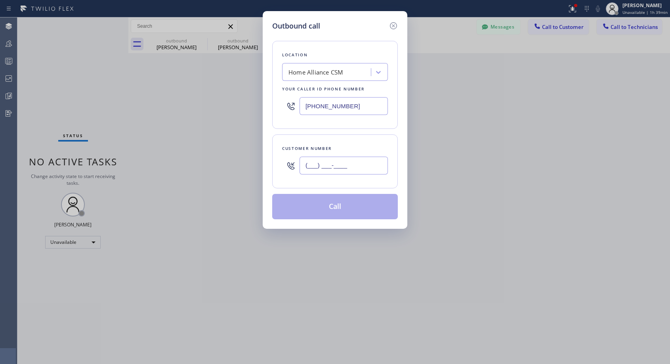
click at [358, 161] on input "(___) ___-____" at bounding box center [344, 165] width 88 height 18
paste input "509) 366-8503"
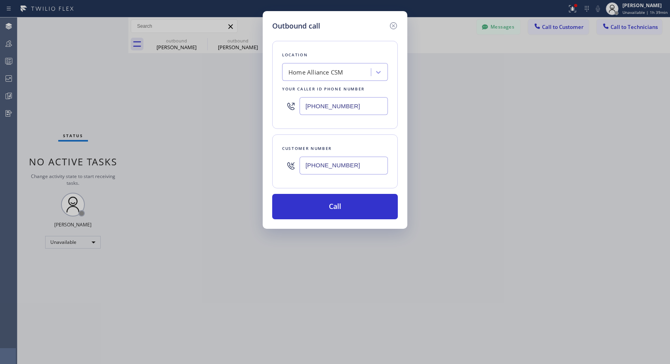
type input "[PHONE_NUMBER]"
click at [312, 199] on button "Call" at bounding box center [335, 206] width 126 height 25
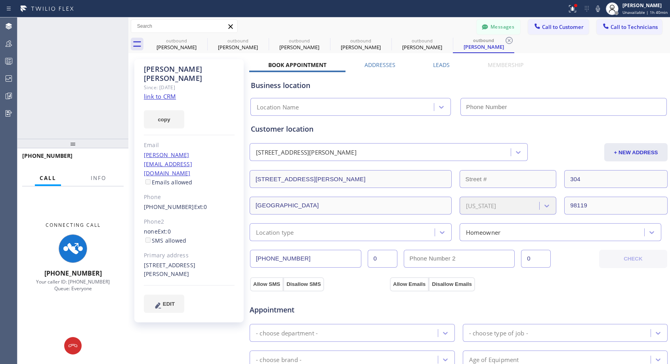
type input "[PHONE_NUMBER]"
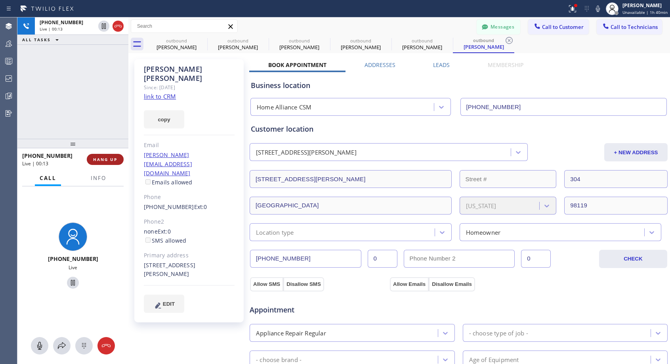
click at [110, 156] on span "HANG UP" at bounding box center [105, 159] width 24 height 6
click at [111, 158] on span "HANG UP" at bounding box center [105, 159] width 24 height 6
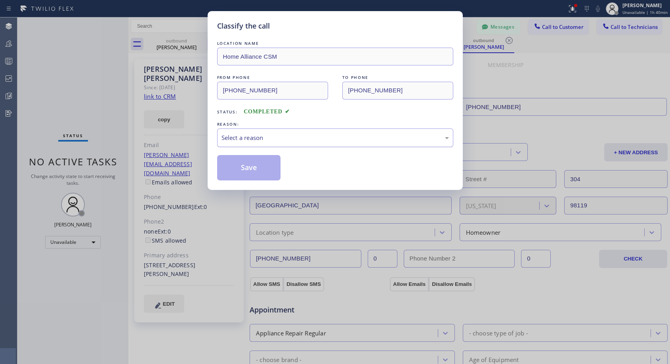
click at [344, 135] on div "Select a reason" at bounding box center [334, 137] width 227 height 9
click at [244, 170] on button "Save" at bounding box center [249, 167] width 64 height 25
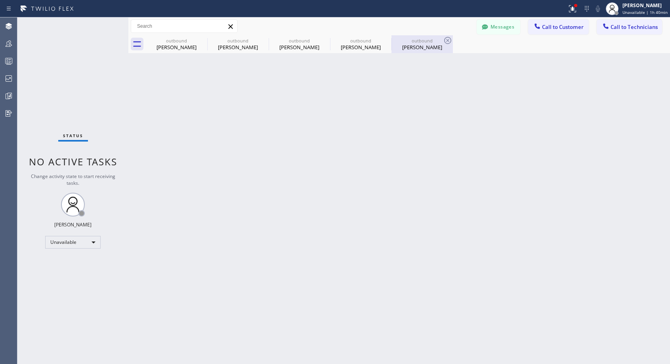
click at [414, 38] on div "outbound" at bounding box center [422, 41] width 60 height 6
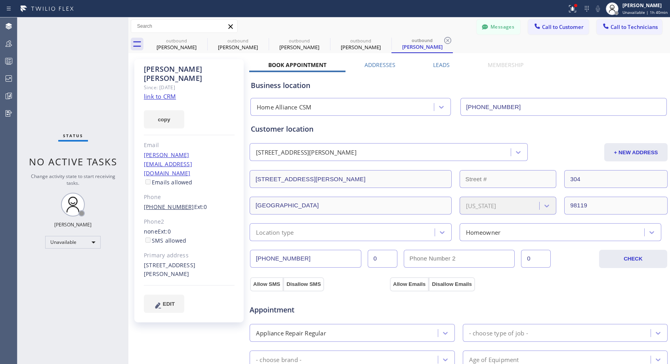
click at [178, 203] on link "[PHONE_NUMBER]" at bounding box center [169, 207] width 50 height 8
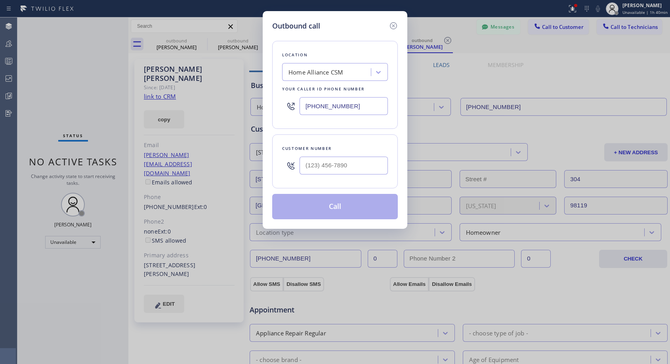
type input "[PHONE_NUMBER]"
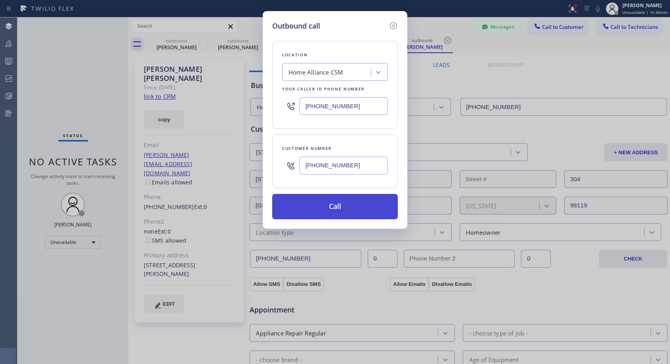
click at [323, 205] on button "Call" at bounding box center [335, 206] width 126 height 25
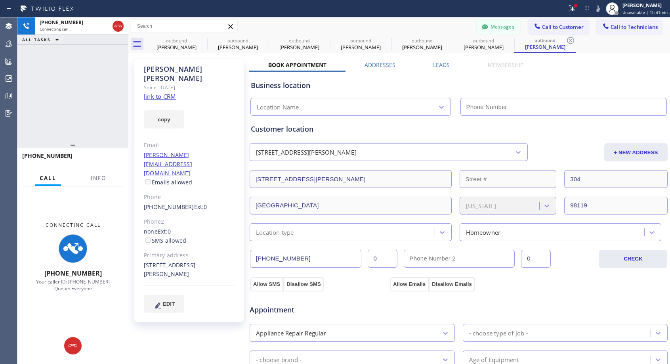
type input "[PHONE_NUMBER]"
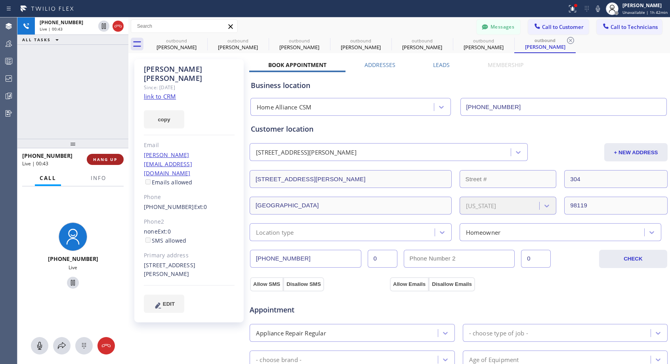
click at [101, 162] on button "HANG UP" at bounding box center [105, 159] width 37 height 11
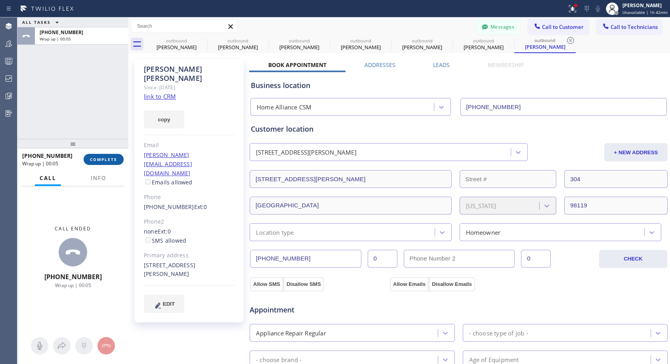
click at [102, 160] on span "COMPLETE" at bounding box center [103, 159] width 27 height 6
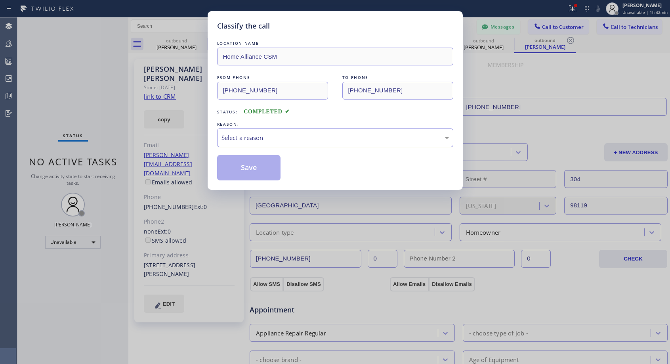
click at [271, 135] on div "Select a reason" at bounding box center [334, 137] width 227 height 9
click at [244, 171] on button "Save" at bounding box center [249, 167] width 64 height 25
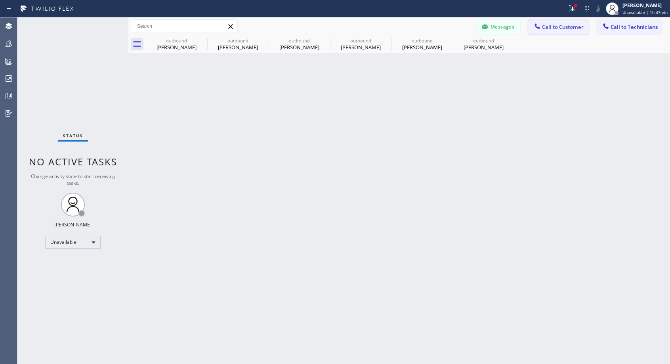
click at [565, 29] on span "Call to Customer" at bounding box center [563, 26] width 42 height 7
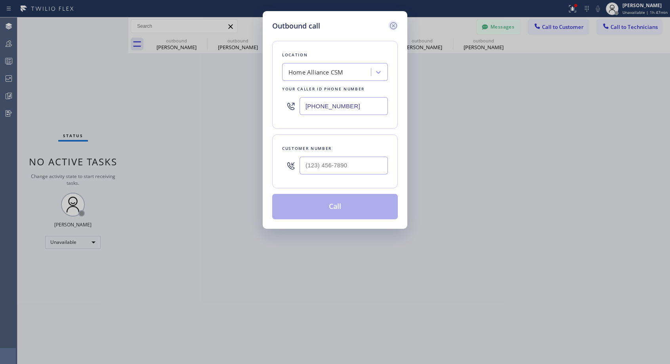
click at [396, 24] on icon at bounding box center [393, 25] width 7 height 7
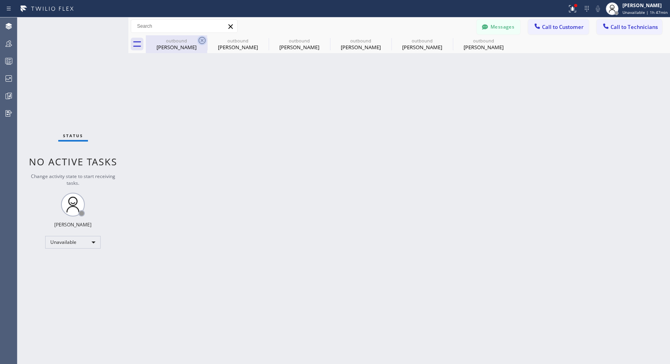
click at [200, 40] on icon at bounding box center [202, 41] width 10 height 10
click at [0, 0] on icon at bounding box center [0, 0] width 0 height 0
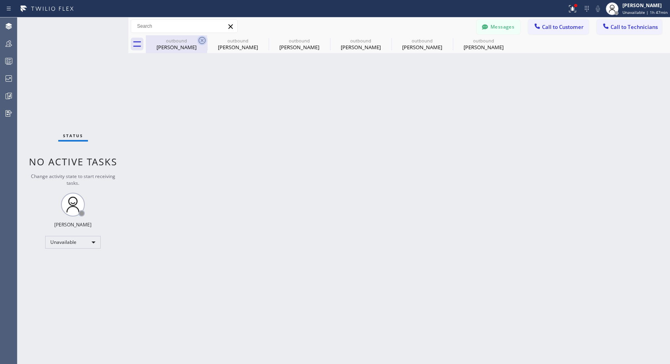
click at [0, 0] on icon at bounding box center [0, 0] width 0 height 0
click at [200, 40] on div "outbound [PERSON_NAME] outbound [PERSON_NAME] outbound [PERSON_NAME] outbound […" at bounding box center [408, 44] width 524 height 18
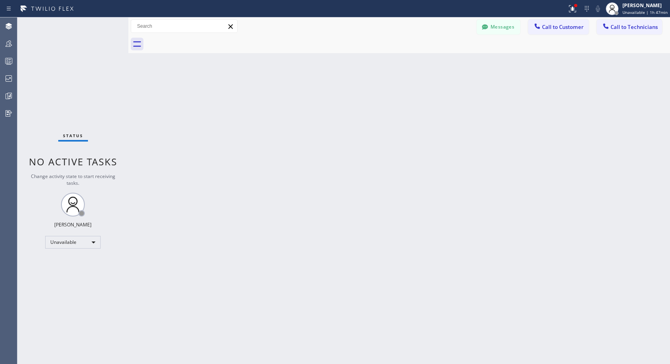
click at [200, 40] on div at bounding box center [408, 44] width 524 height 18
click at [544, 28] on span "Call to Customer" at bounding box center [563, 26] width 42 height 7
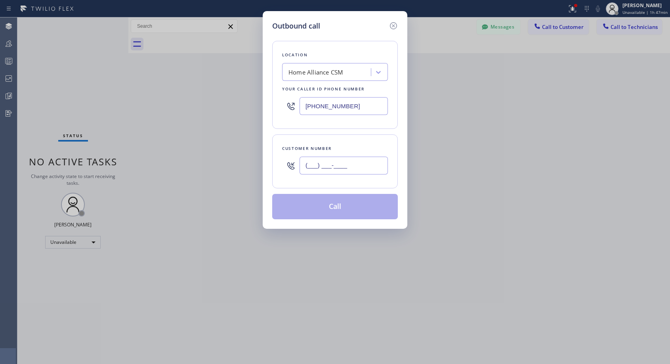
click at [314, 164] on input "(___) ___-____" at bounding box center [344, 165] width 88 height 18
paste input "323) 803-0332"
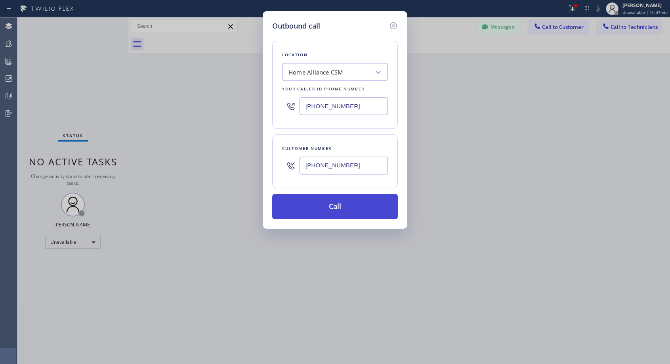
type input "[PHONE_NUMBER]"
click at [336, 208] on button "Call" at bounding box center [335, 206] width 126 height 25
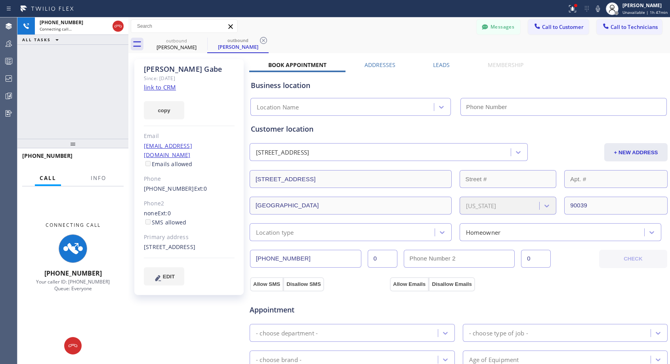
type input "[PHONE_NUMBER]"
